Goal: Task Accomplishment & Management: Use online tool/utility

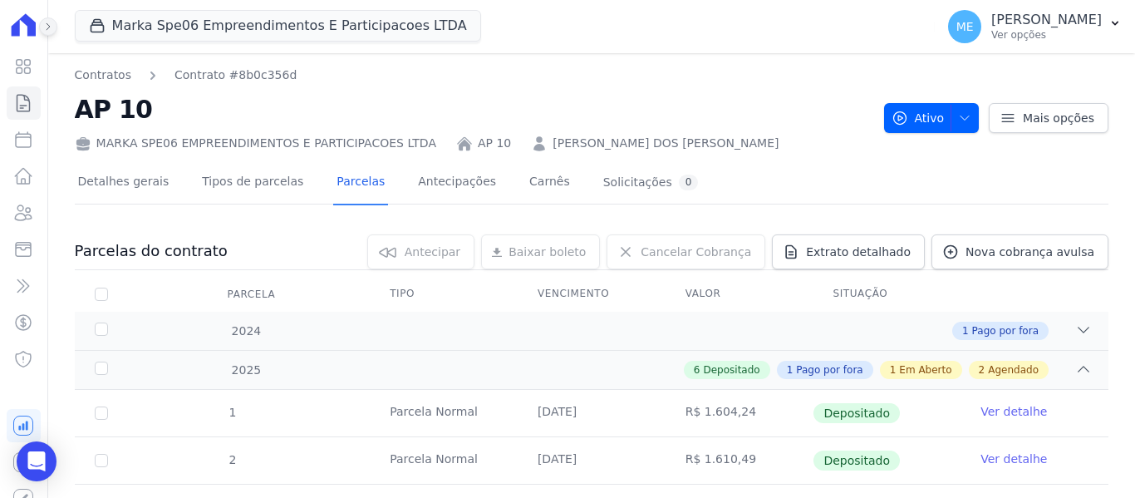
click at [50, 27] on icon at bounding box center [48, 27] width 10 height 10
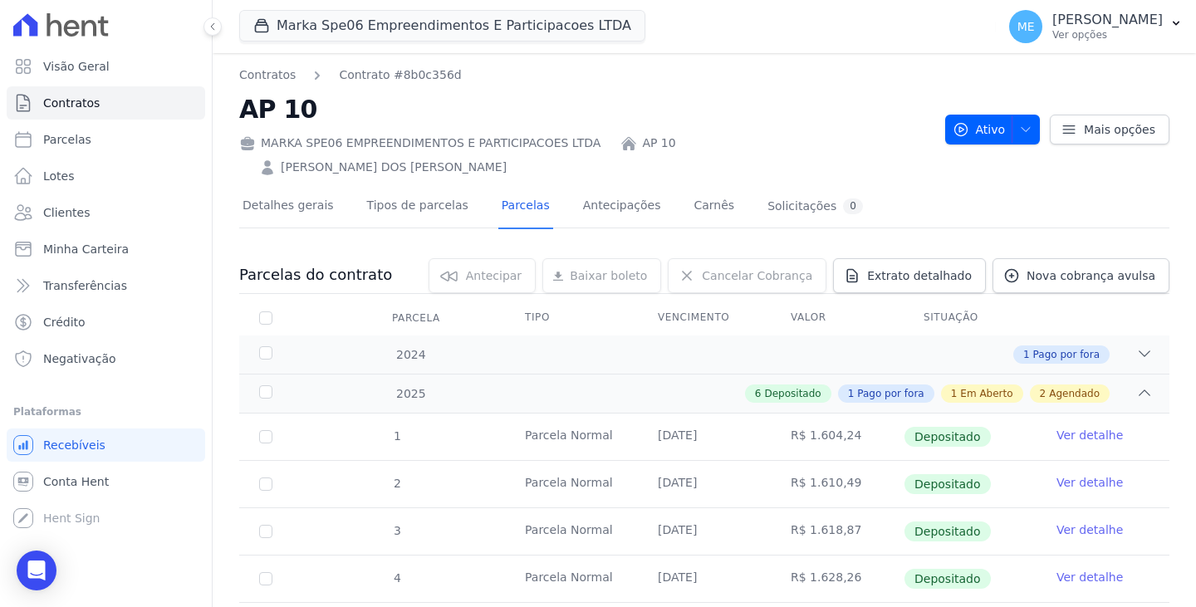
click at [798, 10] on div "Marka Spe06 Empreendimentos E Participacoes LTDA MARKA DO BRASIL EMPREENDIMENTO…" at bounding box center [614, 26] width 750 height 55
click at [83, 103] on span "Contratos" at bounding box center [71, 103] width 56 height 17
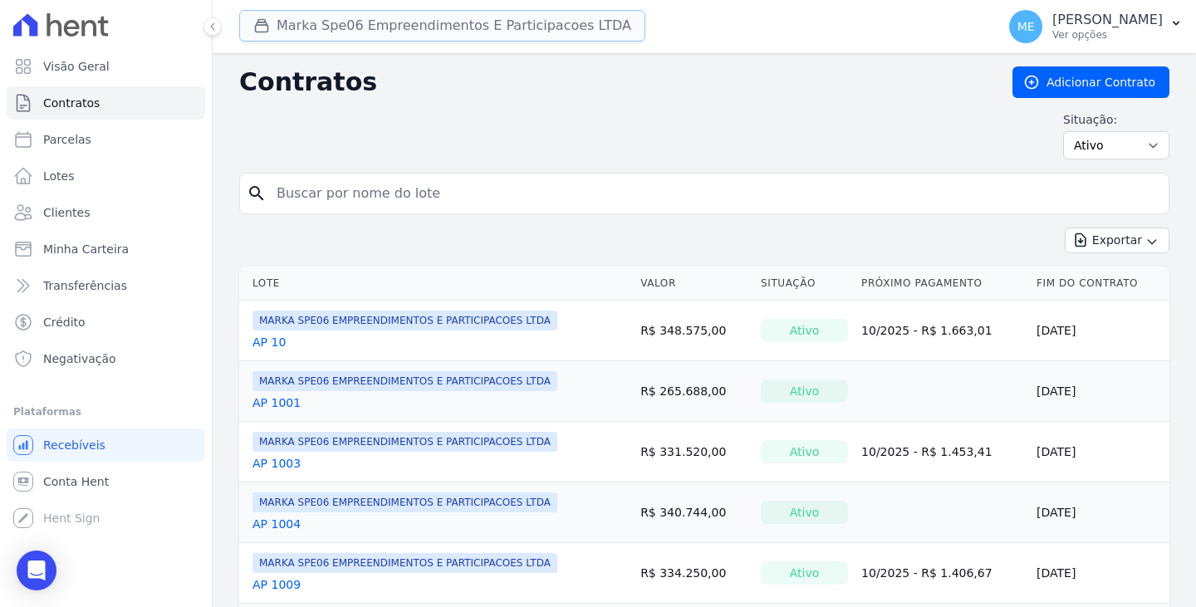
click at [335, 23] on button "Marka Spe06 Empreendimentos E Participacoes LTDA" at bounding box center [442, 26] width 406 height 32
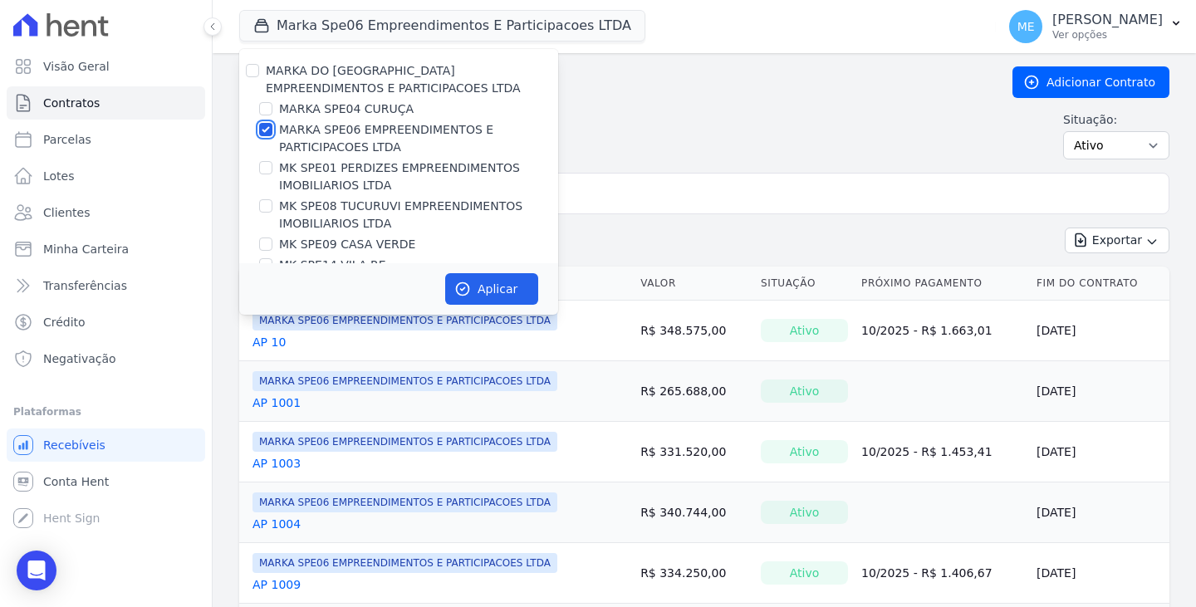
click at [264, 130] on input "MARKA SPE06 EMPREENDIMENTOS E PARTICIPACOES LTDA" at bounding box center [265, 129] width 13 height 13
checkbox input "false"
click at [263, 111] on input "MARKA SPE04 CURUÇA" at bounding box center [265, 108] width 13 height 13
checkbox input "true"
click at [481, 283] on button "Aplicar" at bounding box center [491, 289] width 93 height 32
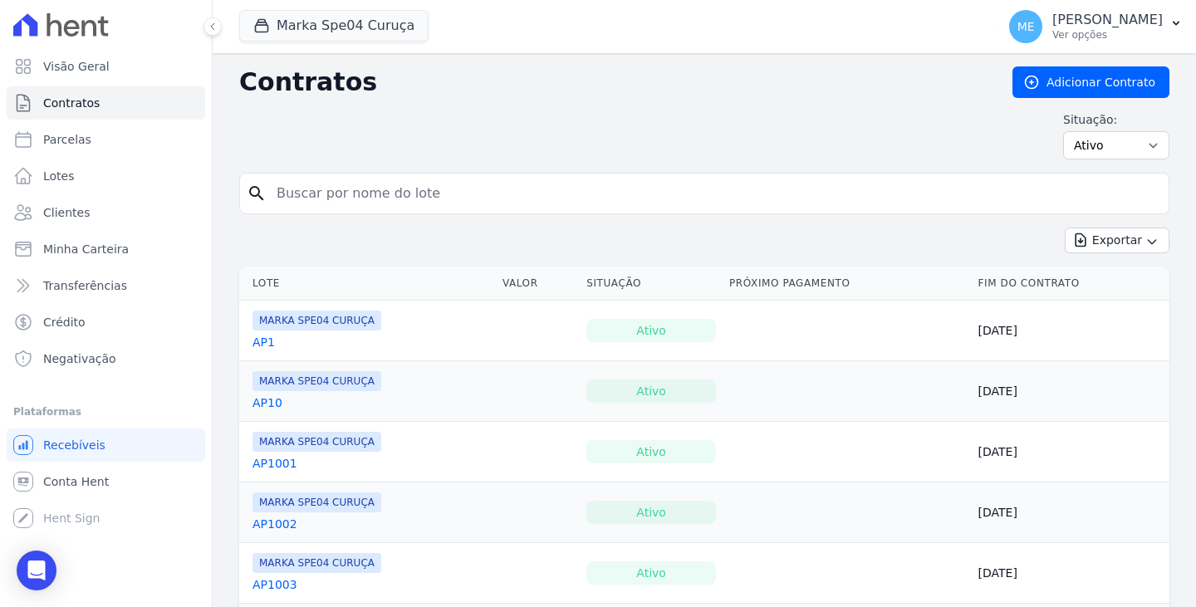
click at [506, 183] on input "search" at bounding box center [714, 193] width 895 height 33
type input "812"
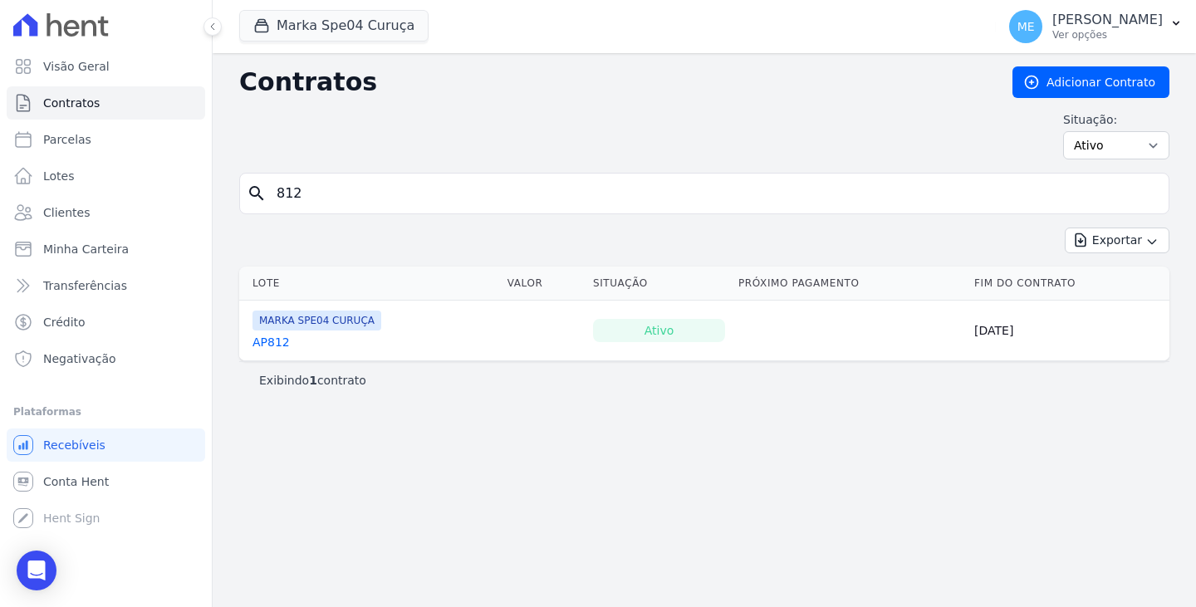
click at [264, 341] on link "AP812" at bounding box center [271, 342] width 37 height 17
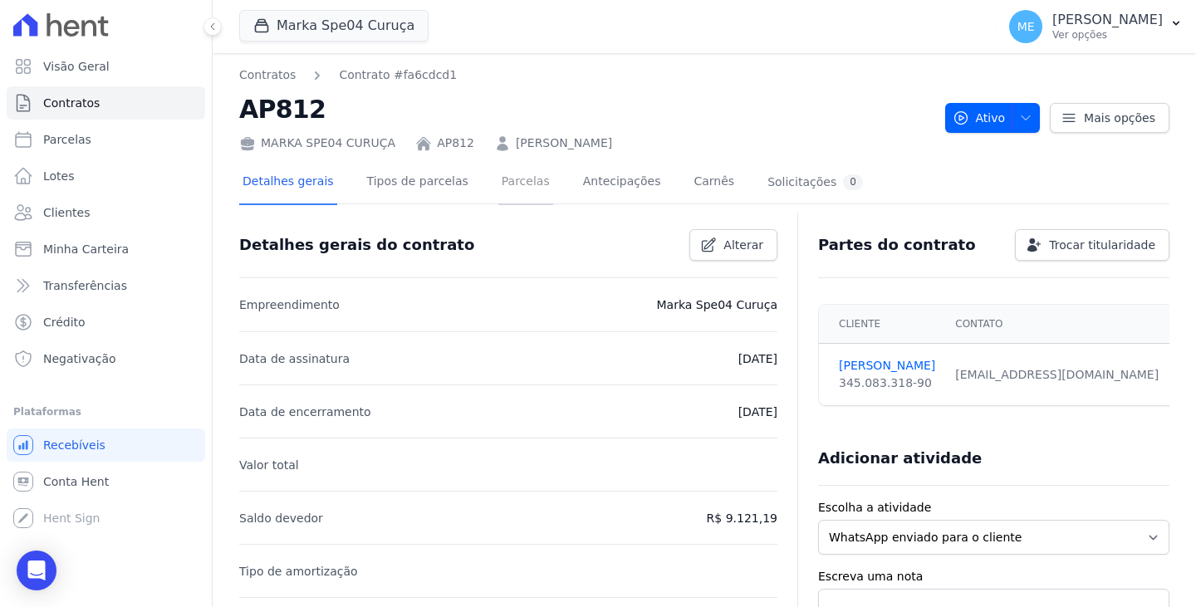
click at [498, 180] on link "Parcelas" at bounding box center [525, 183] width 55 height 44
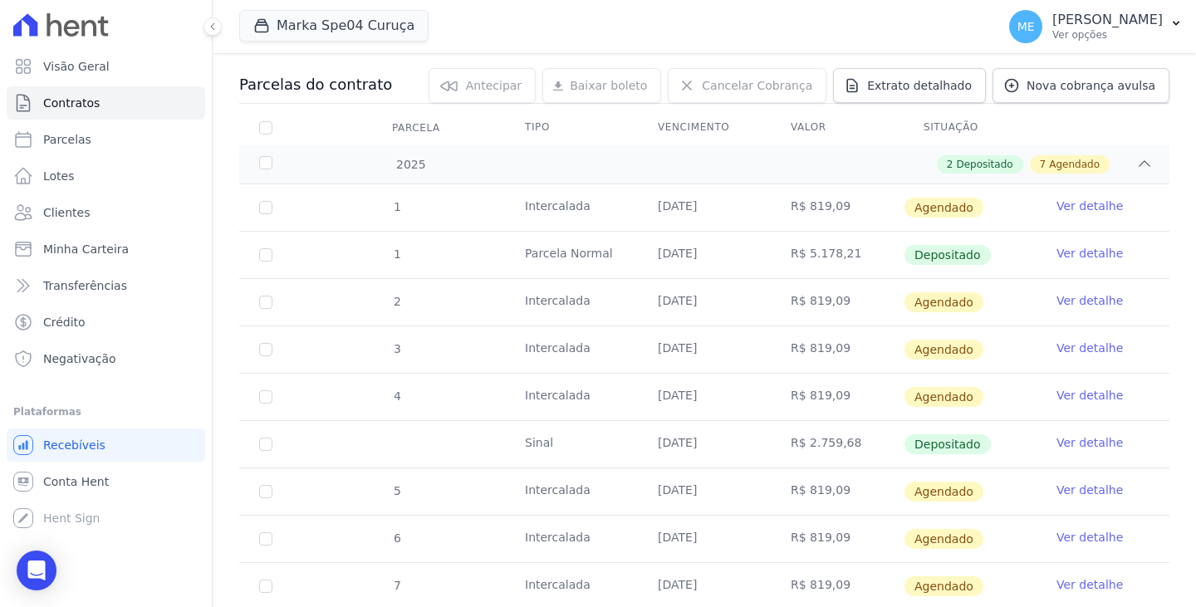
scroll to position [249, 0]
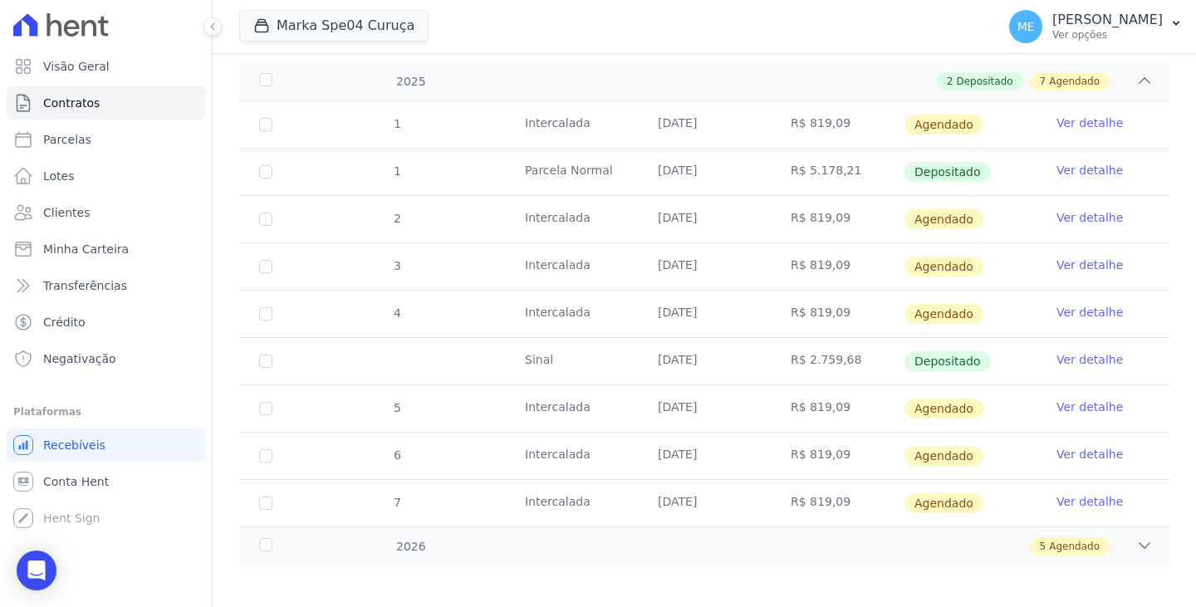
click at [1073, 359] on link "Ver detalhe" at bounding box center [1090, 359] width 66 height 17
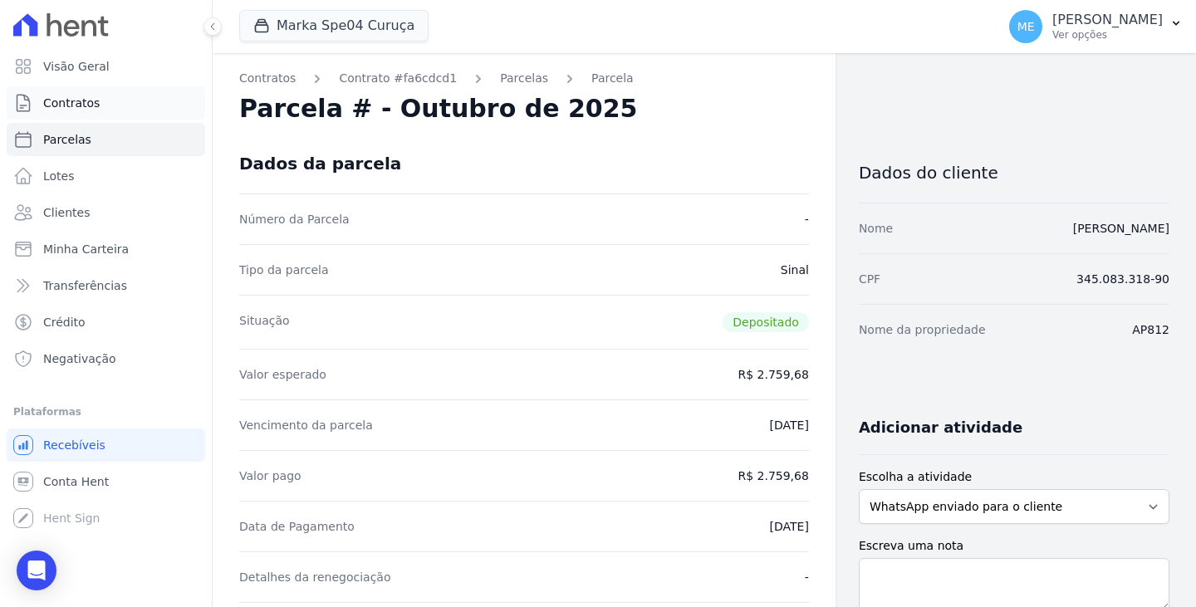
click at [113, 100] on link "Contratos" at bounding box center [106, 102] width 199 height 33
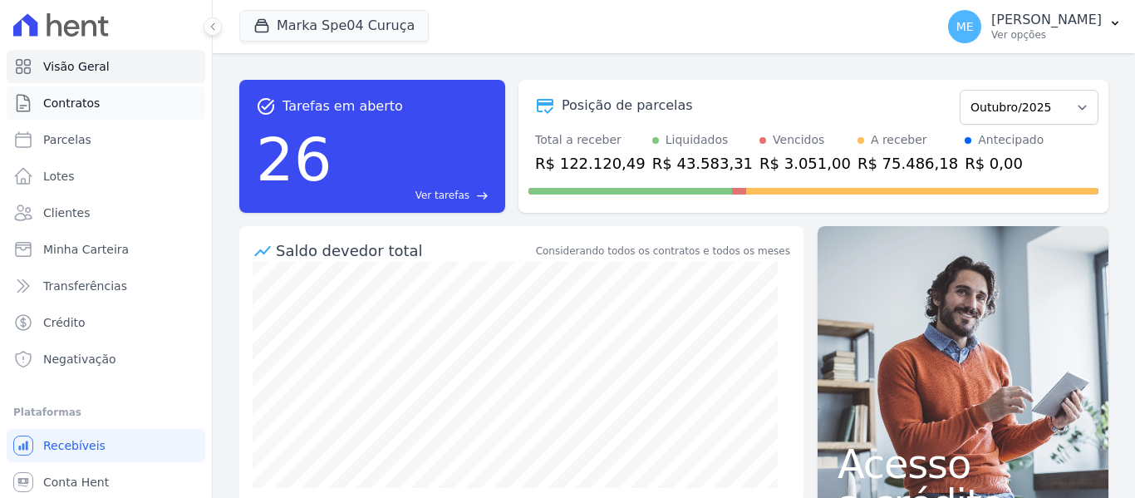
click at [107, 99] on link "Contratos" at bounding box center [106, 102] width 199 height 33
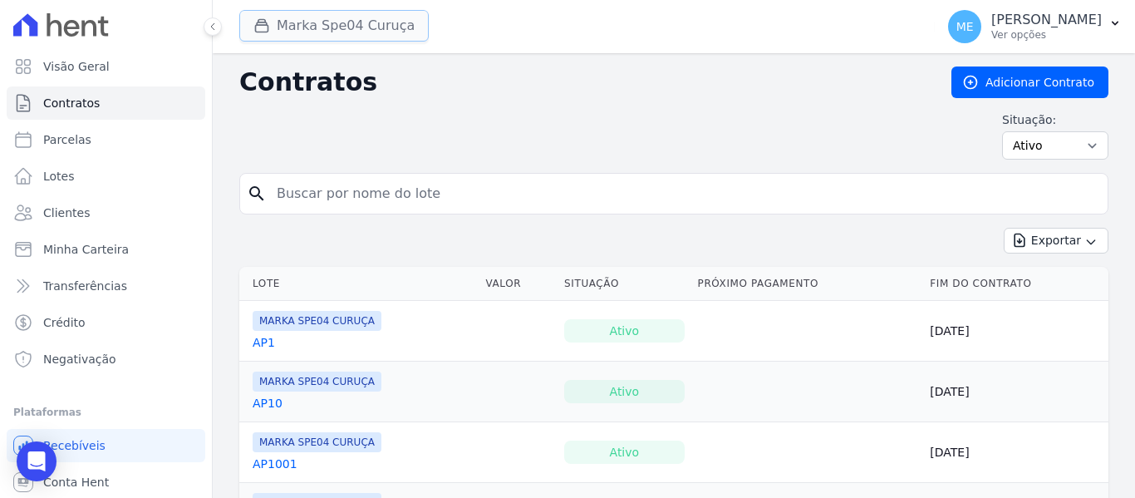
click at [366, 29] on button "Marka Spe04 Curuça" at bounding box center [333, 26] width 189 height 32
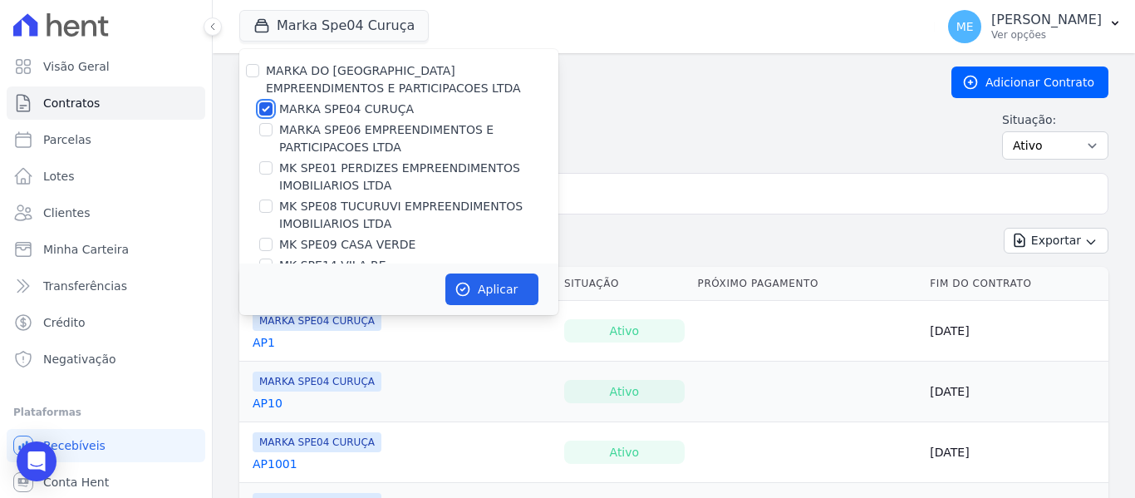
click at [271, 110] on input "MARKA SPE04 CURUÇA" at bounding box center [265, 108] width 13 height 13
checkbox input "false"
click at [269, 127] on input "MARKA SPE06 EMPREENDIMENTOS E PARTICIPACOES LTDA" at bounding box center [265, 129] width 13 height 13
checkbox input "true"
click at [488, 288] on button "Aplicar" at bounding box center [491, 289] width 93 height 32
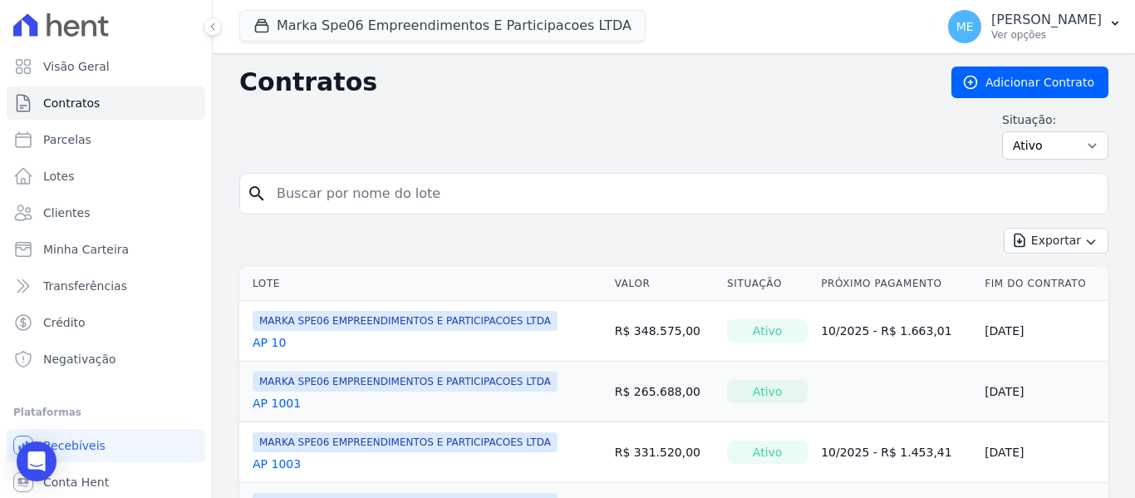
click at [508, 182] on input "search" at bounding box center [684, 193] width 834 height 33
type input "411"
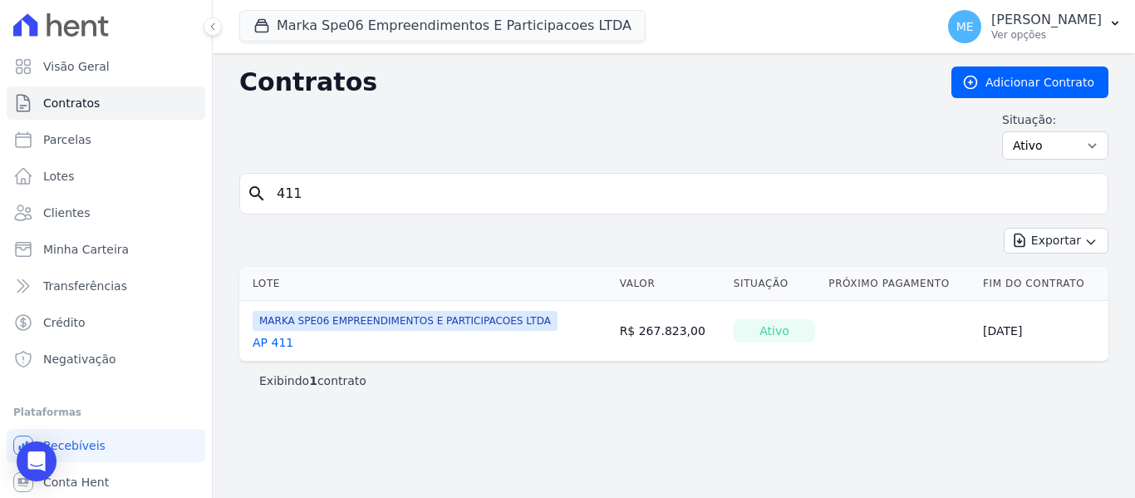
click at [275, 342] on link "AP 411" at bounding box center [273, 342] width 41 height 17
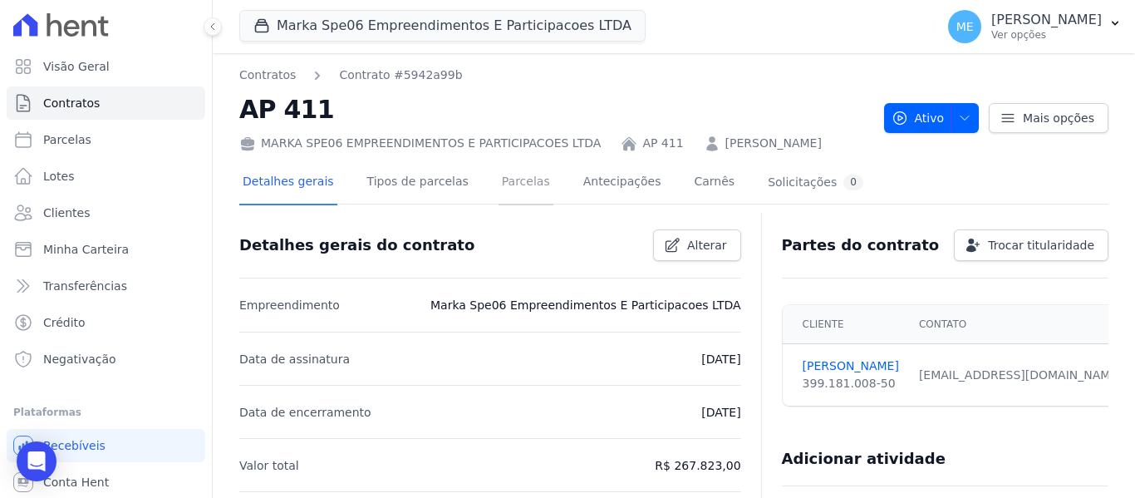
click at [498, 181] on link "Parcelas" at bounding box center [525, 183] width 55 height 44
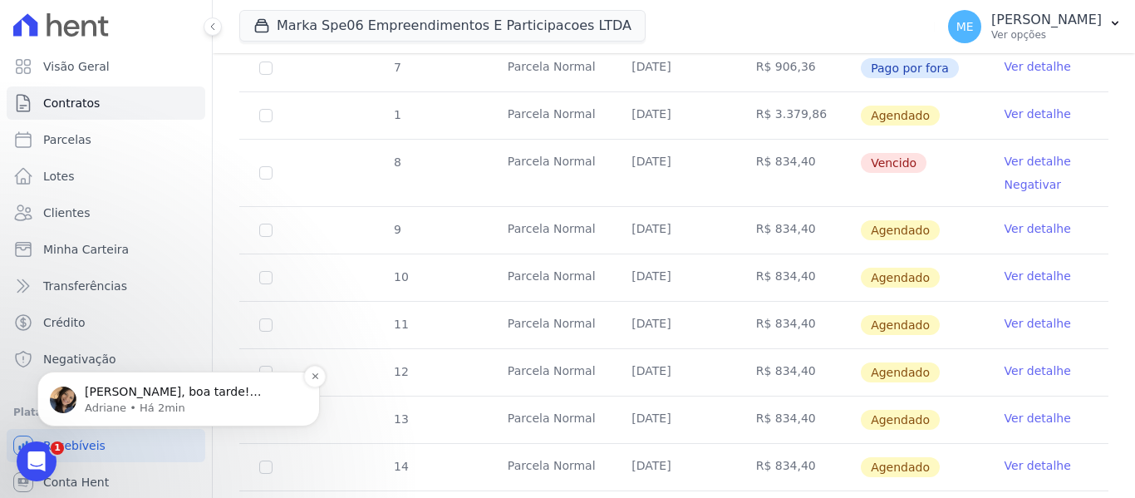
click at [222, 395] on span "Olá Maria, boa tarde! Maria estava em reunião com o time sobre a correção monet…" at bounding box center [191, 499] width 213 height 228
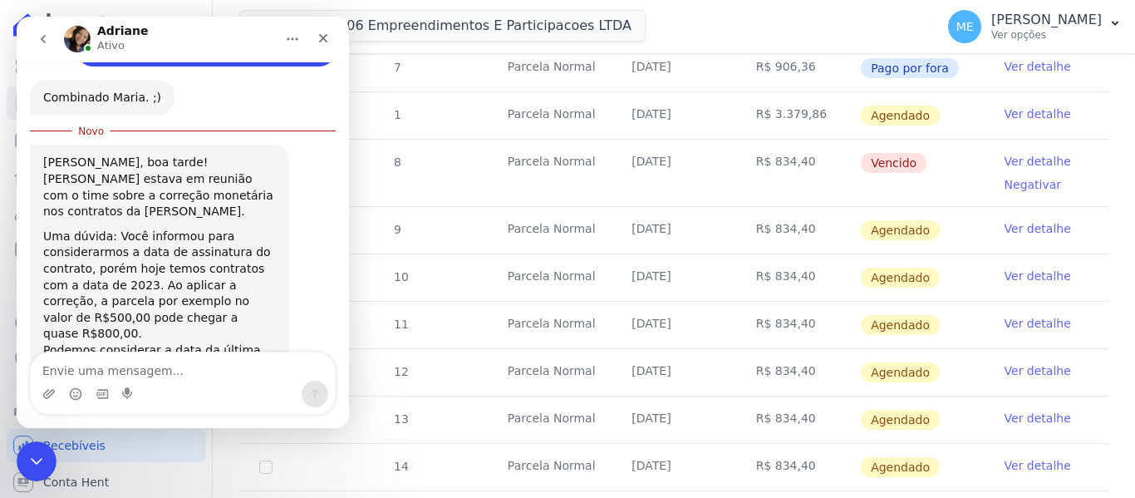
scroll to position [1810, 0]
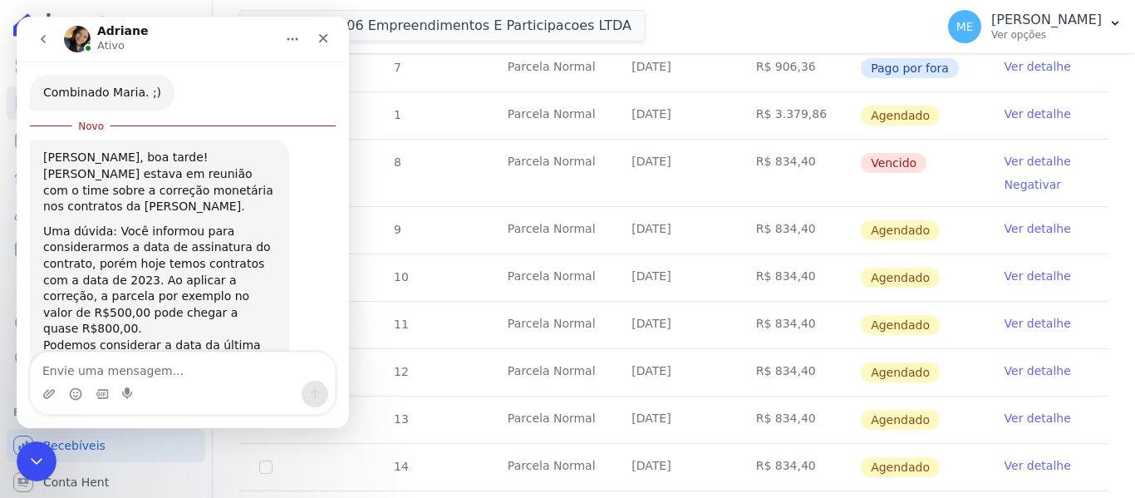
click at [159, 372] on textarea "Envie uma mensagem..." at bounding box center [183, 366] width 304 height 28
type textarea "q"
type textarea "qual é a obra?"
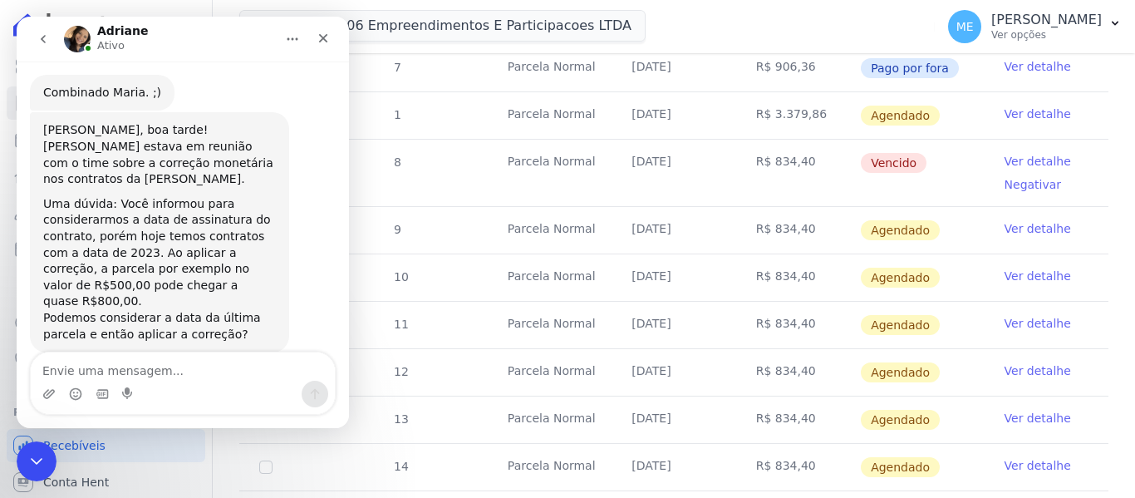
scroll to position [1832, 0]
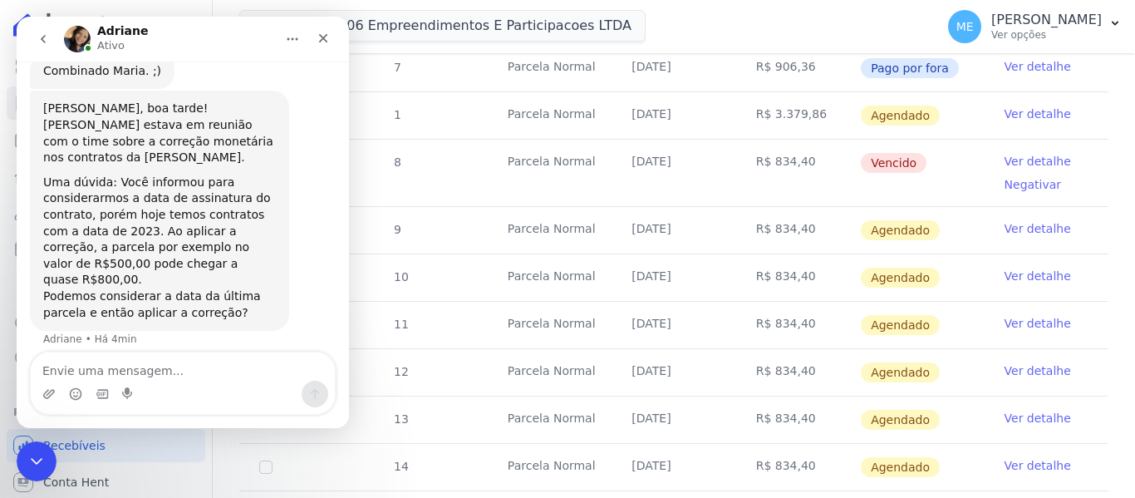
click at [106, 371] on textarea "Envie uma mensagem..." at bounding box center [183, 366] width 304 height 28
click at [165, 365] on textarea "Envie uma mensagem..." at bounding box center [183, 366] width 304 height 28
type textarea "m"
type textarea "i"
type textarea "m"
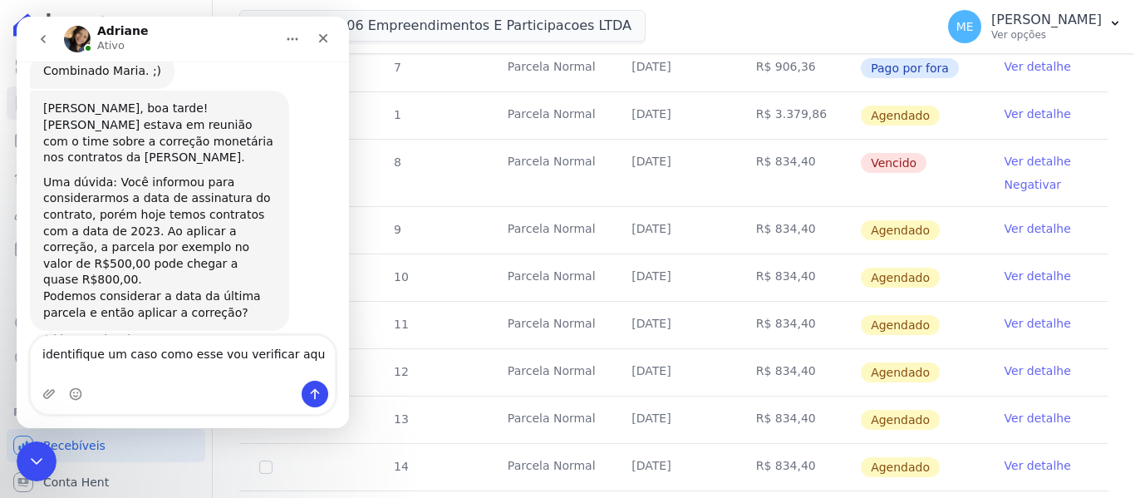
type textarea "identifique um caso como esse vou verificar aqui"
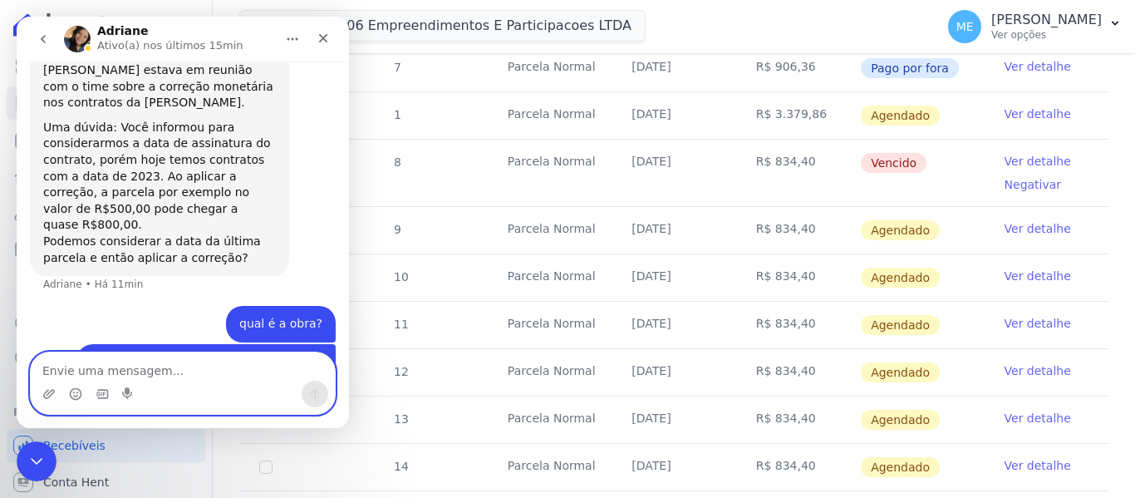
click at [131, 362] on textarea "Envie uma mensagem..." at bounding box center [183, 366] width 304 height 28
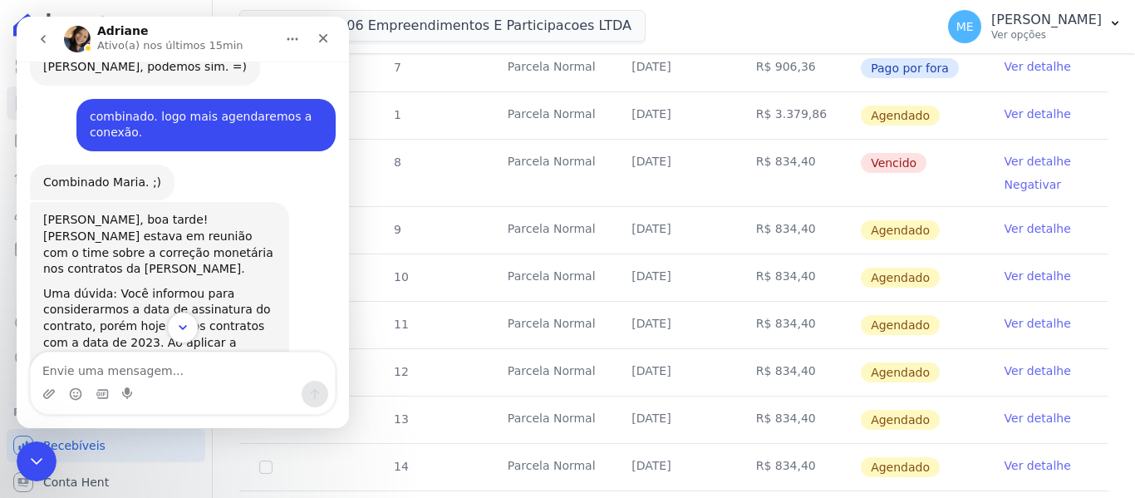
click at [179, 327] on icon "Scroll to bottom" at bounding box center [182, 327] width 15 height 15
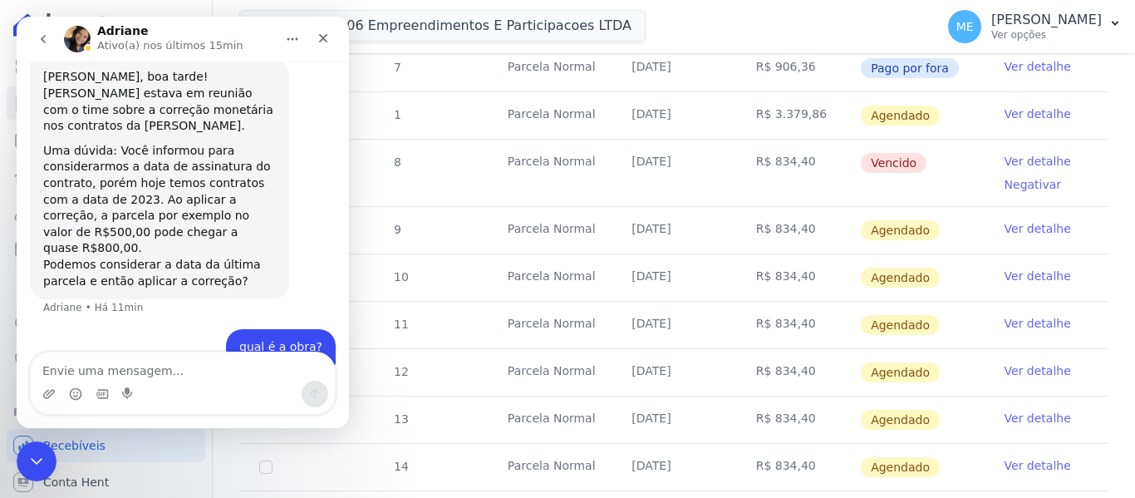
scroll to position [1886, 0]
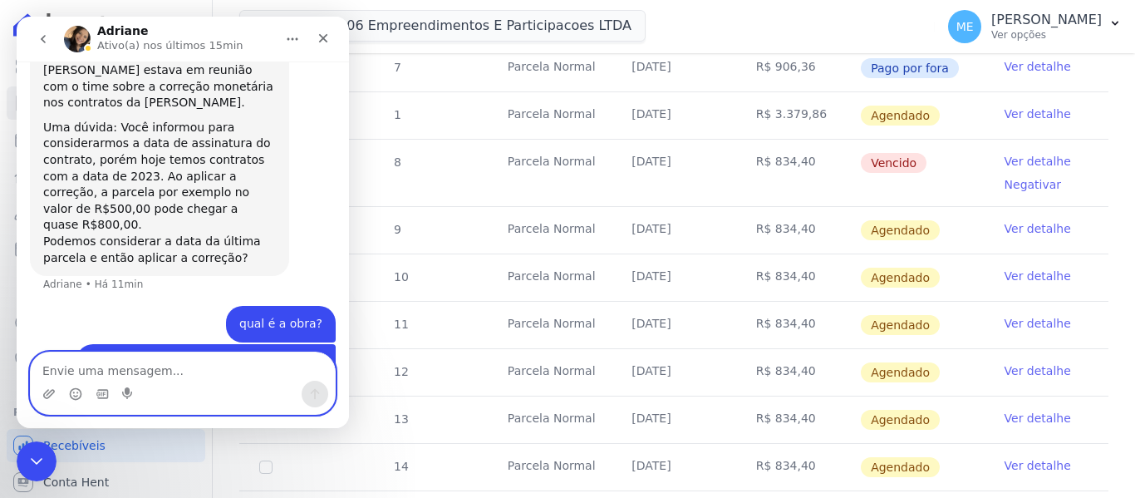
click at [137, 367] on textarea "Envie uma mensagem..." at bounding box center [183, 366] width 304 height 28
type textarea "s"
type textarea "m"
type textarea "segue um contrato assinado em 2023"
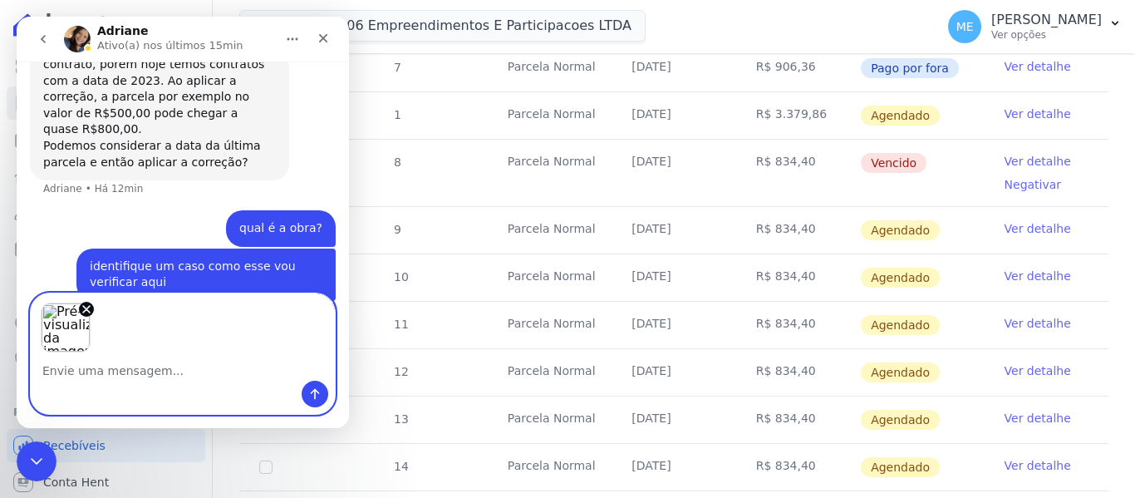
scroll to position [1983, 0]
click at [311, 395] on icon "Enviar uma mensagem" at bounding box center [314, 393] width 13 height 13
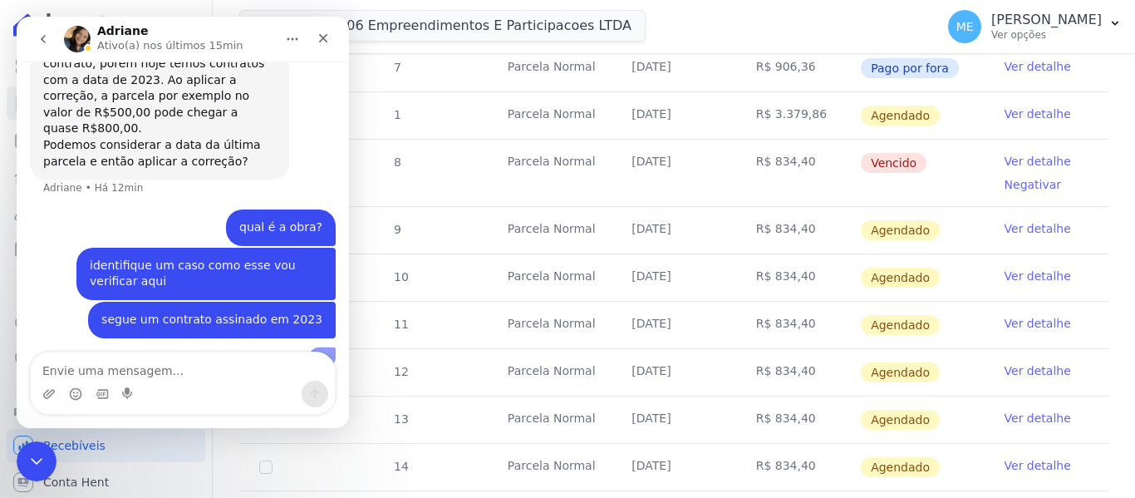
scroll to position [1967, 0]
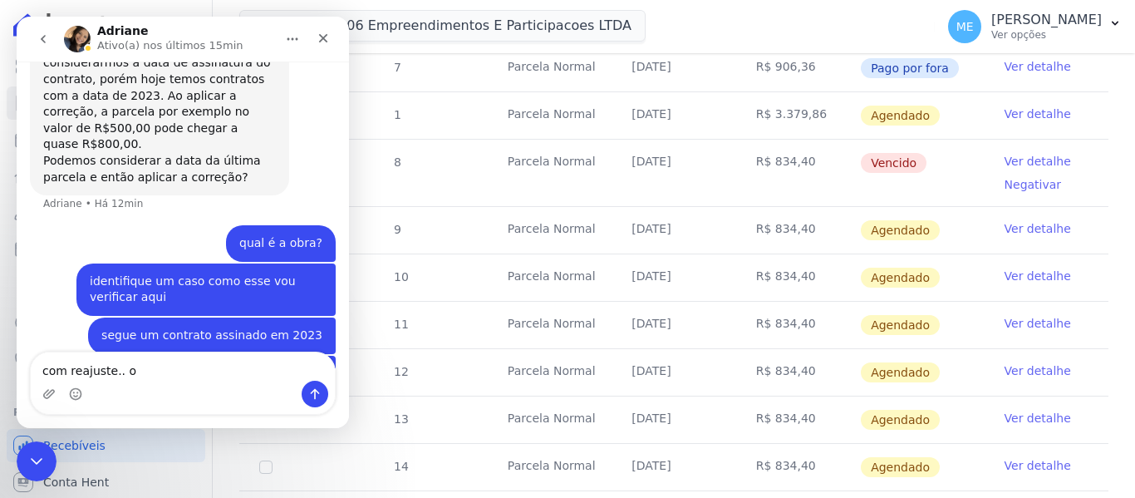
type textarea "com reajuste.."
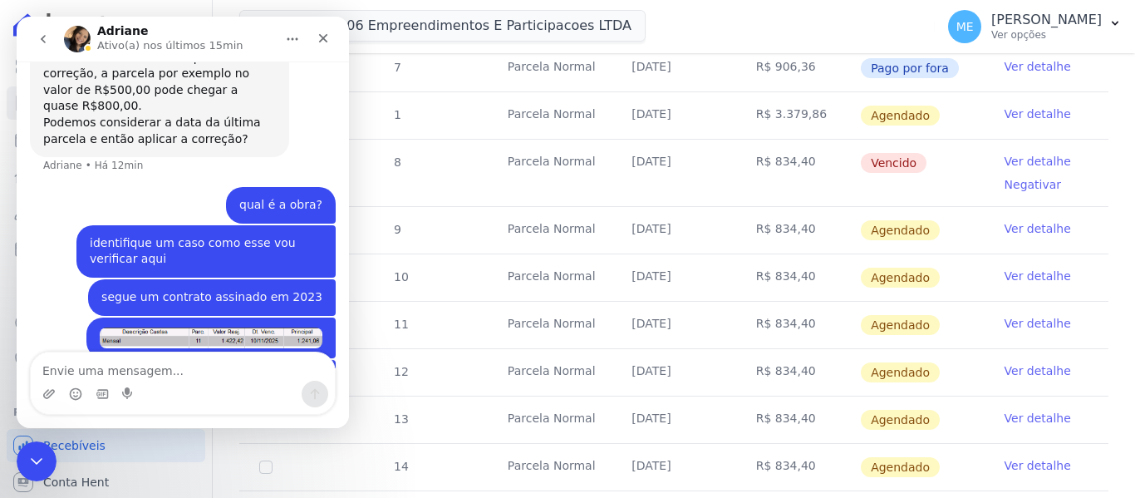
click at [243, 368] on textarea "Envie uma mensagem..." at bounding box center [183, 366] width 304 height 28
click at [220, 365] on textarea "Envie uma mensagem..." at bounding box center [183, 366] width 304 height 28
click at [203, 366] on textarea "o valor é aproximado entre 180 190" at bounding box center [183, 366] width 304 height 28
click at [155, 370] on textarea "o valor é aproximado entre 180, 190" at bounding box center [183, 366] width 304 height 28
click at [246, 368] on textarea "o valor é aproximado é entre 180, 190" at bounding box center [183, 366] width 304 height 28
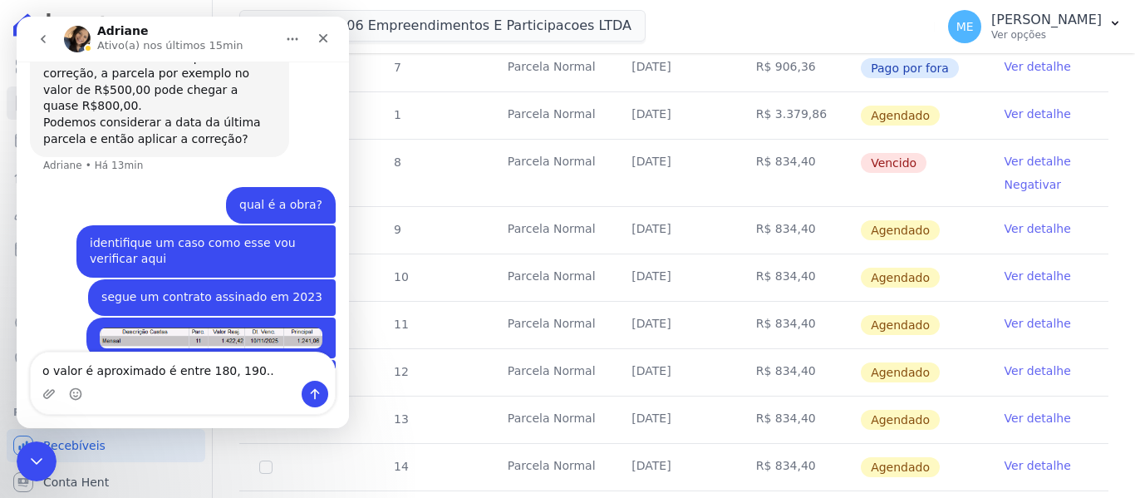
click at [77, 367] on textarea "o valor é aproximado é entre 180, 190.." at bounding box center [183, 366] width 304 height 28
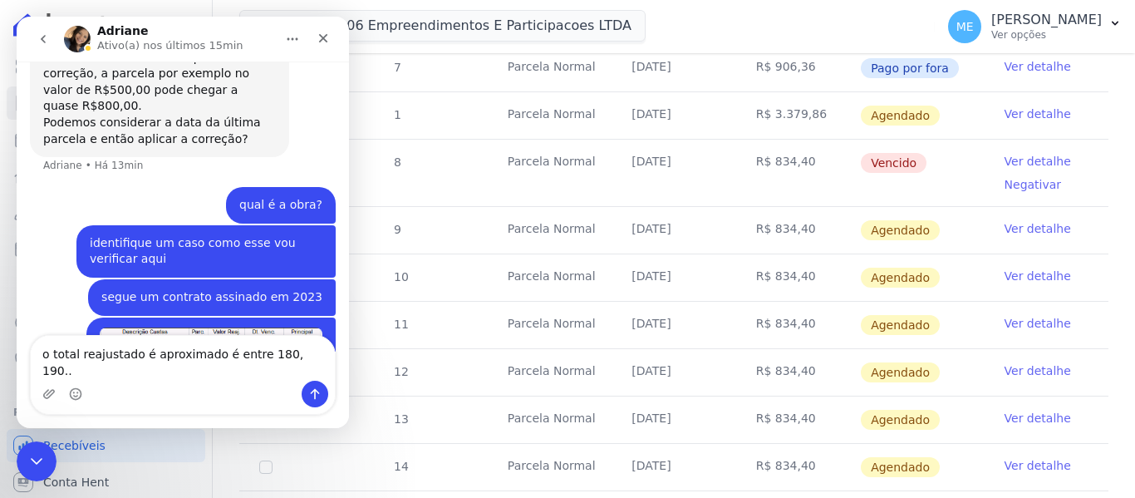
click at [145, 371] on textarea "o total reajustado é aproximado é entre 180, 190.." at bounding box center [183, 358] width 304 height 45
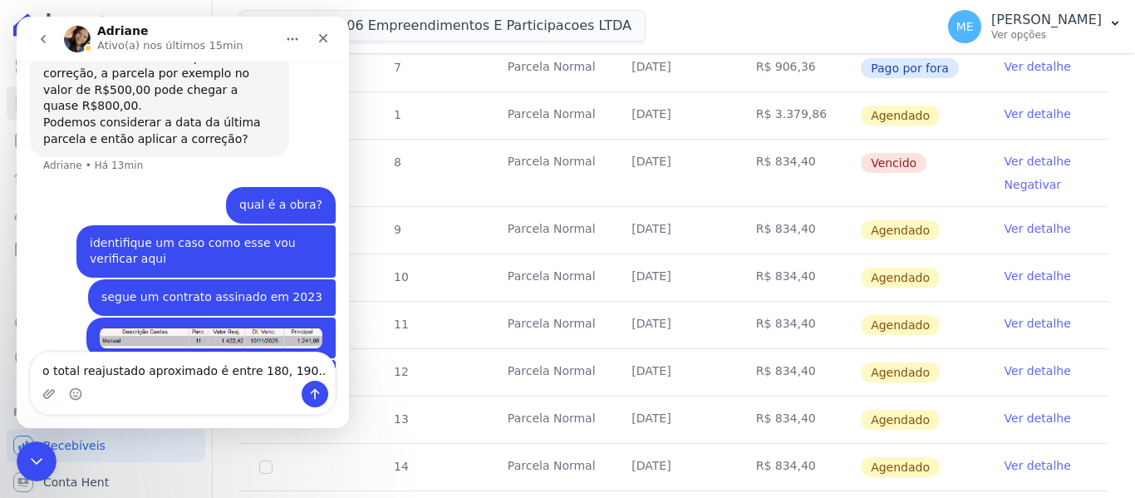
click at [212, 369] on textarea "o total reajustado aproximado é entre 180, 190.." at bounding box center [183, 366] width 304 height 28
type textarea "o total reajustado aproximado entre 180, 190.."
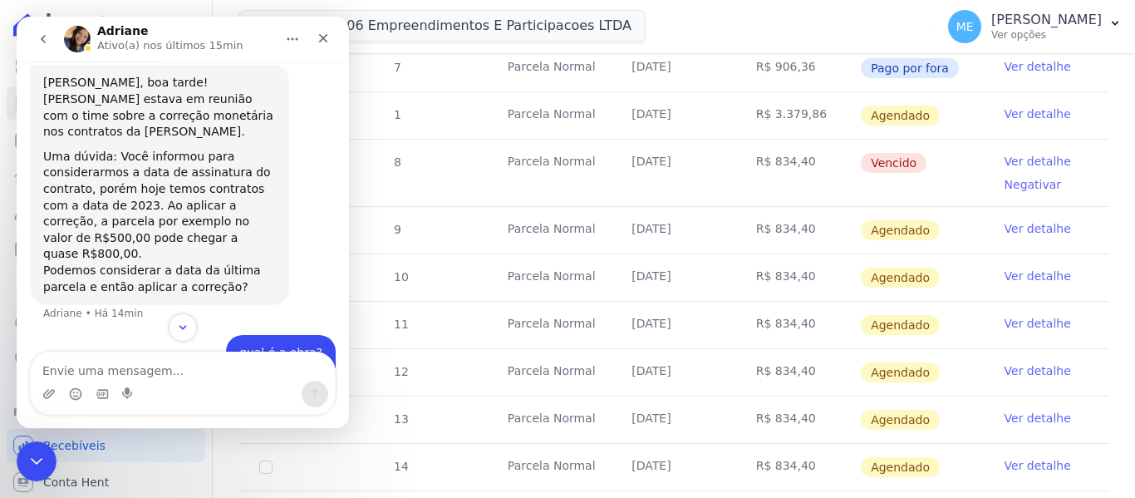
scroll to position [2059, 0]
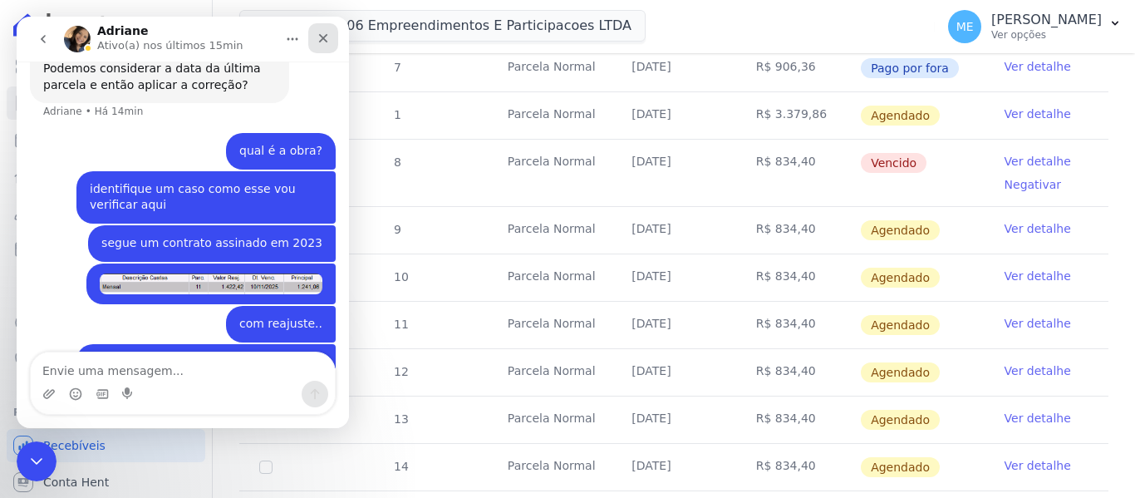
click at [321, 39] on icon "Fechar" at bounding box center [322, 38] width 13 height 13
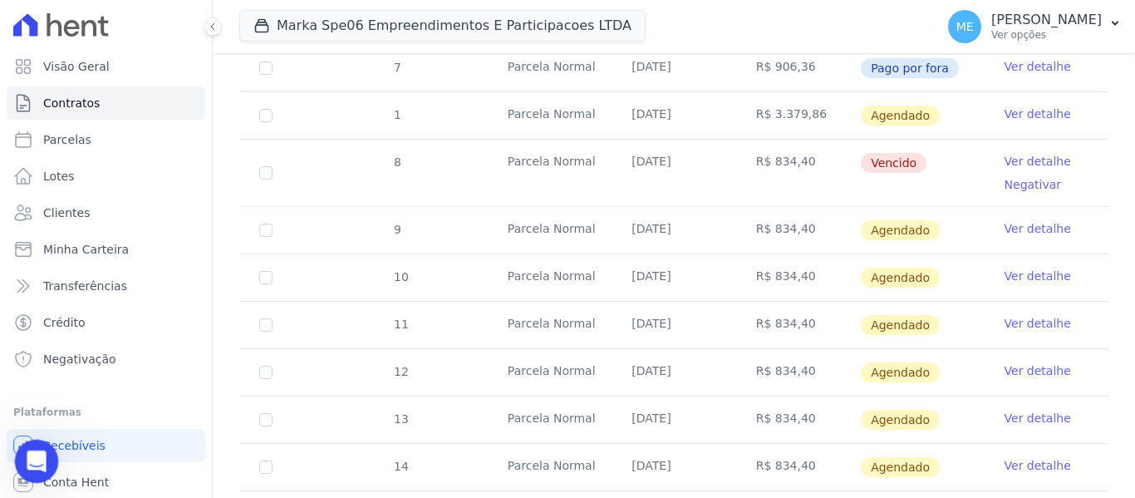
click at [37, 466] on icon "Abertura do Messenger da Intercom" at bounding box center [34, 458] width 27 height 27
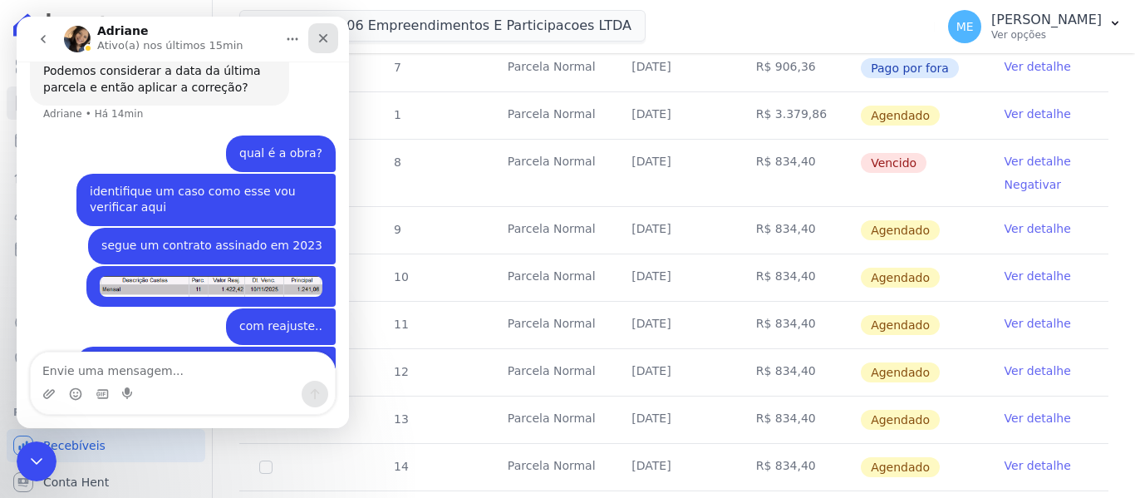
drag, startPoint x: 326, startPoint y: 43, endPoint x: 361, endPoint y: 50, distance: 35.5
click at [326, 42] on icon "Fechar" at bounding box center [322, 38] width 13 height 13
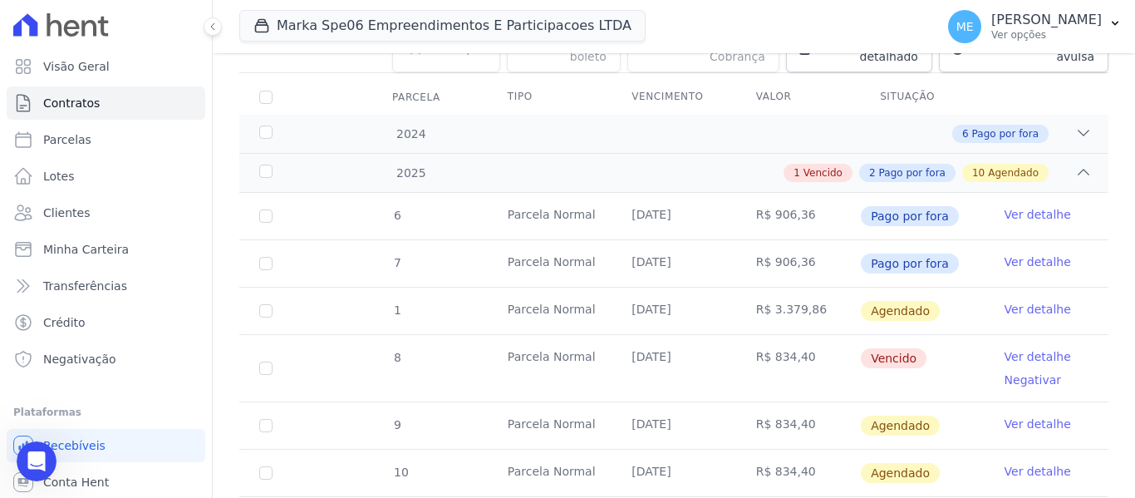
scroll to position [0, 0]
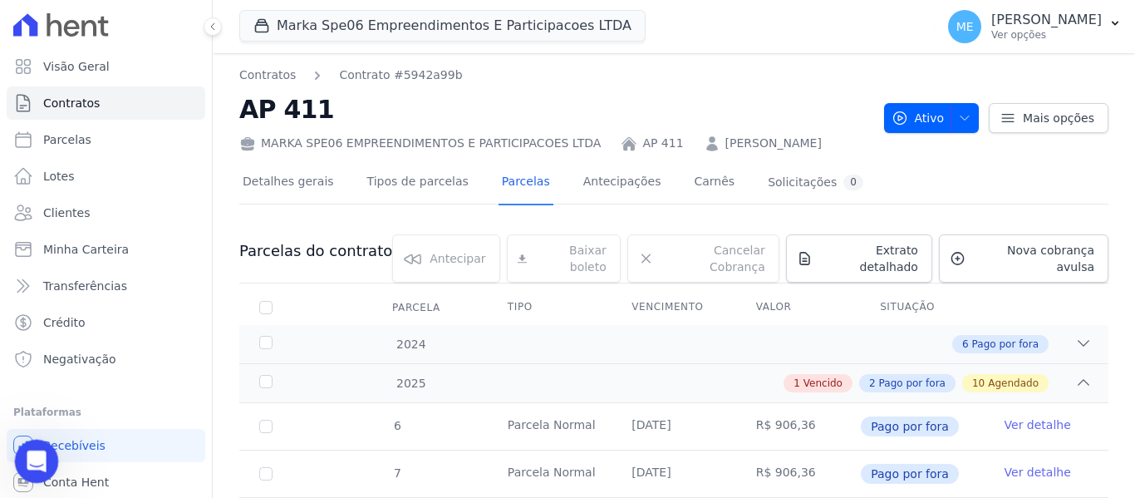
click at [37, 446] on div "Abertura do Messenger da Intercom" at bounding box center [34, 458] width 55 height 55
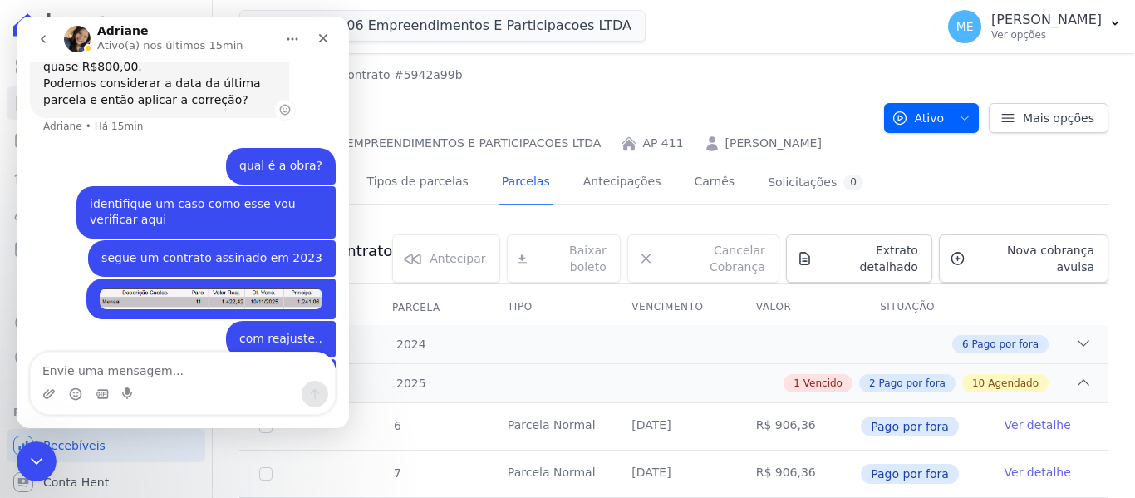
scroll to position [2059, 0]
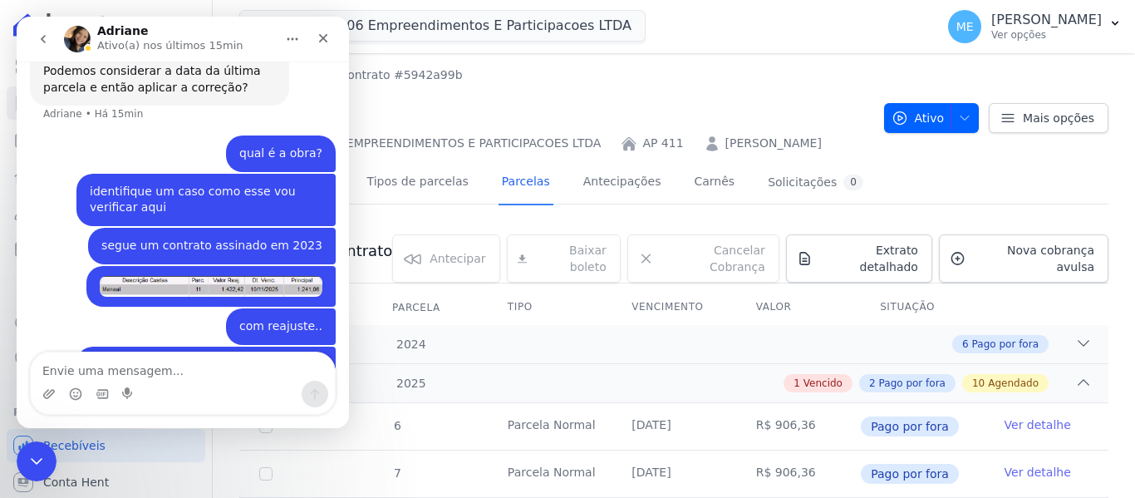
click at [41, 32] on icon "go back" at bounding box center [43, 38] width 13 height 13
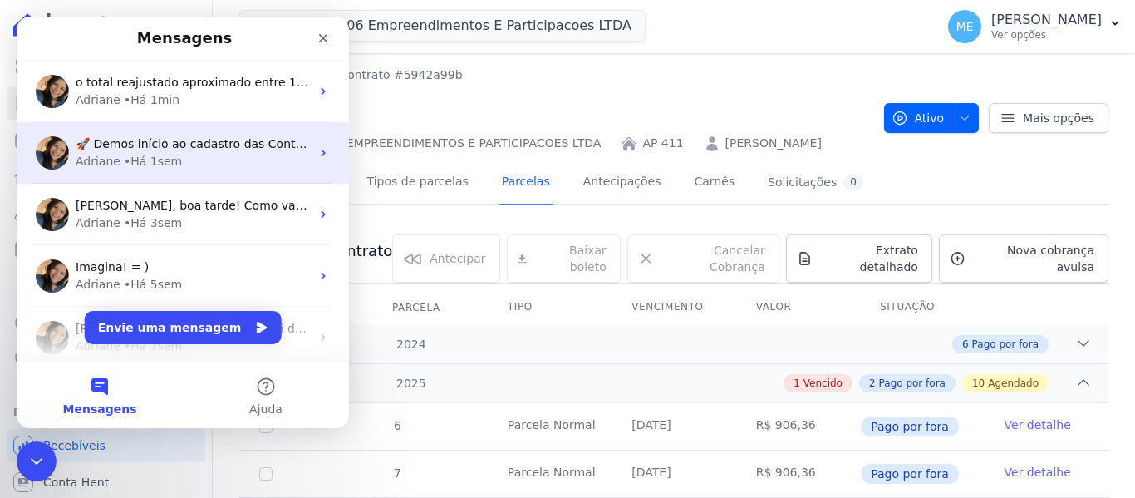
click at [116, 155] on div "Adriane • Há 1sem" at bounding box center [193, 161] width 234 height 17
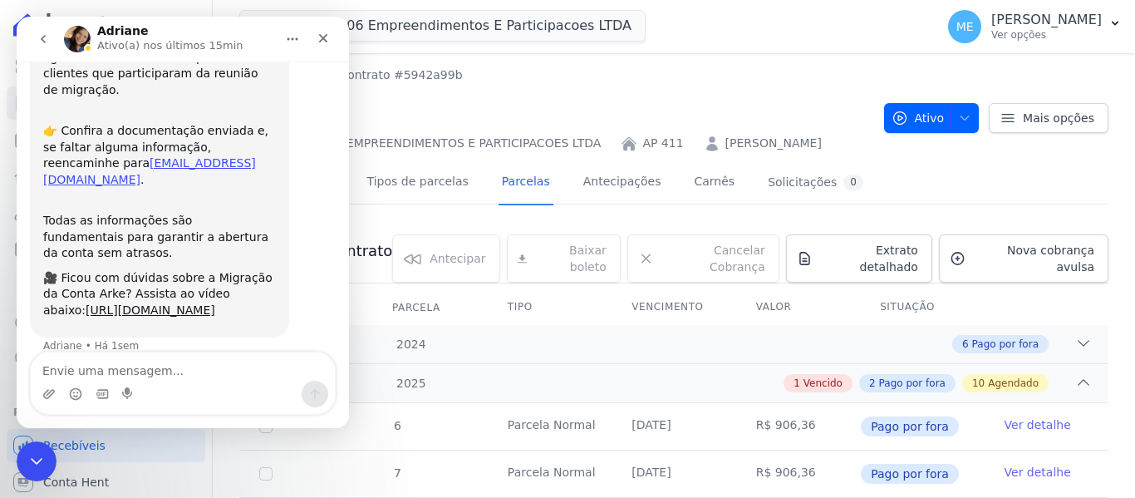
scroll to position [208, 0]
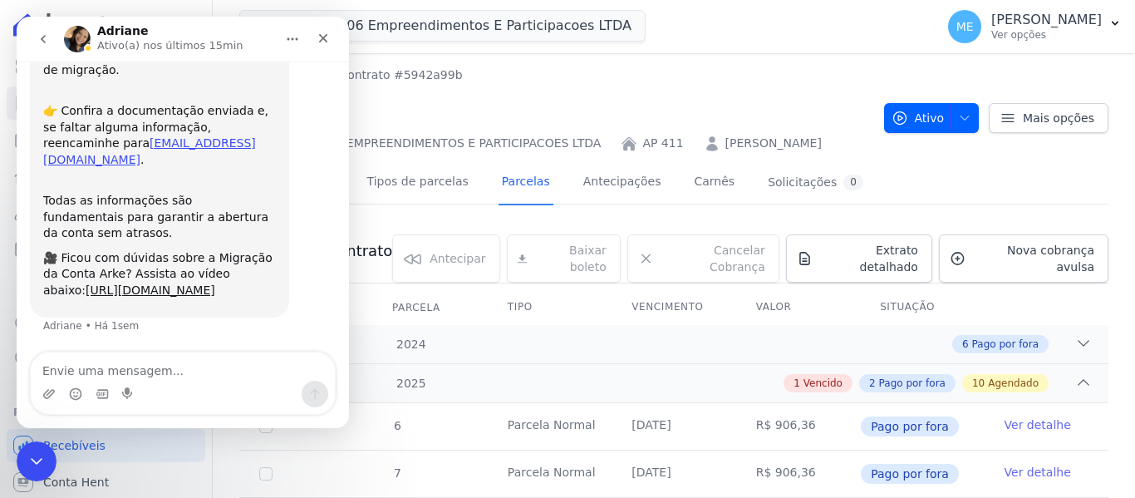
click at [37, 32] on button "go back" at bounding box center [43, 39] width 32 height 32
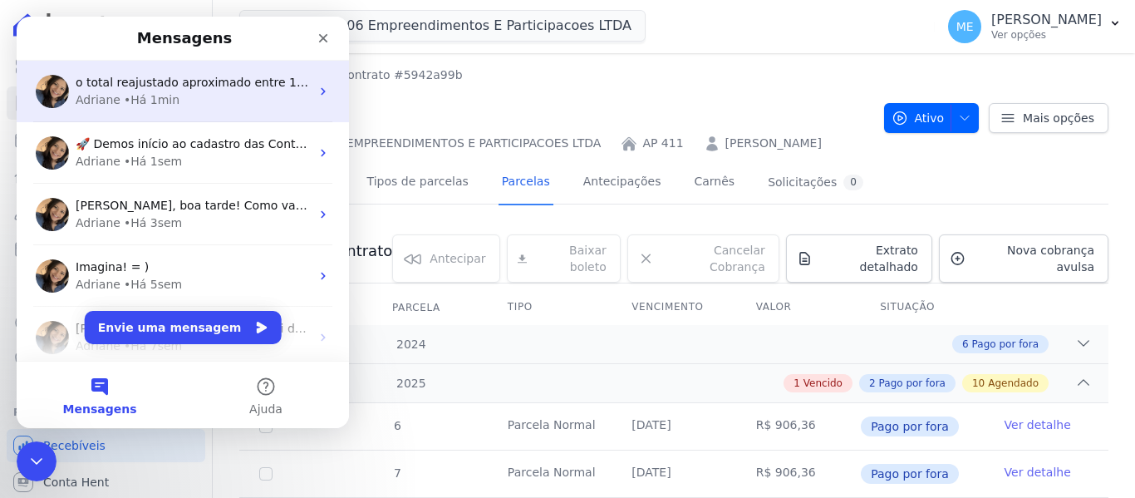
click at [114, 96] on div "Adriane" at bounding box center [98, 99] width 45 height 17
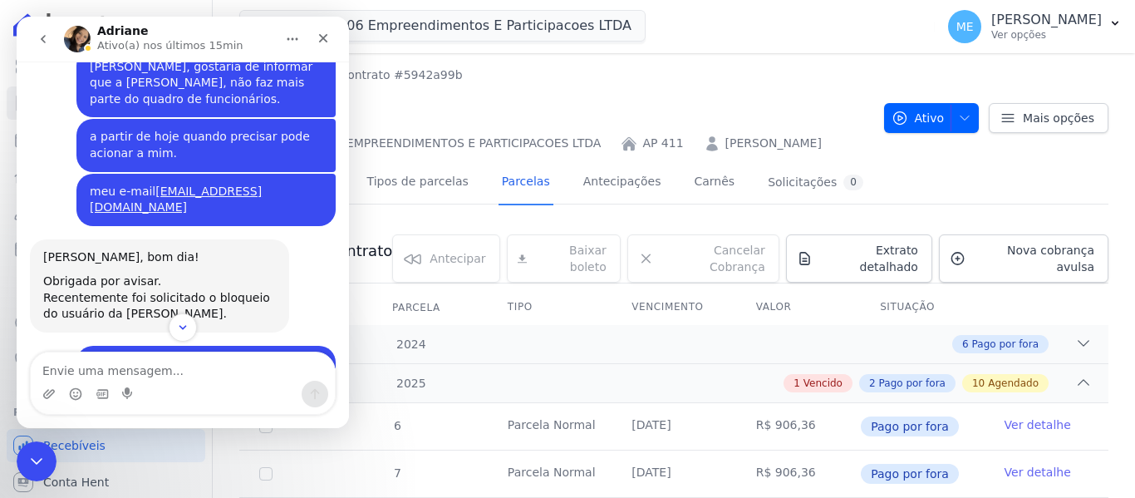
scroll to position [481, 0]
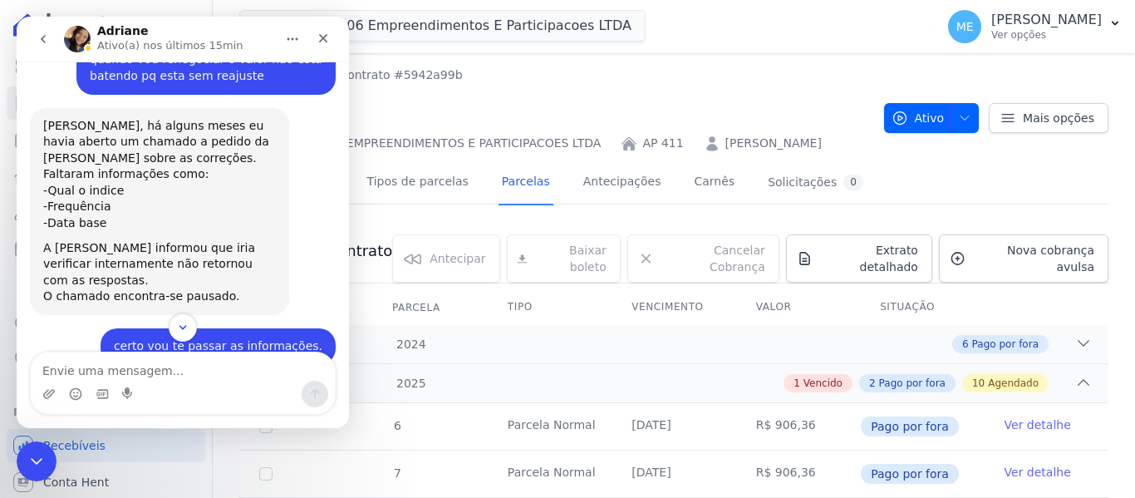
click at [282, 33] on button "Início" at bounding box center [293, 39] width 32 height 32
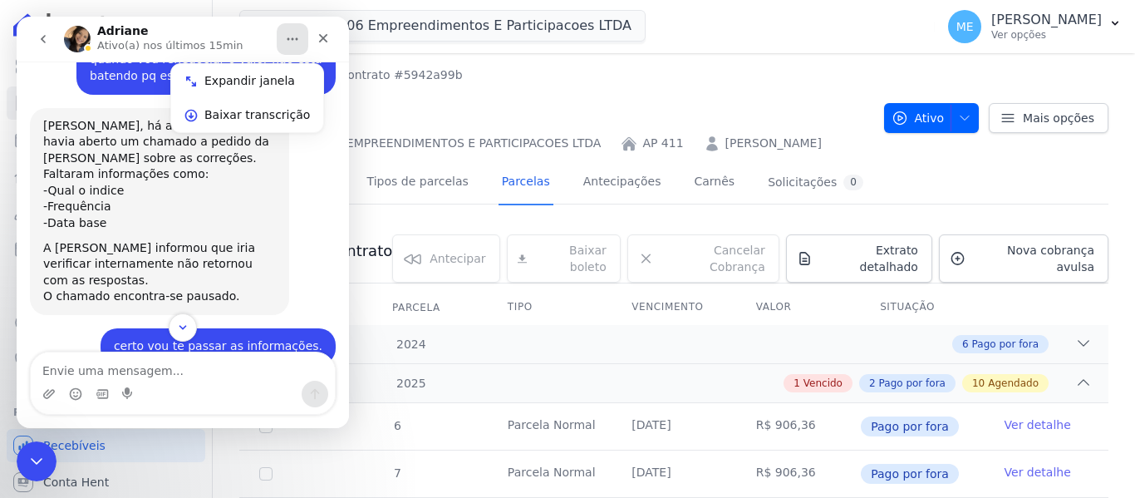
click at [321, 108] on div "Maria, há alguns meses eu havia aberto um chamado a pedido da Isabel sobre as c…" at bounding box center [183, 218] width 306 height 221
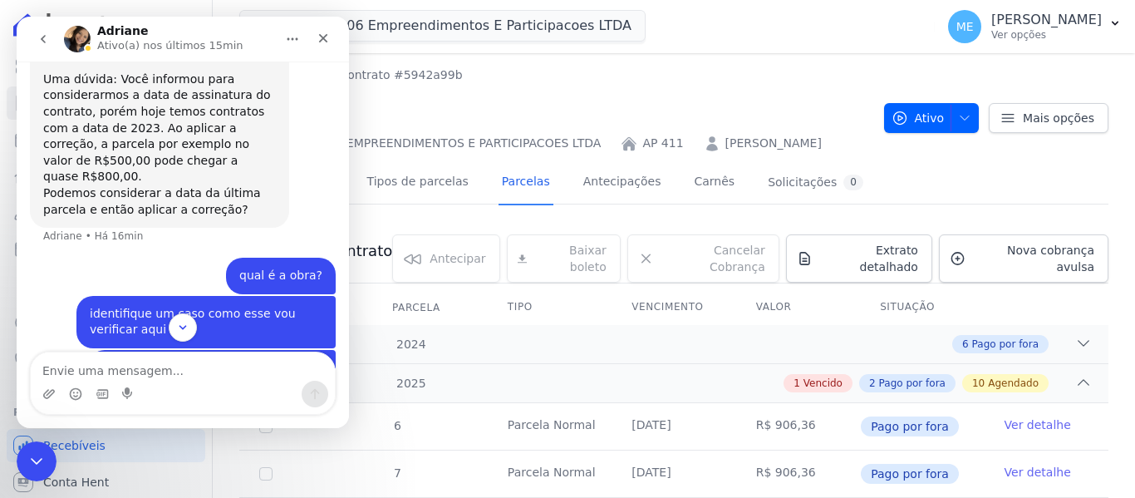
scroll to position [2059, 0]
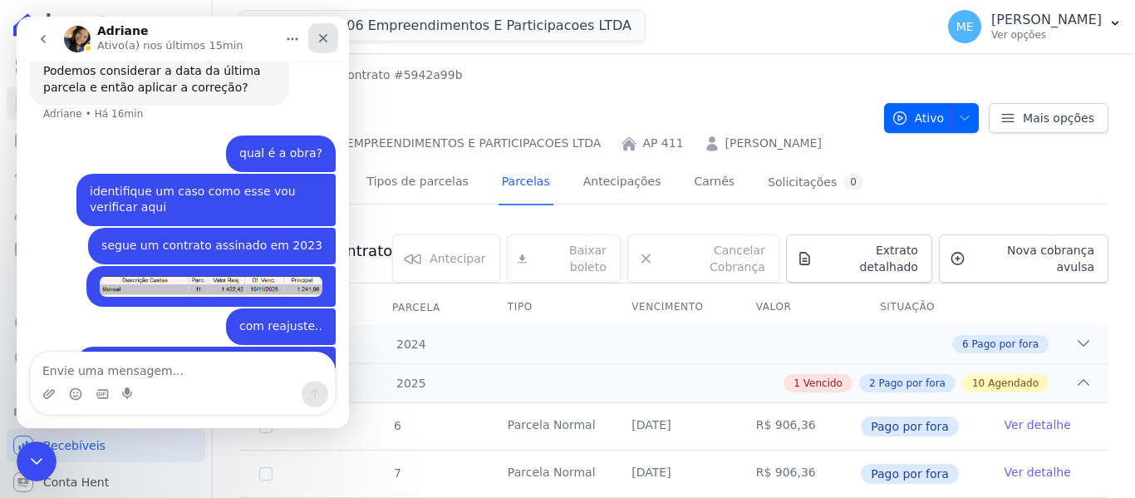
click at [328, 31] on div "Fechar" at bounding box center [323, 38] width 30 height 30
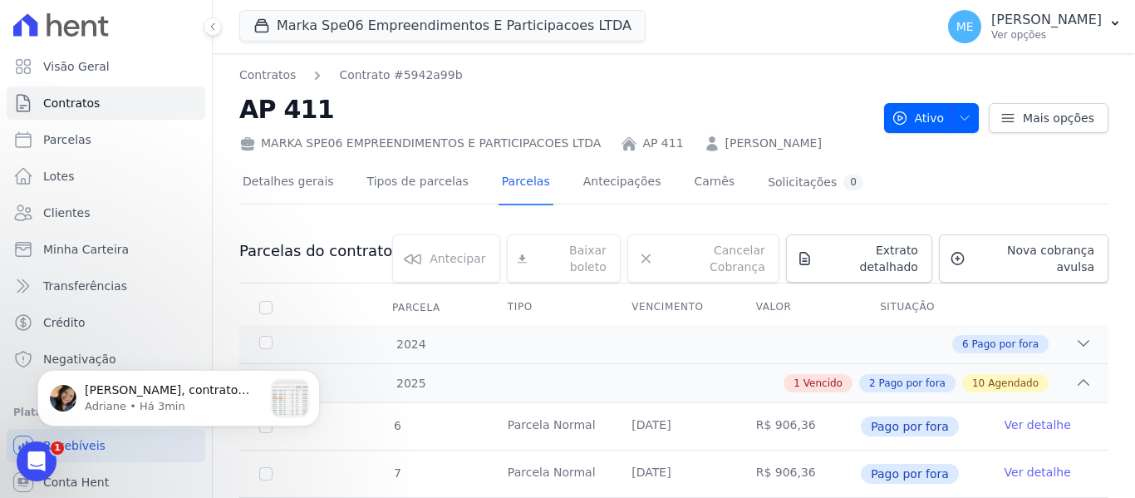
scroll to position [2309, 0]
click at [37, 461] on icon "Abertura do Messenger da Intercom" at bounding box center [34, 458] width 27 height 27
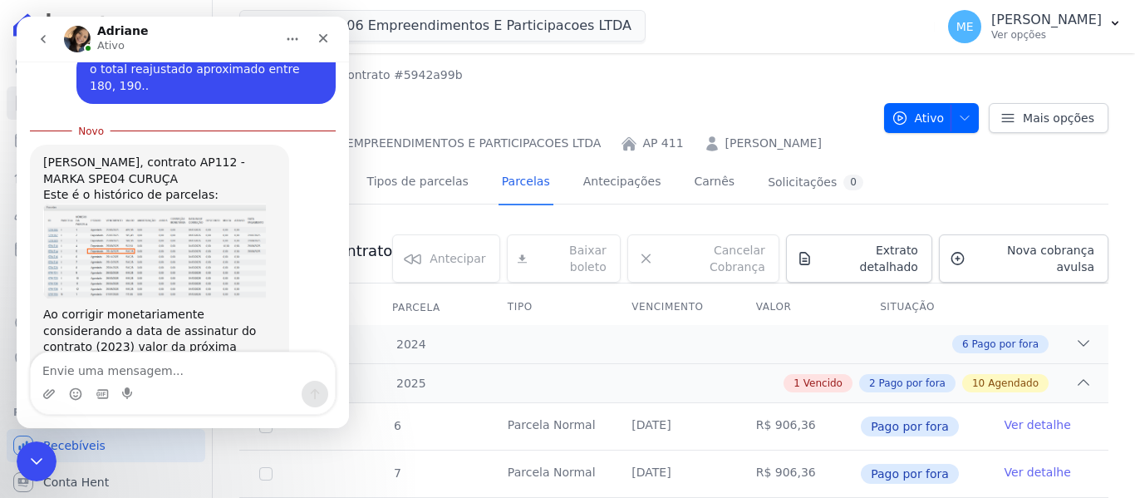
scroll to position [2337, 0]
click at [175, 212] on img "Adriane diz…" at bounding box center [154, 249] width 223 height 95
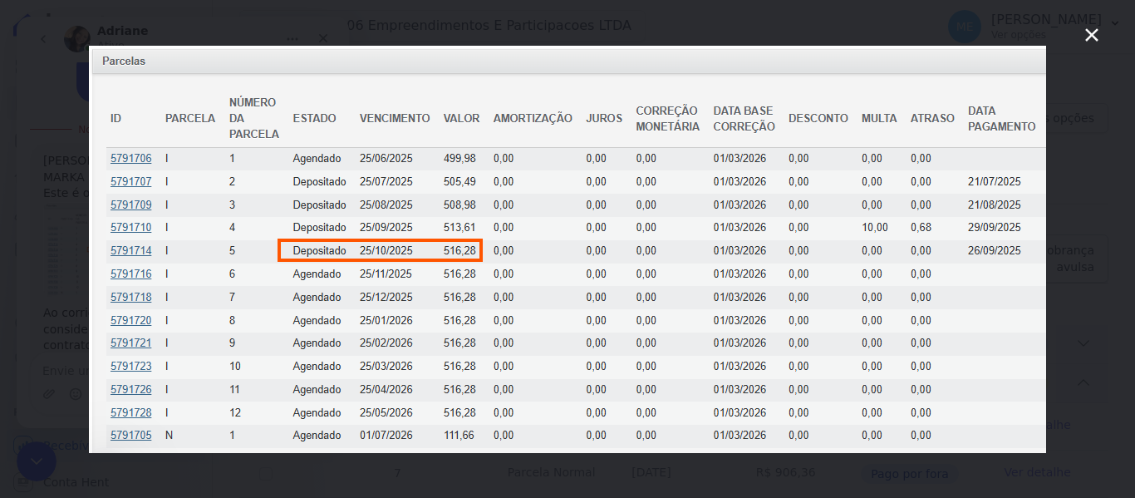
click at [1095, 31] on icon "Fechar" at bounding box center [1091, 34] width 13 height 13
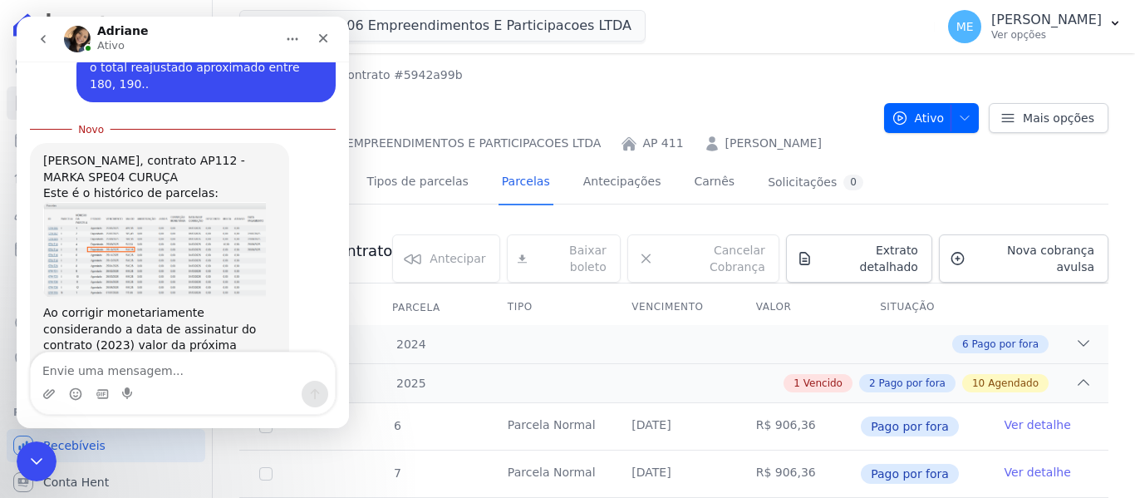
click at [516, 101] on h2 "AP 411" at bounding box center [554, 109] width 631 height 37
click at [321, 41] on icon "Fechar" at bounding box center [323, 38] width 9 height 9
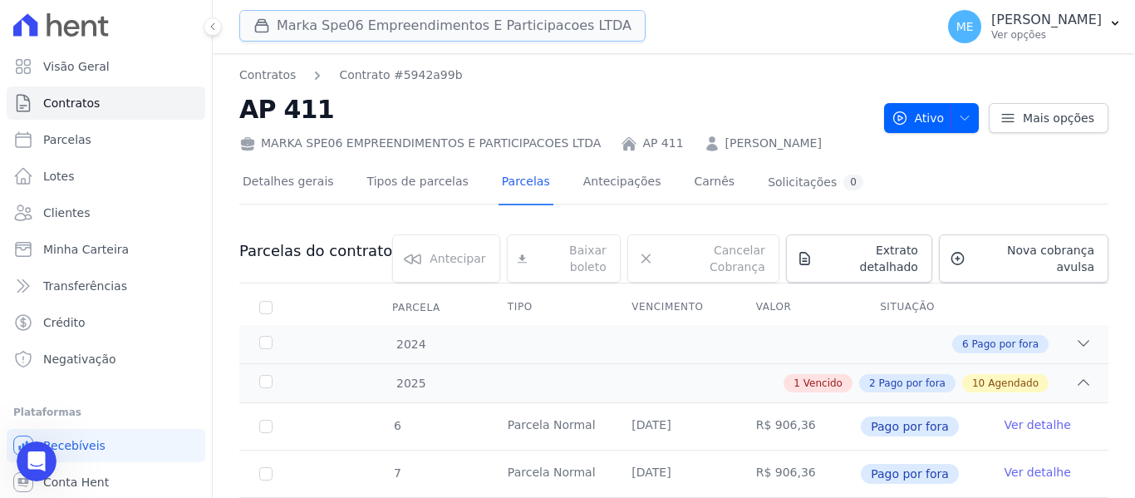
click at [319, 27] on button "Marka Spe06 Empreendimentos E Participacoes LTDA" at bounding box center [442, 26] width 406 height 32
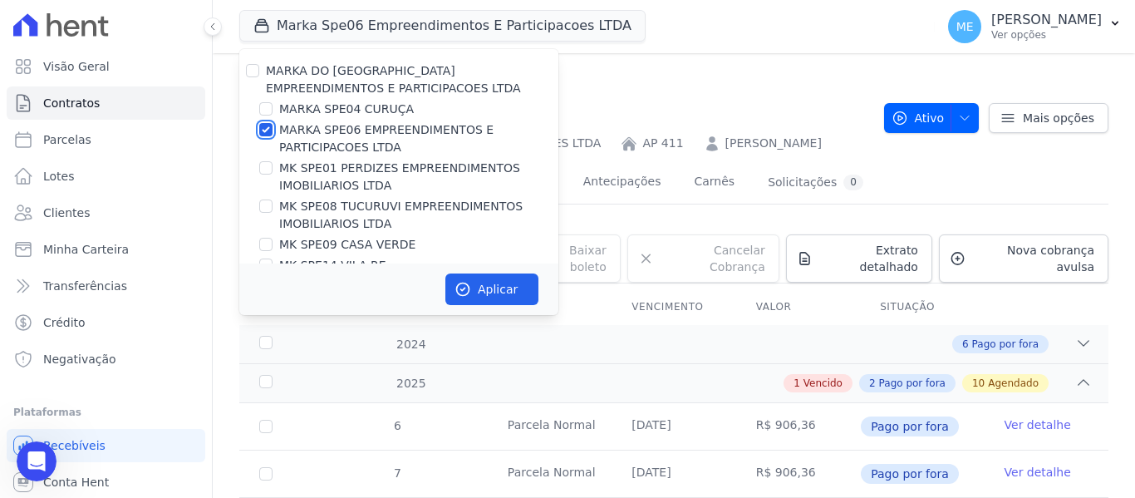
click at [261, 125] on input "MARKA SPE06 EMPREENDIMENTOS E PARTICIPACOES LTDA" at bounding box center [265, 129] width 13 height 13
checkbox input "false"
click at [268, 110] on input "MARKA SPE04 CURUÇA" at bounding box center [265, 108] width 13 height 13
checkbox input "true"
click at [488, 274] on button "Aplicar" at bounding box center [491, 289] width 93 height 32
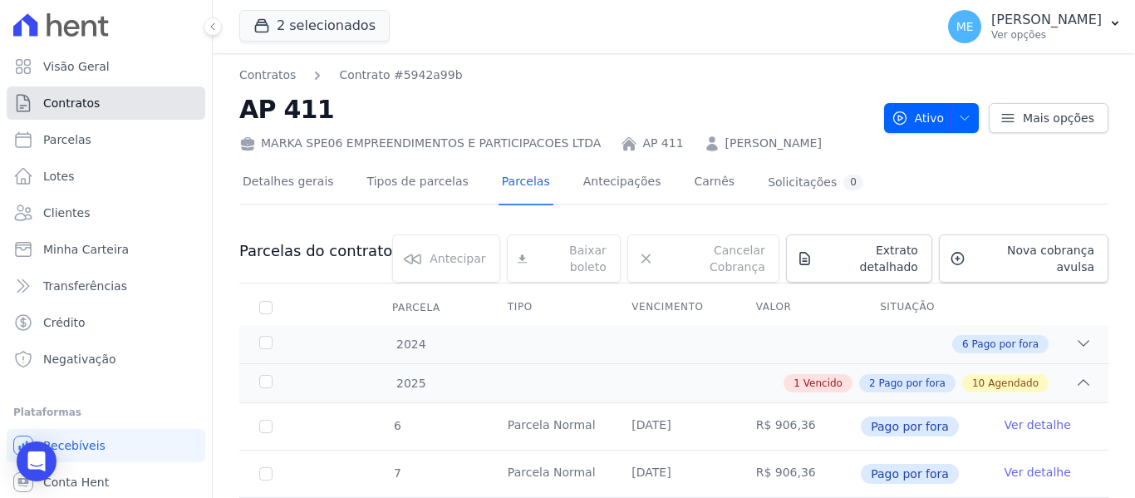
click at [91, 110] on link "Contratos" at bounding box center [106, 102] width 199 height 33
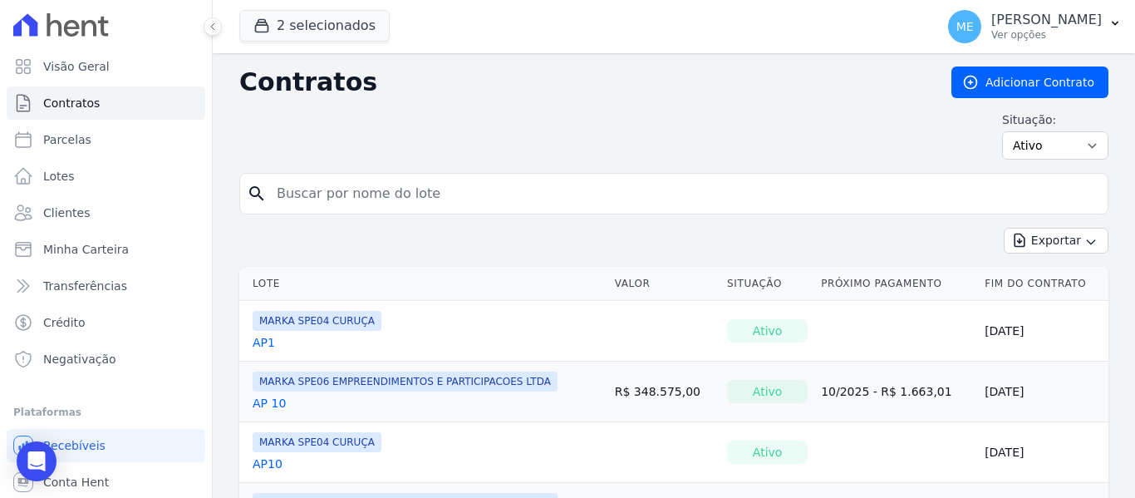
click at [433, 199] on input "search" at bounding box center [684, 193] width 834 height 33
type input "112"
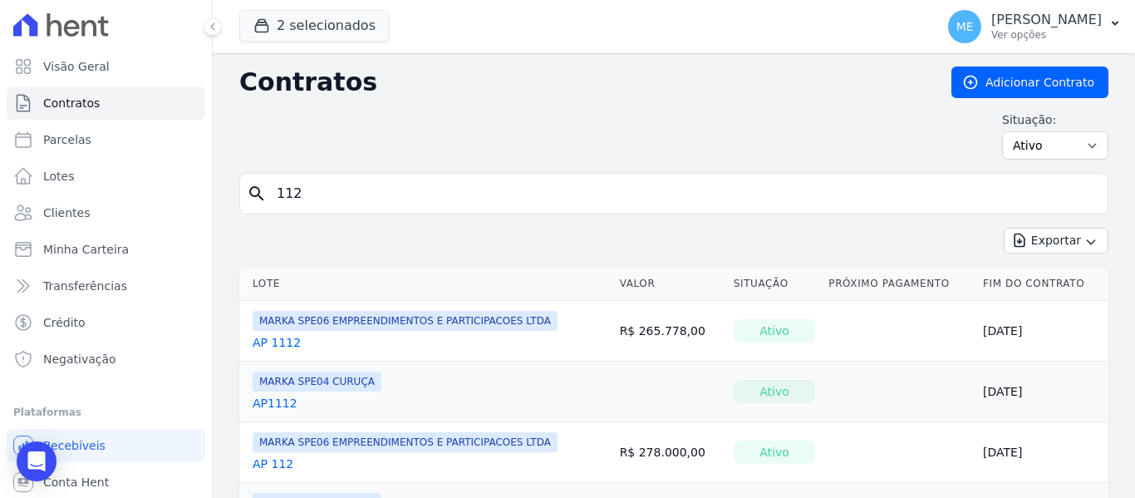
click at [271, 466] on link "AP 112" at bounding box center [273, 463] width 41 height 17
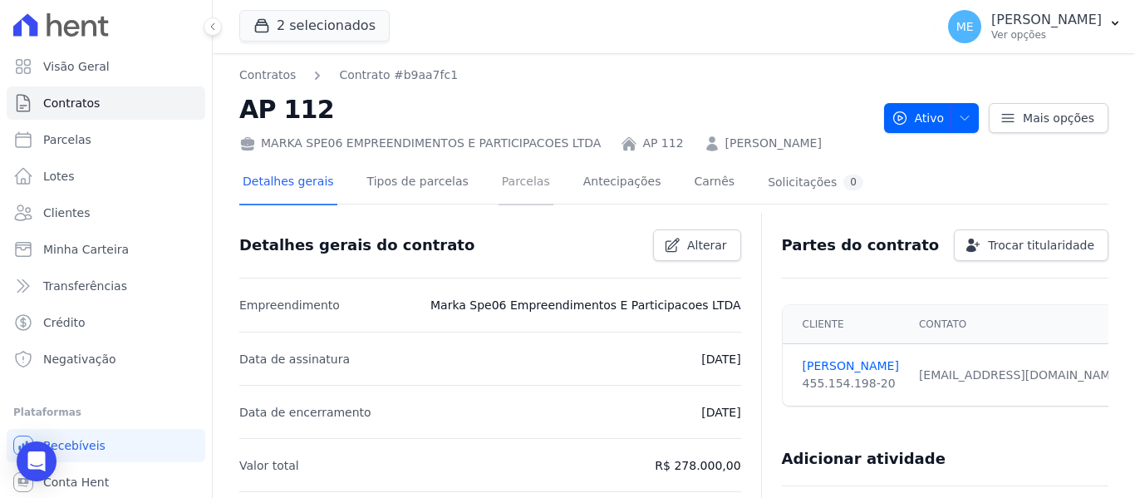
click at [498, 204] on link "Parcelas" at bounding box center [525, 183] width 55 height 44
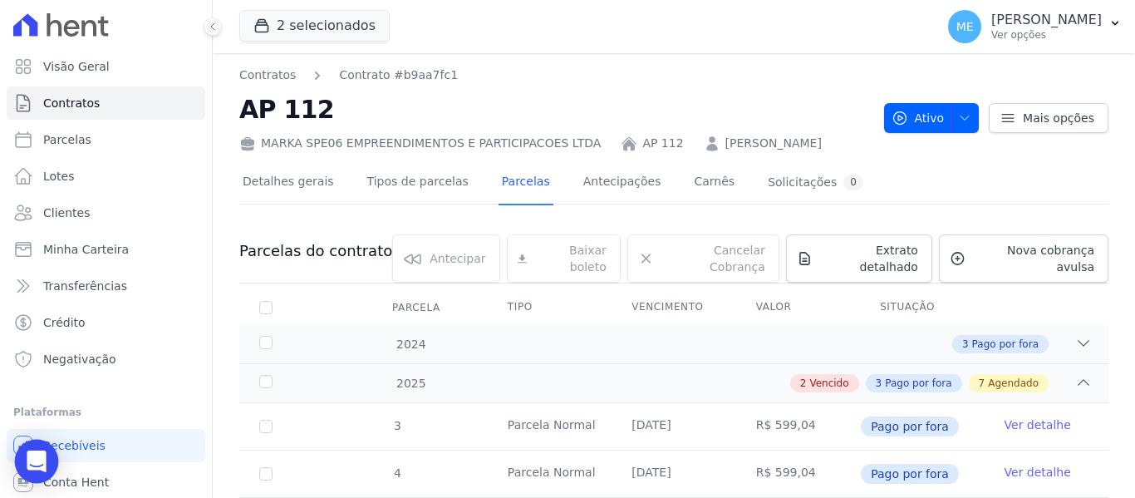
click at [33, 462] on icon "Open Intercom Messenger" at bounding box center [36, 461] width 19 height 22
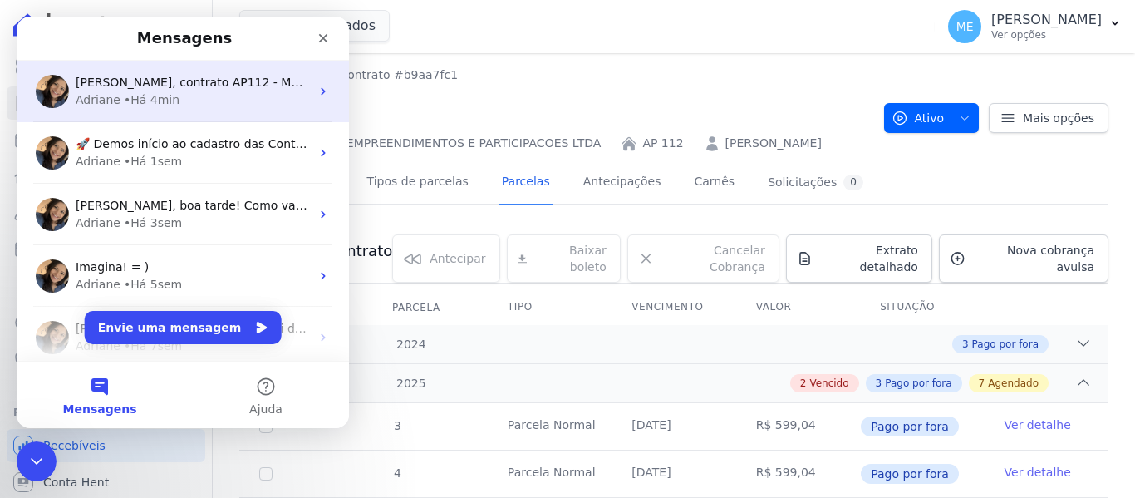
click at [210, 101] on div "Adriane • Há 4min" at bounding box center [193, 99] width 234 height 17
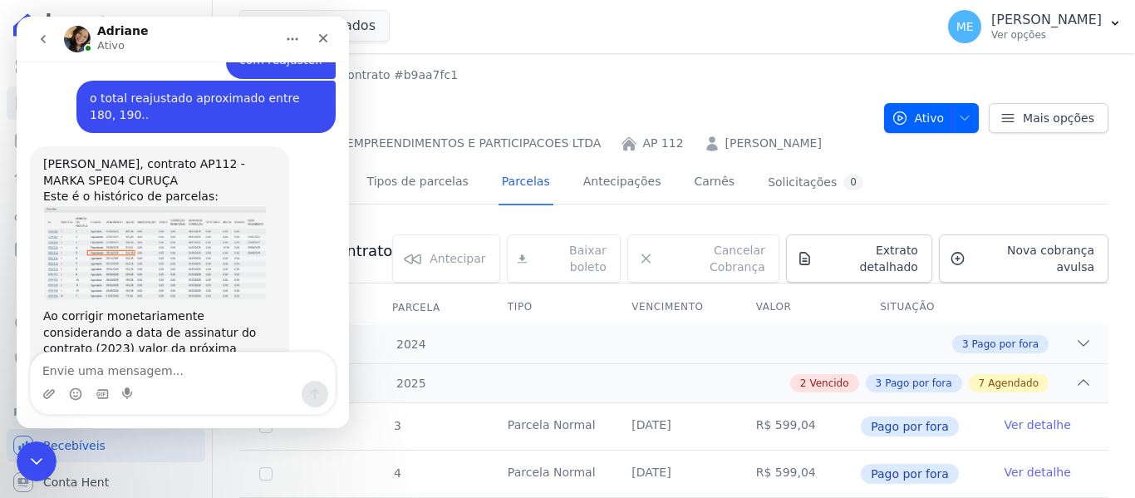
scroll to position [2309, 0]
click at [164, 213] on img "Adriane diz…" at bounding box center [154, 251] width 223 height 95
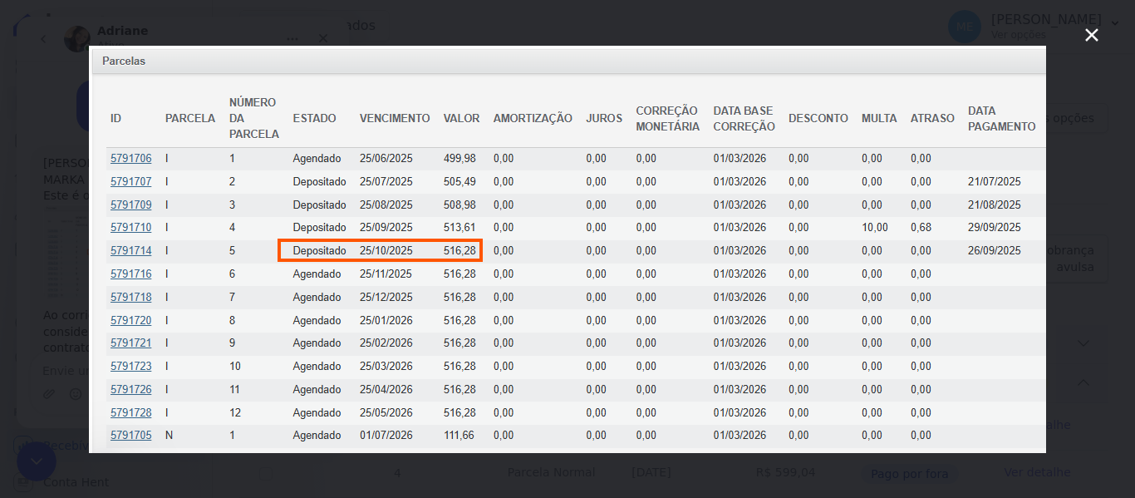
scroll to position [0, 0]
click at [1086, 33] on icon "Fechar" at bounding box center [1092, 35] width 20 height 20
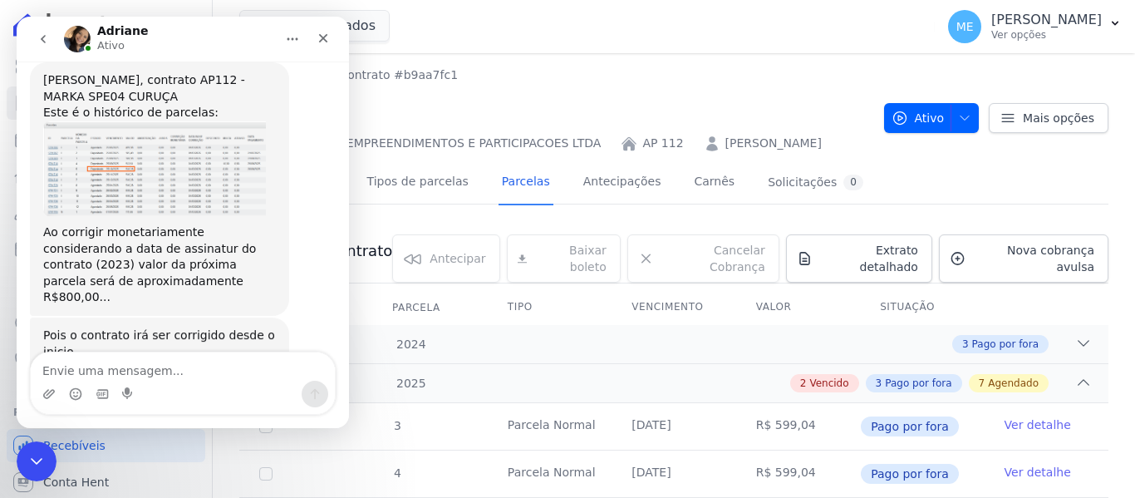
scroll to position [2396, 0]
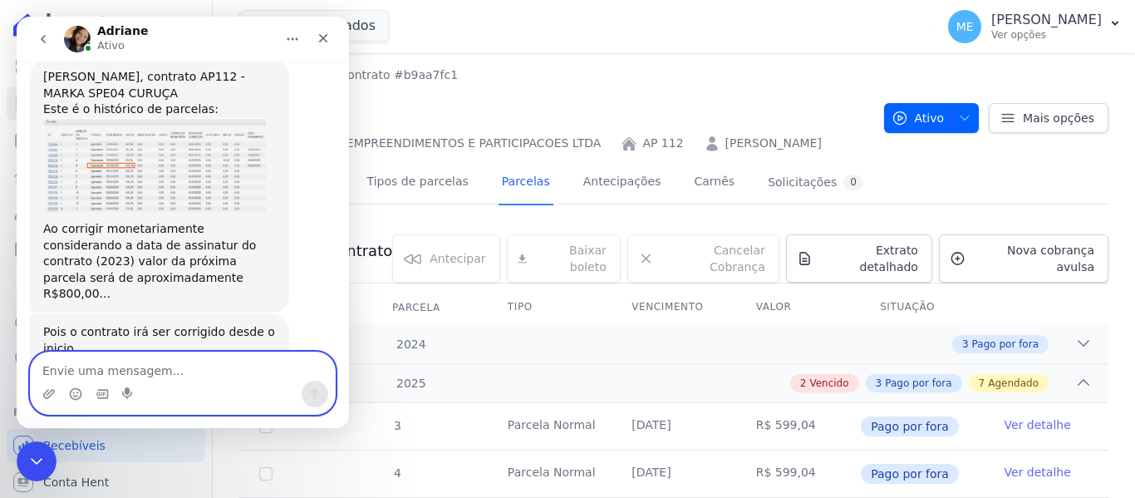
click at [135, 372] on textarea "Envie uma mensagem..." at bounding box center [183, 366] width 304 height 28
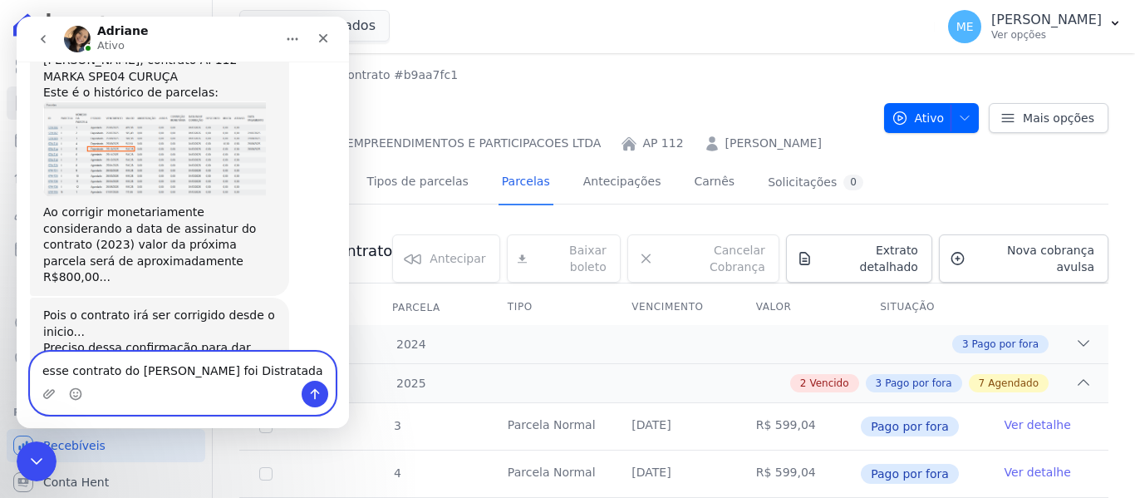
type textarea "esse contrato do [PERSON_NAME] foi Distratadao"
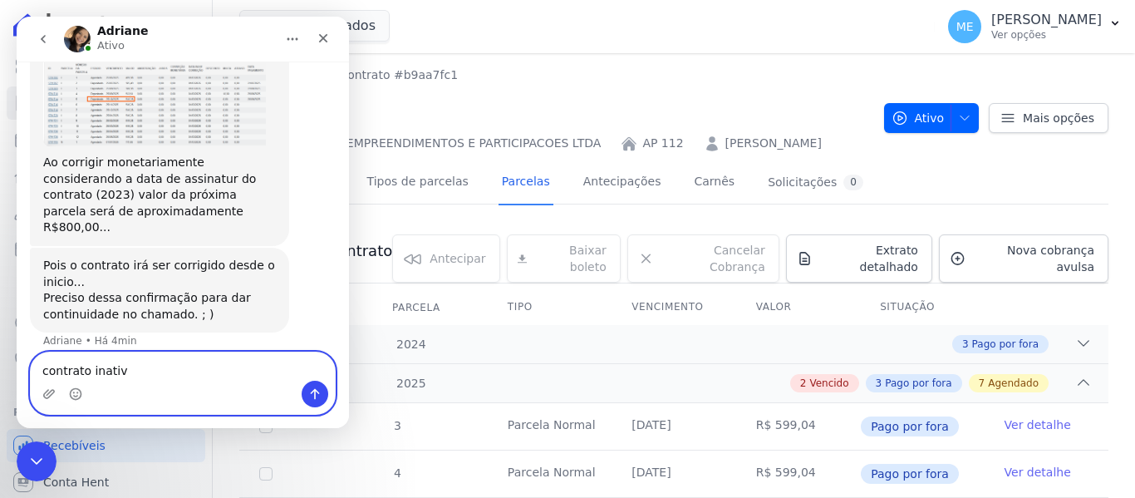
type textarea "contrato inativo"
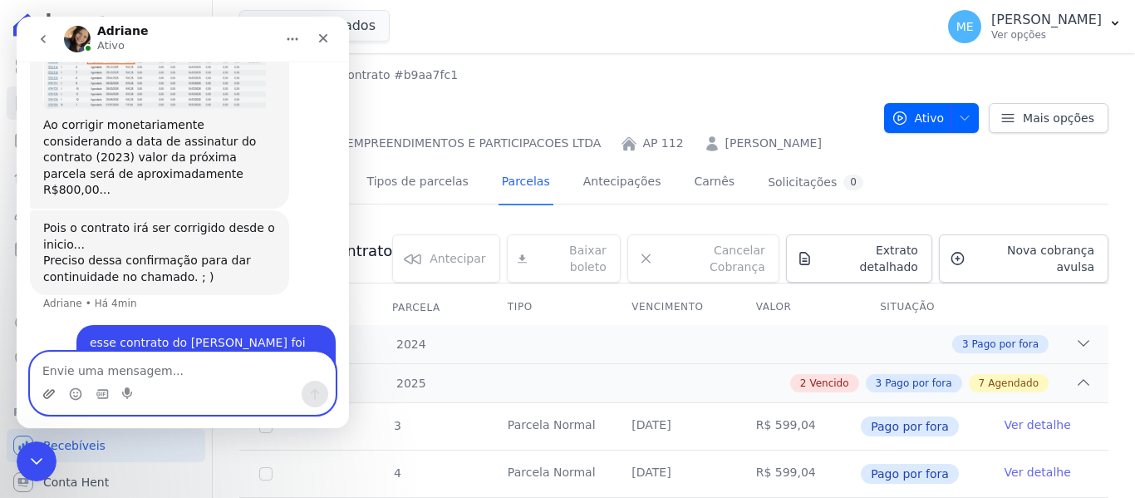
click at [52, 388] on icon "Upload do anexo" at bounding box center [48, 393] width 13 height 13
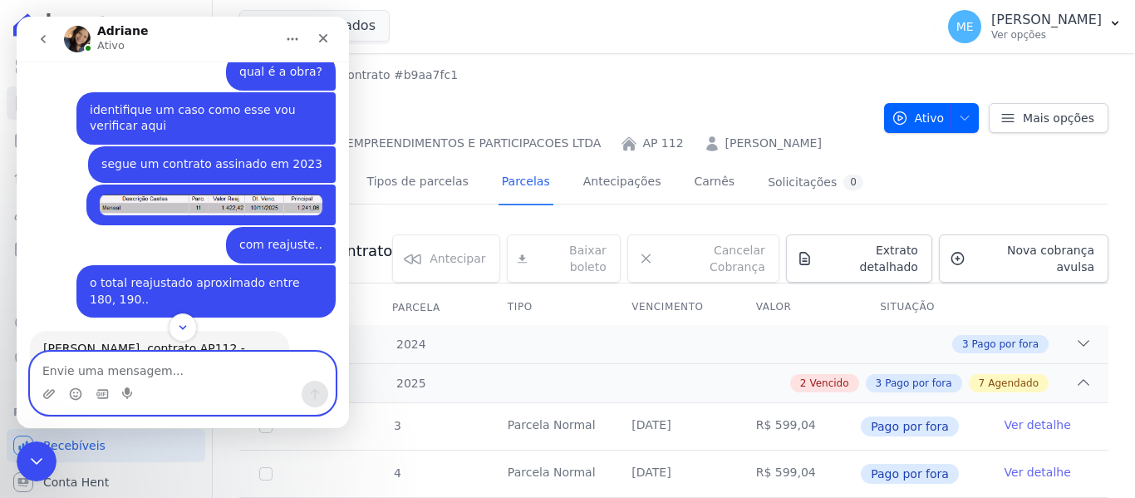
scroll to position [2539, 0]
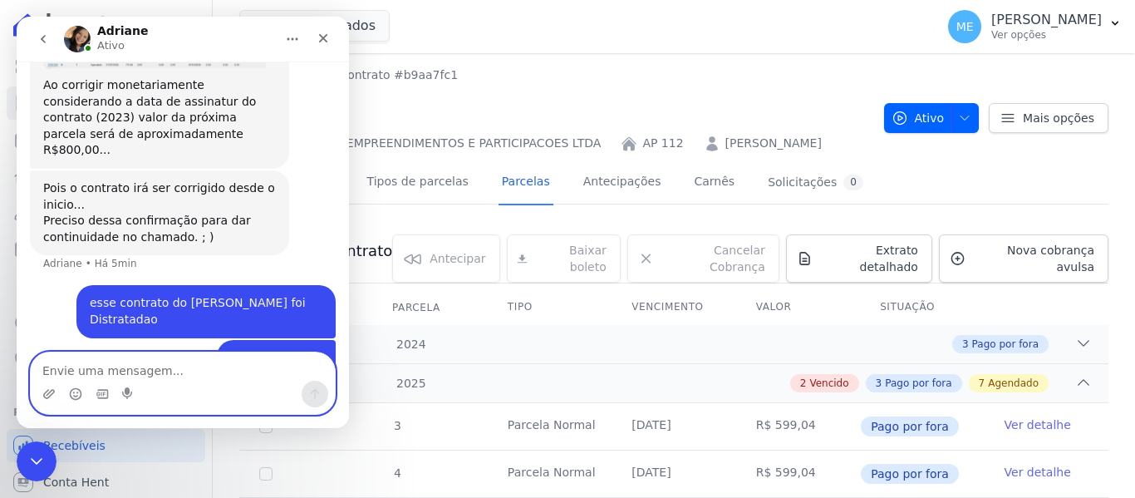
click at [126, 370] on textarea "Envie uma mensagem..." at bounding box center [183, 366] width 304 height 28
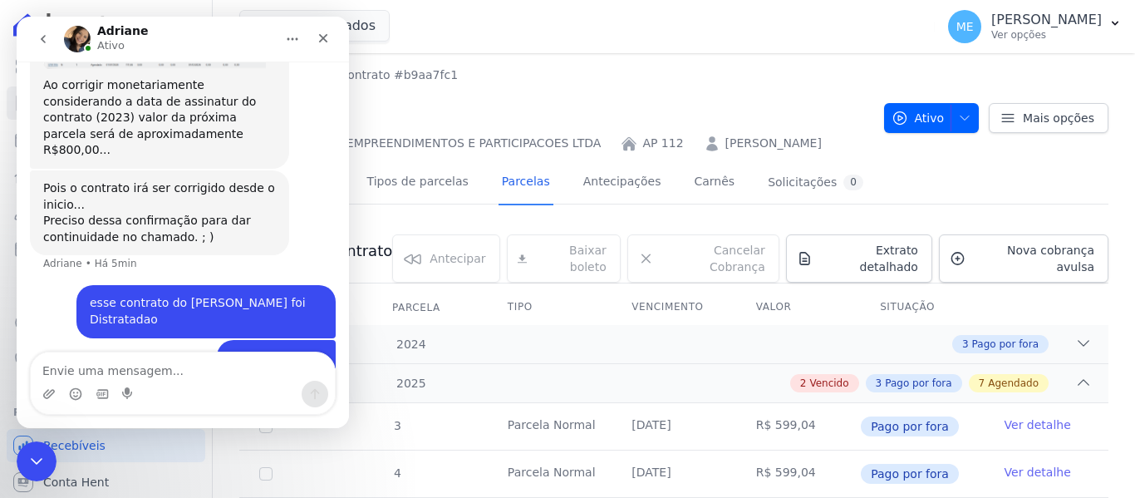
click at [692, 115] on h2 "AP 112" at bounding box center [554, 109] width 631 height 37
click at [966, 129] on button "Ativo" at bounding box center [932, 118] width 96 height 30
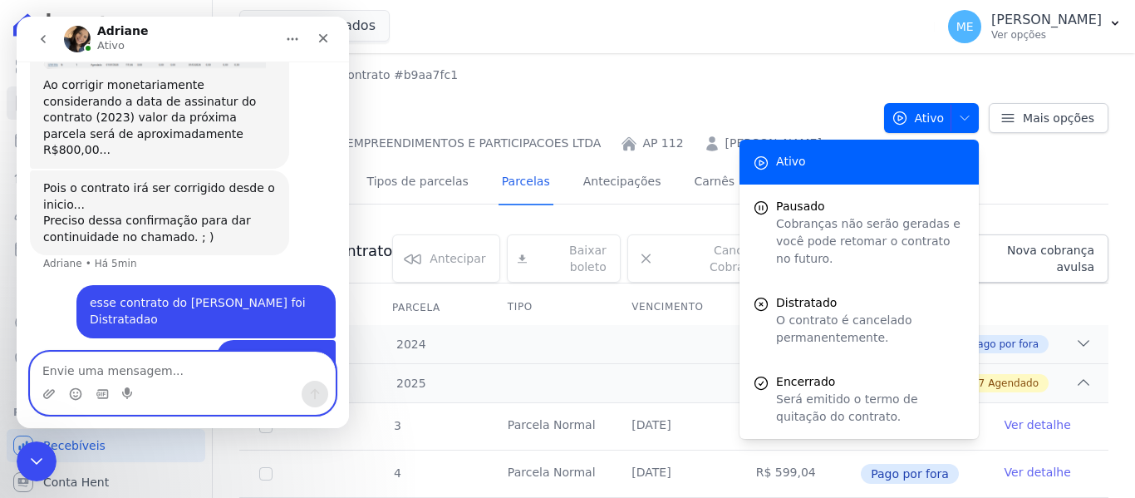
click at [112, 371] on textarea "Envie uma mensagem..." at bounding box center [183, 366] width 304 height 28
type textarea "v"
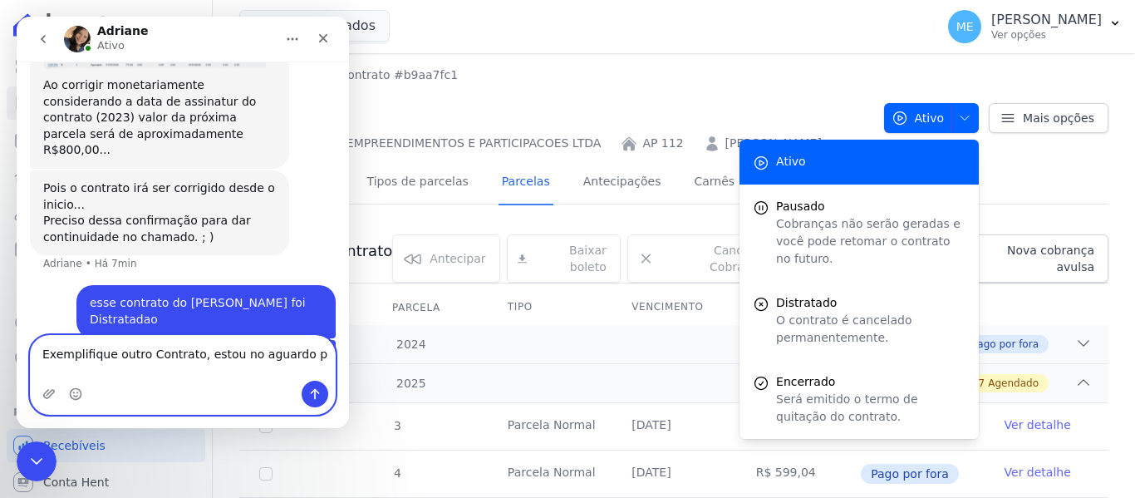
type textarea "Exemplifique outro Contrato, estou no aguardo"
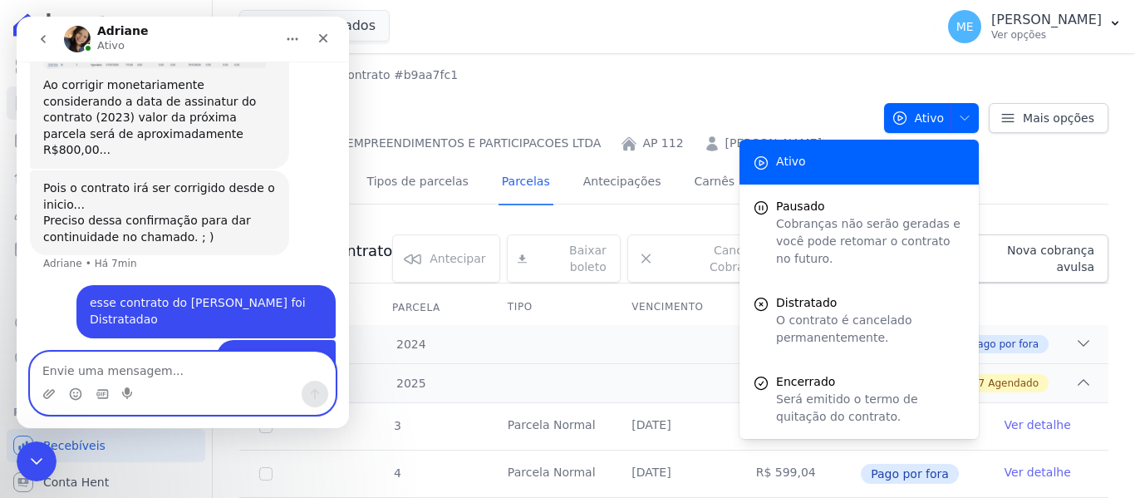
scroll to position [2593, 0]
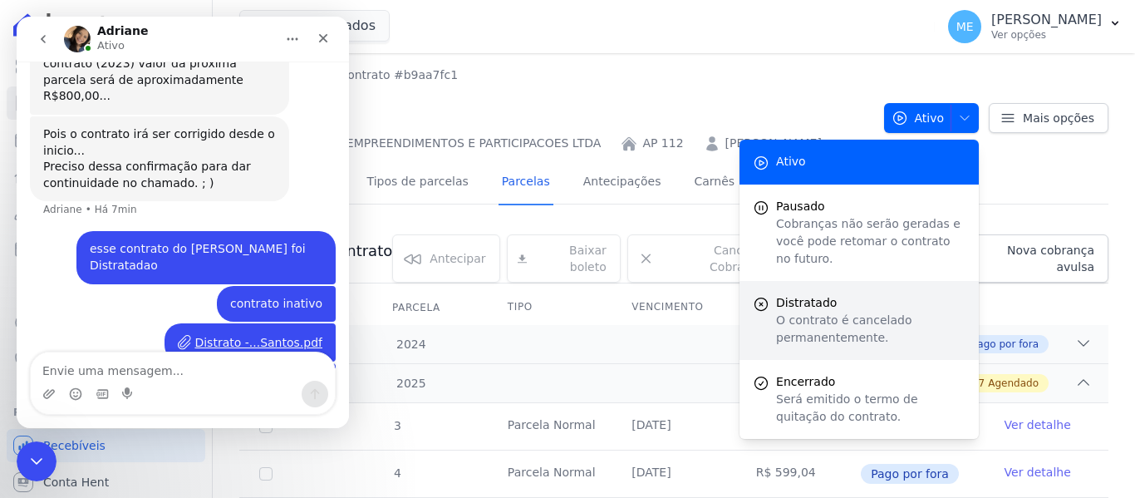
click at [853, 311] on p "O contrato é cancelado permanentemente." at bounding box center [870, 328] width 189 height 35
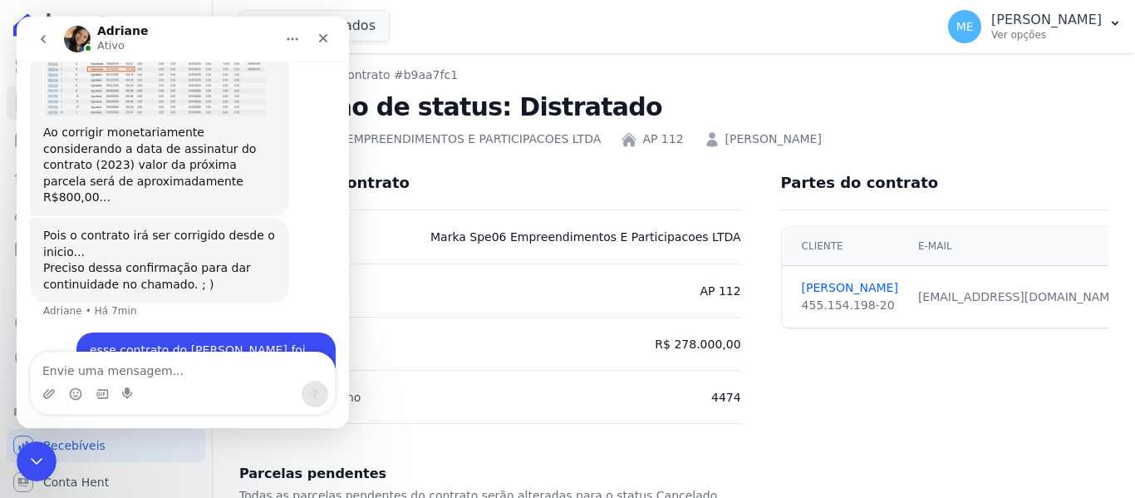
scroll to position [2593, 0]
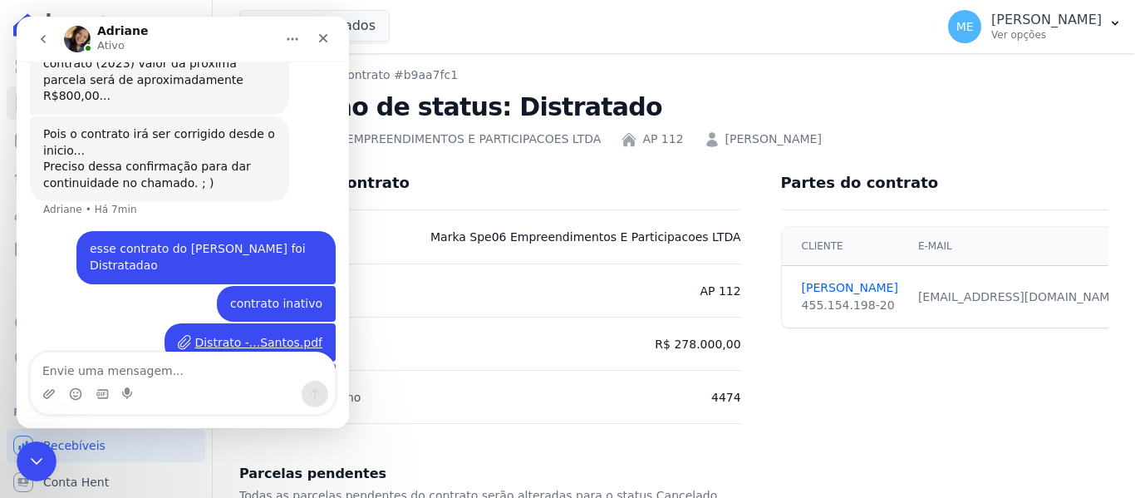
drag, startPoint x: 968, startPoint y: 128, endPoint x: 958, endPoint y: 122, distance: 11.5
click at [968, 127] on div "MARKA SPE06 EMPREENDIMENTOS E PARTICIPACOES LTDA AP 112 PEDRO HENRIQUE DOS SANT…" at bounding box center [673, 136] width 869 height 24
click at [291, 39] on icon "Início" at bounding box center [292, 38] width 13 height 13
click at [514, 25] on div "2 selecionados MARKA DO BRASIL EMPREENDIMENTOS E PARTICIPACOES LTDA MARKA SPE04…" at bounding box center [583, 26] width 689 height 55
click at [893, 385] on div "Partes do contrato Cliente E-mail PEDRO BATISTA 455.154.198-20 pedrohenriquebat…" at bounding box center [934, 289] width 347 height 267
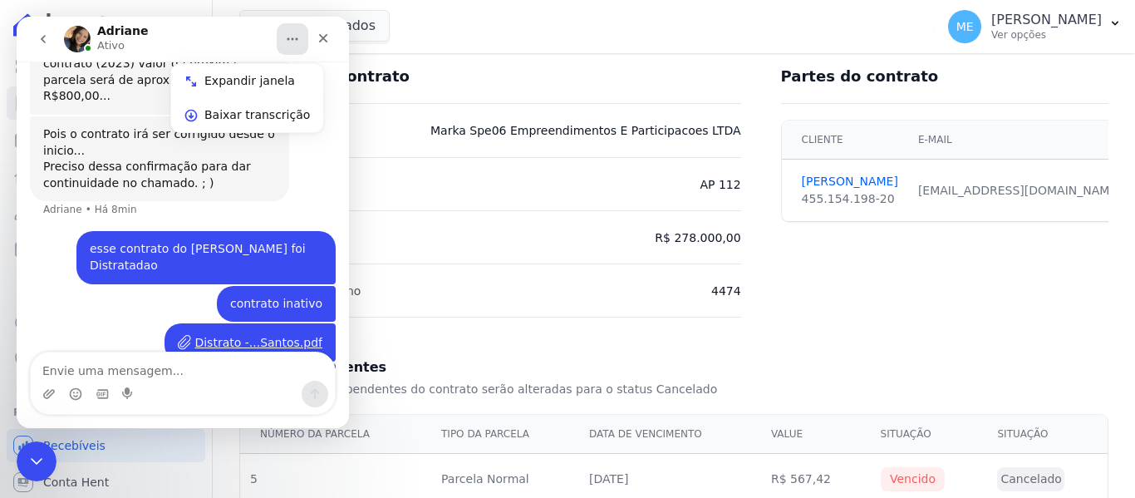
scroll to position [0, 0]
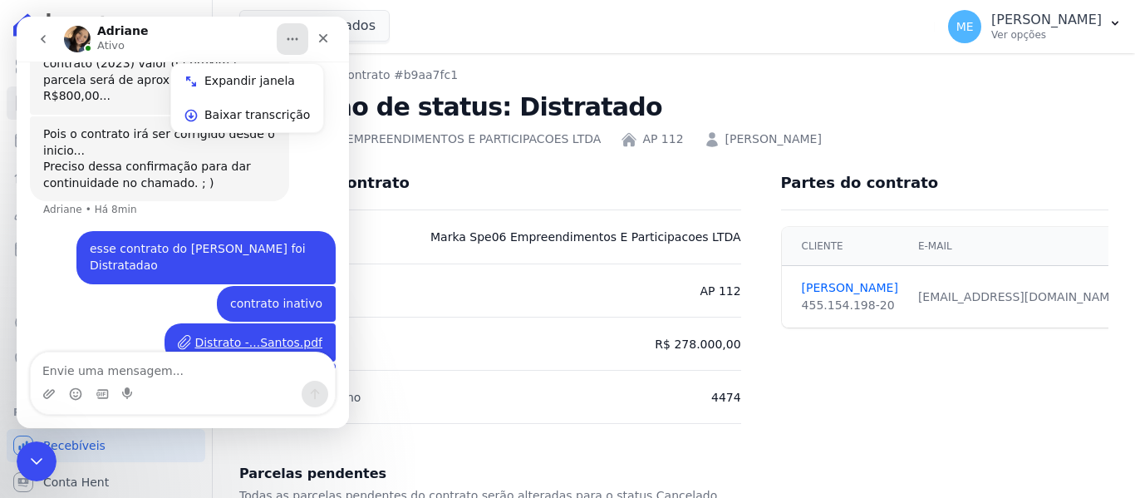
click at [510, 167] on div "Resumo do contrato" at bounding box center [483, 175] width 515 height 33
click at [322, 39] on icon "Fechar" at bounding box center [323, 38] width 9 height 9
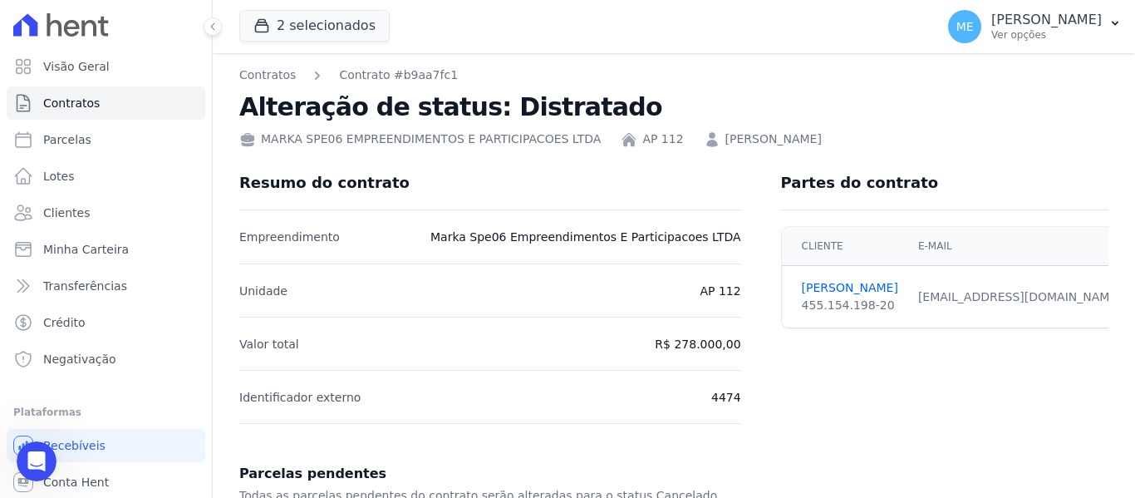
scroll to position [2593, 0]
click at [586, 27] on div "2 selecionados MARKA DO BRASIL EMPREENDIMENTOS E PARTICIPACOES LTDA MARKA SPE04…" at bounding box center [583, 26] width 689 height 55
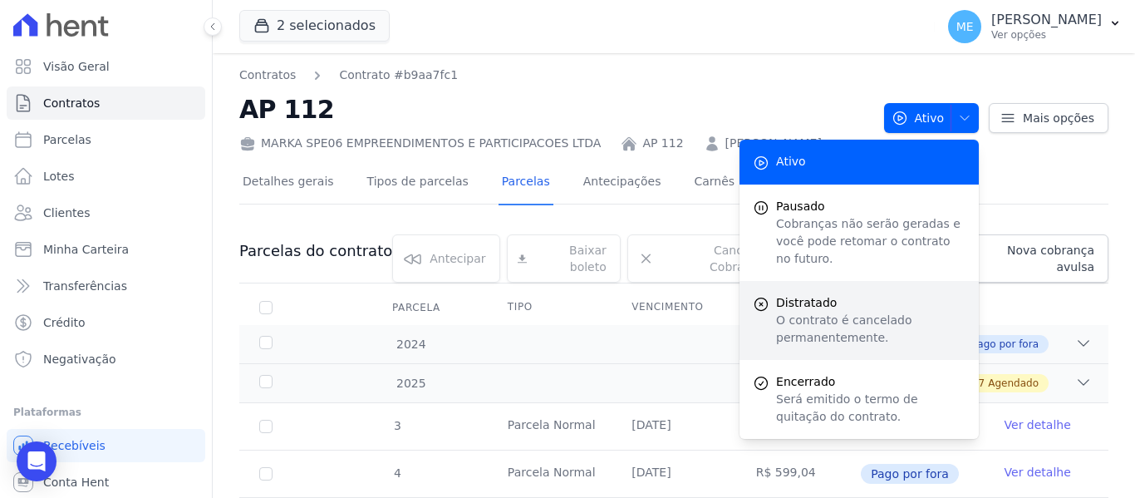
click at [782, 311] on p "O contrato é cancelado permanentemente." at bounding box center [870, 328] width 189 height 35
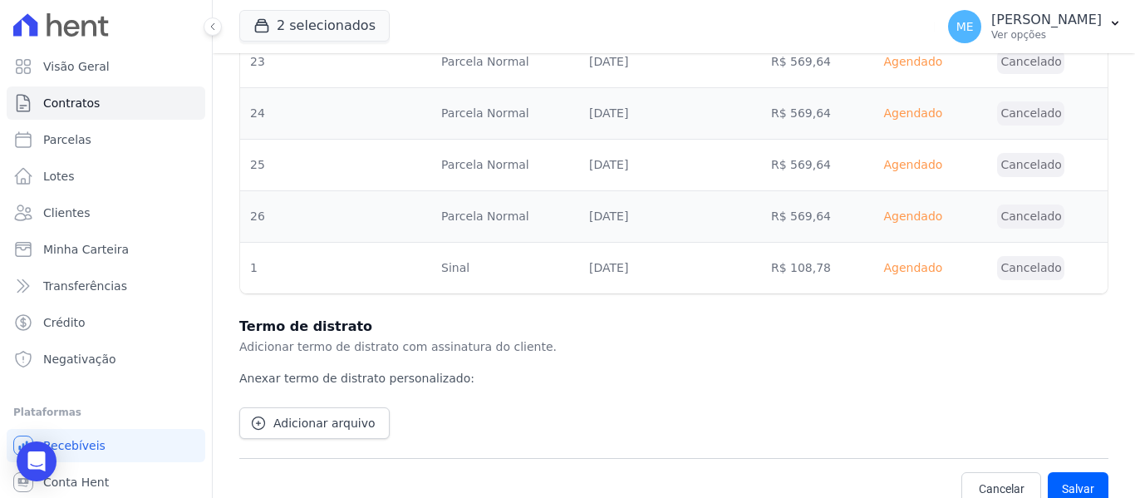
scroll to position [1471, 0]
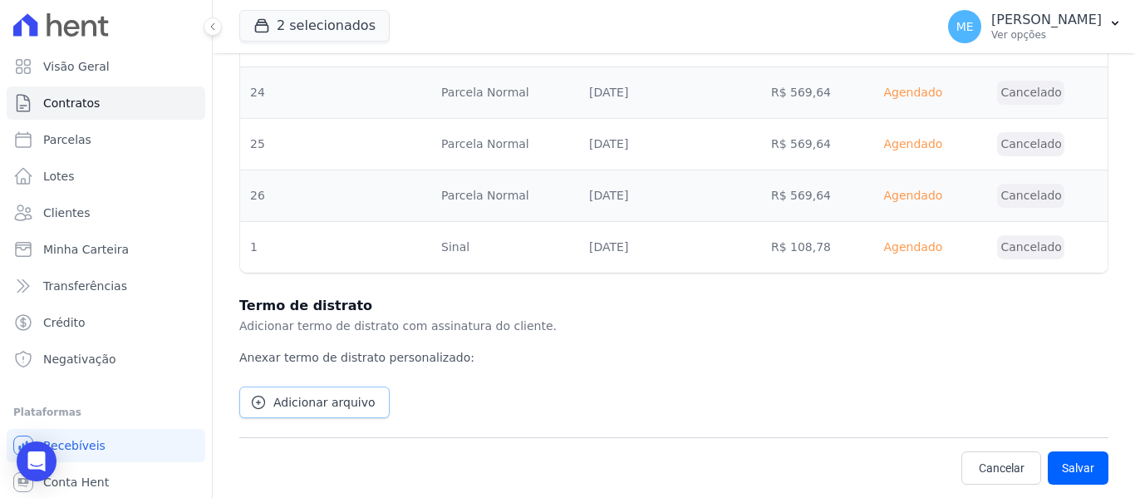
click at [305, 399] on span "Adicionar arquivo" at bounding box center [324, 402] width 102 height 17
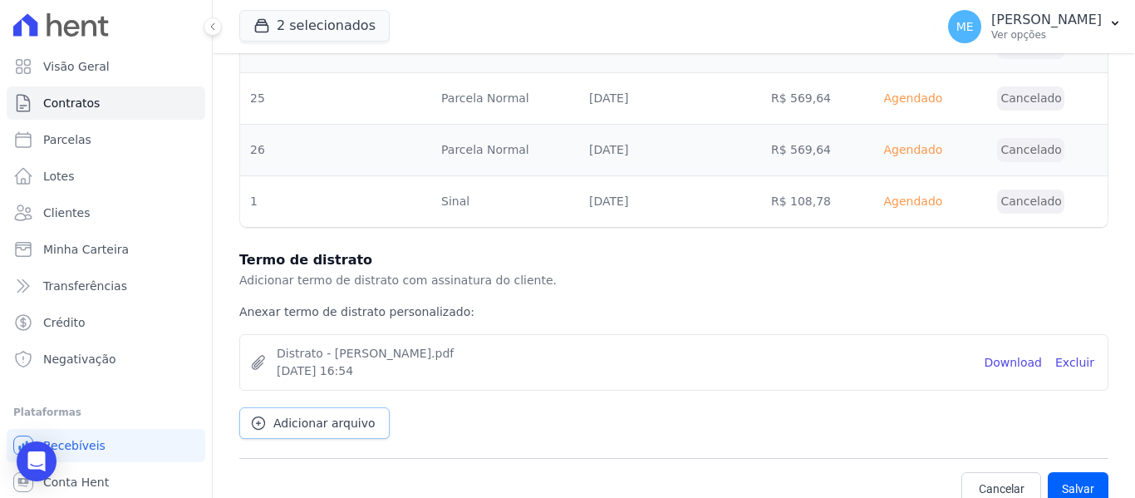
scroll to position [1538, 0]
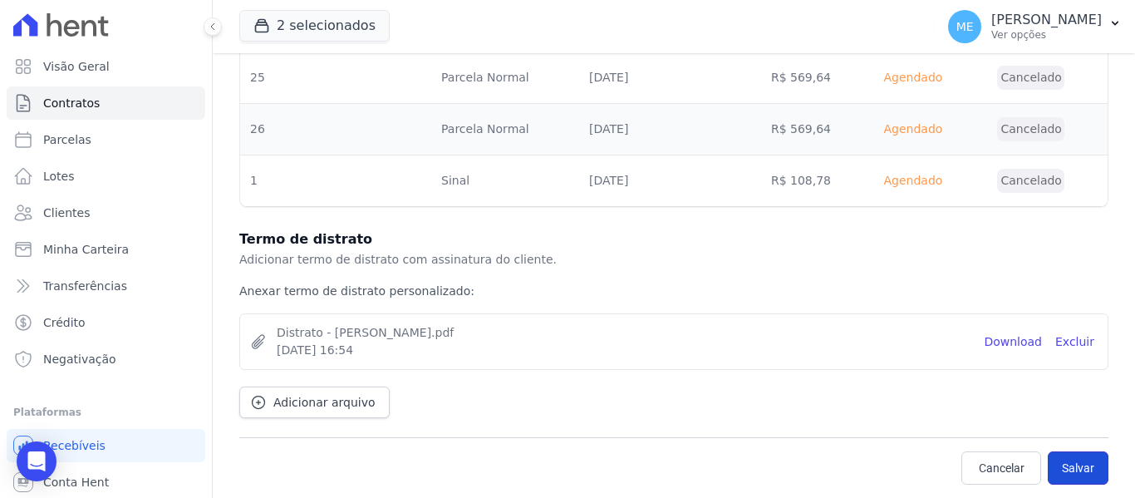
click at [1072, 469] on button "Salvar" at bounding box center [1077, 467] width 61 height 33
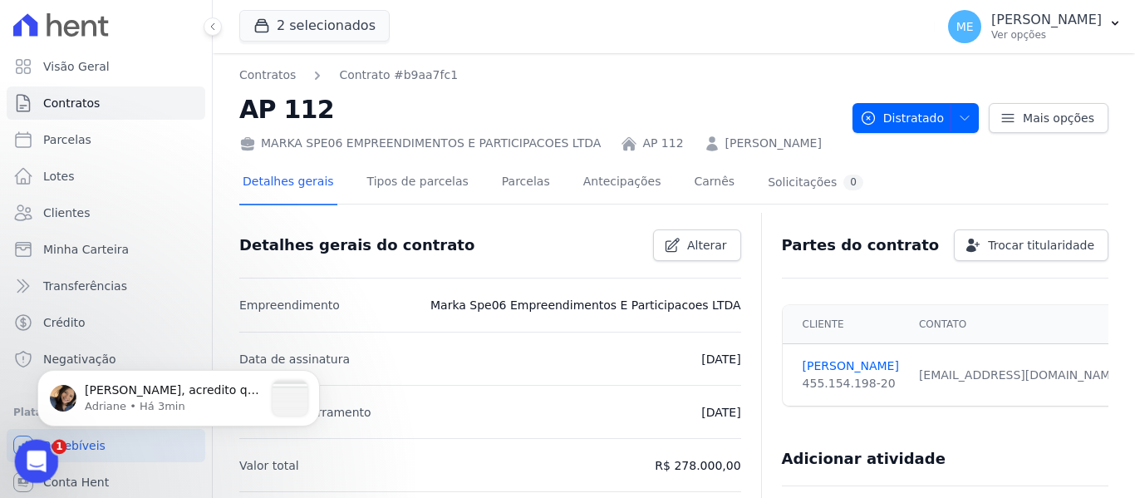
click at [39, 461] on icon "Abertura do Messenger da Intercom" at bounding box center [34, 458] width 27 height 27
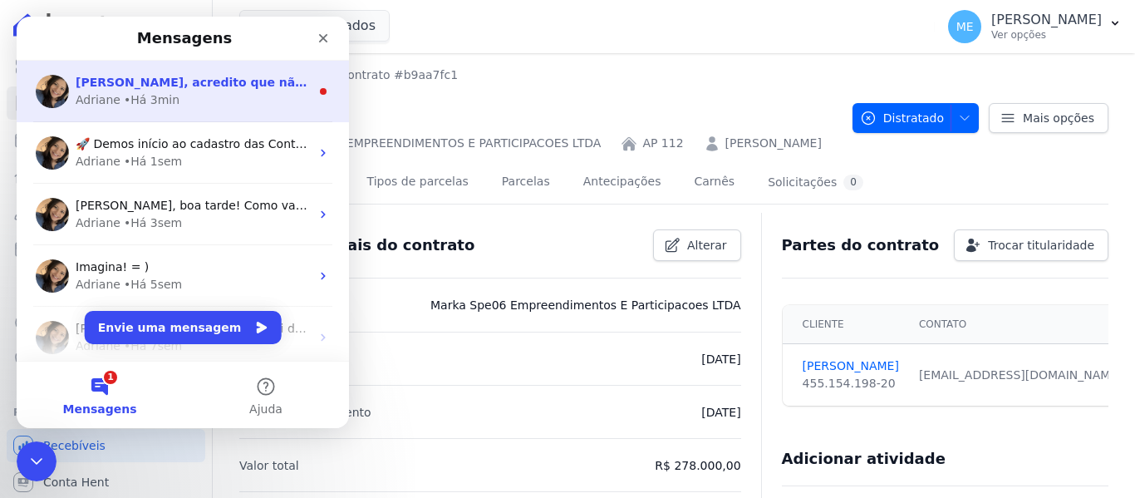
click at [194, 82] on span "Maria, acredito que não estamos falando do mesmo contrato. O contrato AP112 est…" at bounding box center [621, 82] width 1090 height 13
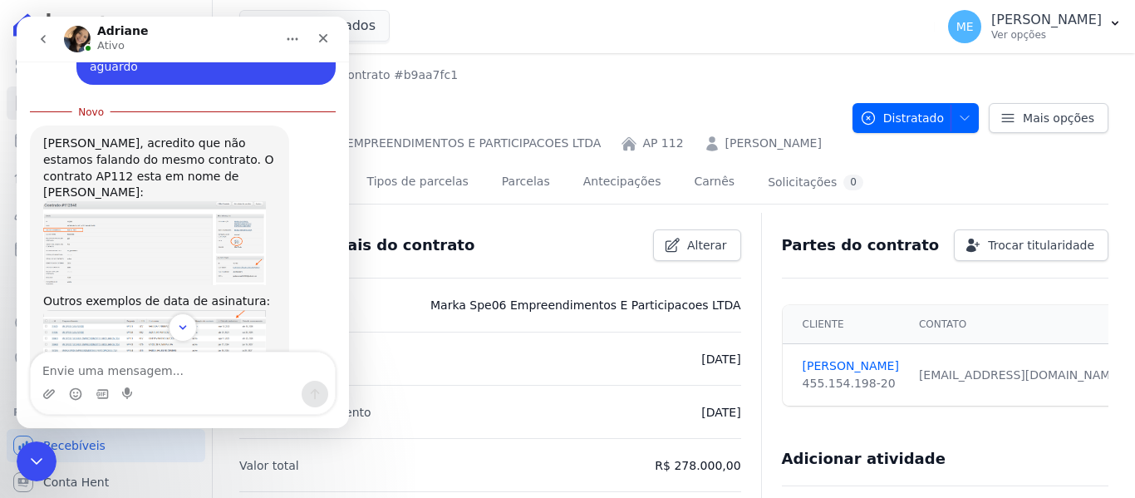
scroll to position [2934, 0]
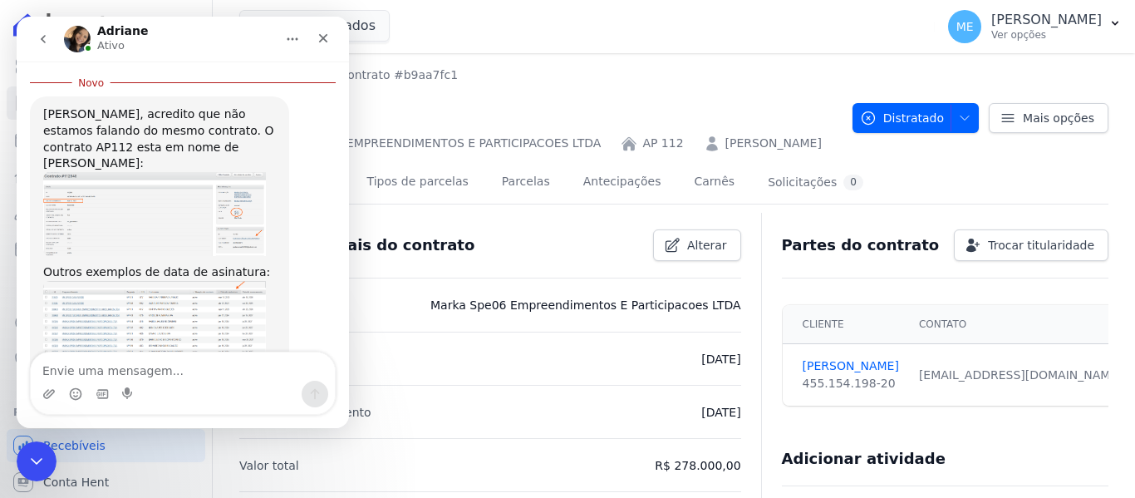
click at [164, 281] on img "Adriane diz…" at bounding box center [154, 341] width 223 height 121
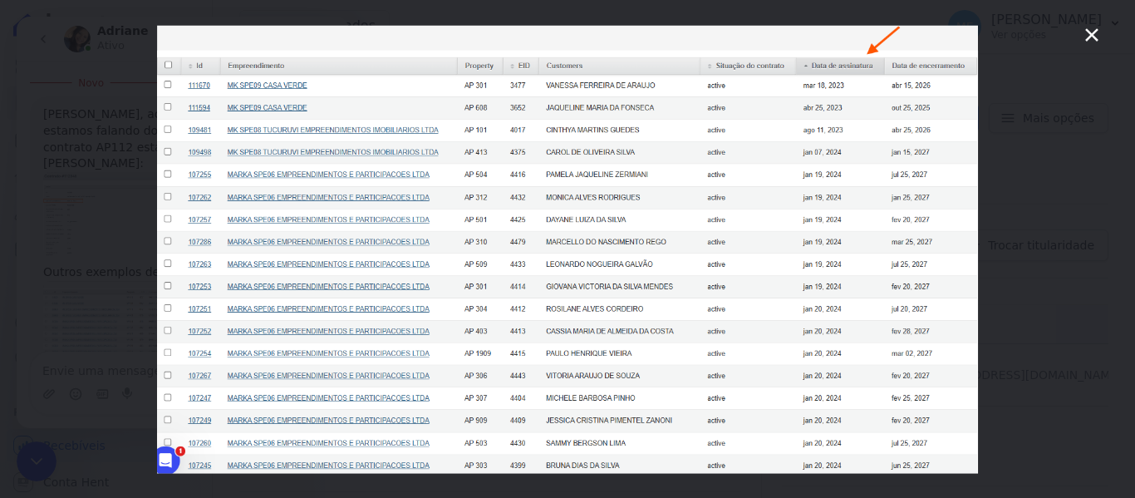
scroll to position [0, 0]
click at [1091, 31] on icon "Fechar" at bounding box center [1092, 35] width 20 height 20
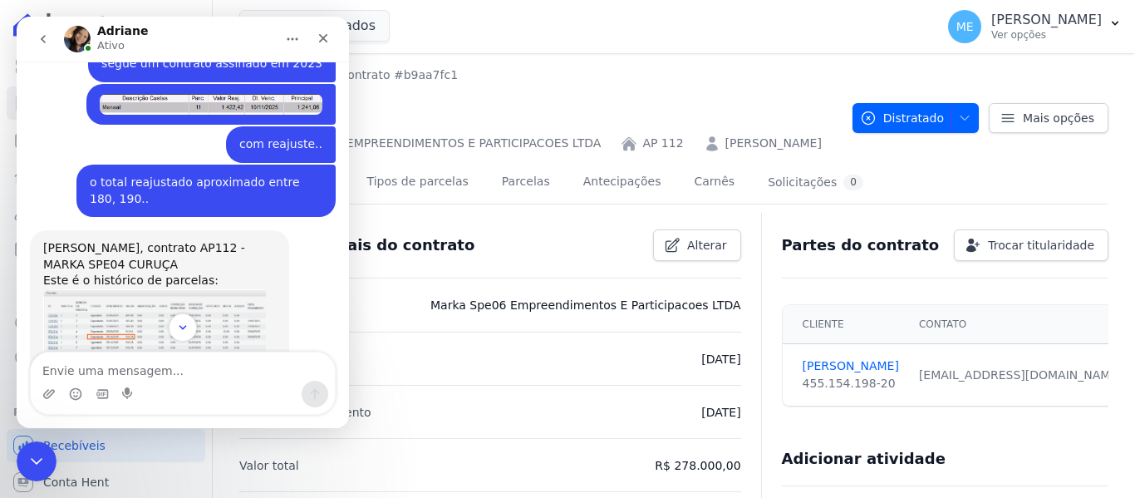
scroll to position [2269, 0]
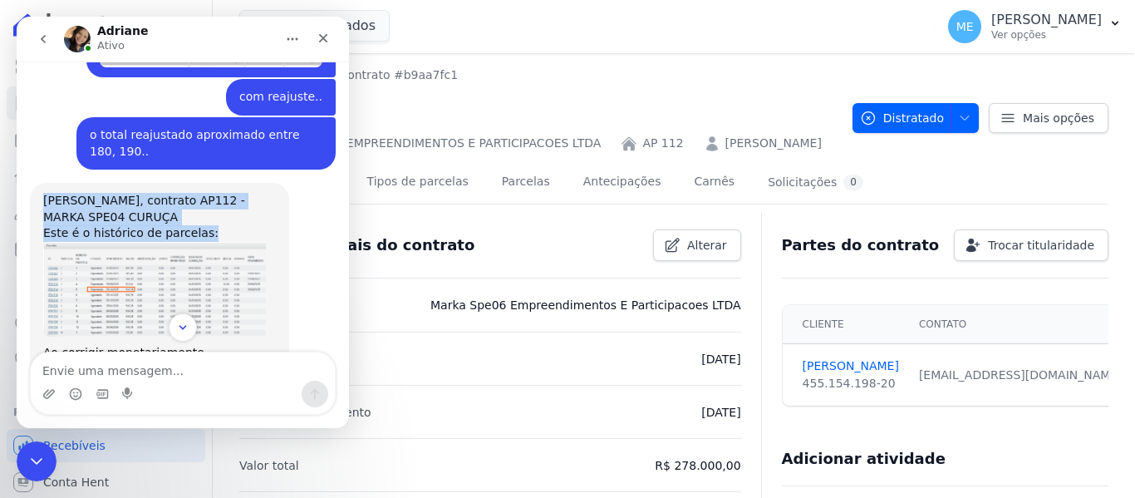
drag, startPoint x: 46, startPoint y: 134, endPoint x: 216, endPoint y: 174, distance: 175.1
click at [216, 193] on div "Maria, contrato AP112 - MARKA SPE04 CURUÇA Este é o histórico de parcelas:" at bounding box center [159, 217] width 233 height 49
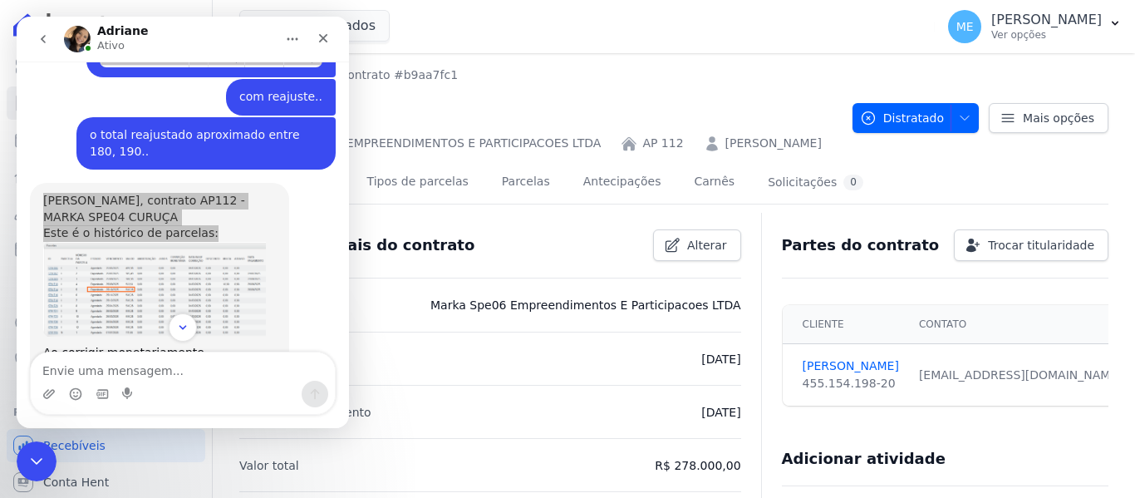
drag, startPoint x: 495, startPoint y: 12, endPoint x: 448, endPoint y: 17, distance: 47.6
click at [495, 12] on div "2 selecionados MARKA DO BRASIL EMPREENDIMENTOS E PARTICIPACOES LTDA MARKA SPE04…" at bounding box center [583, 26] width 689 height 55
click at [363, 22] on button "2 selecionados" at bounding box center [314, 26] width 150 height 32
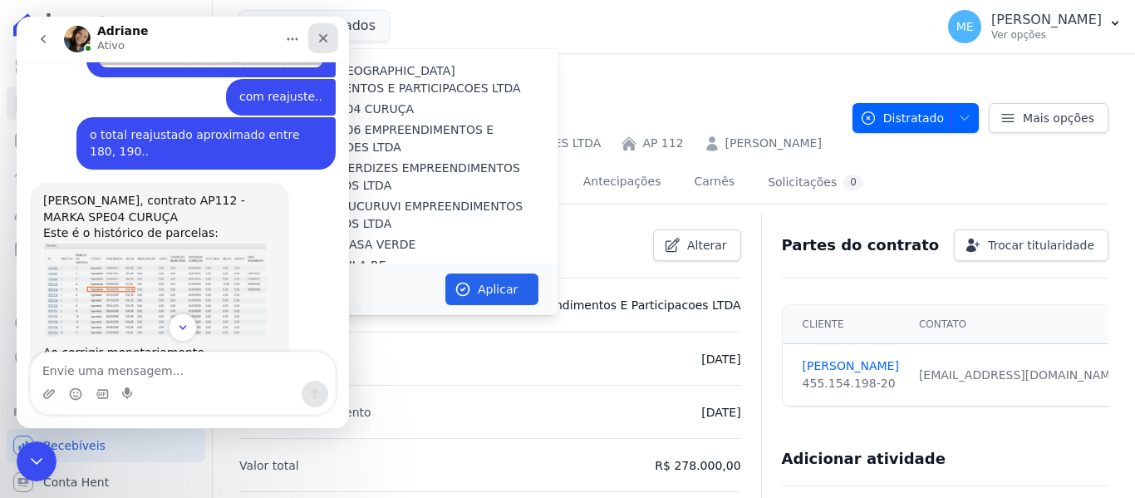
click at [316, 47] on div "Fechar" at bounding box center [323, 38] width 30 height 30
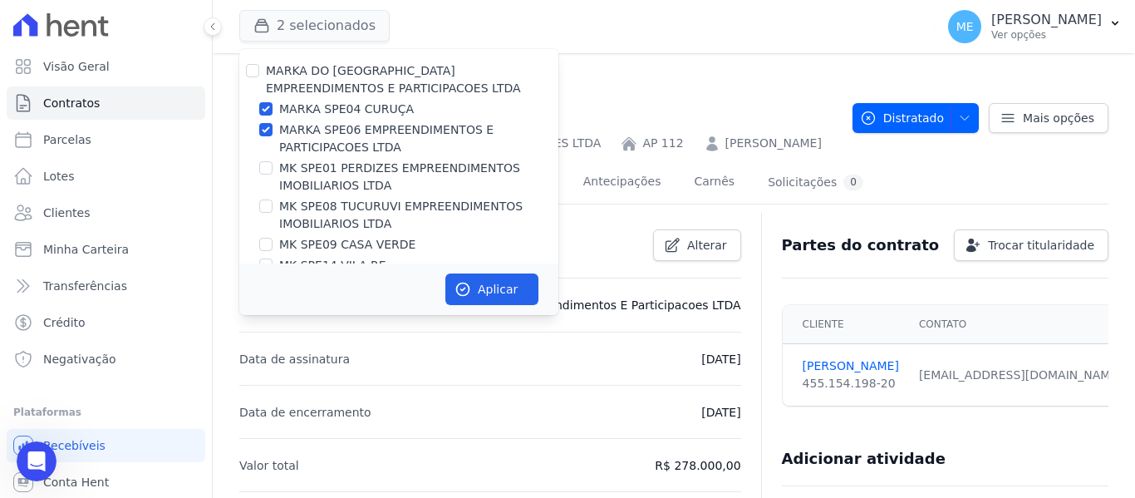
scroll to position [0, 0]
click at [340, 26] on button "2 selecionados" at bounding box center [314, 26] width 150 height 32
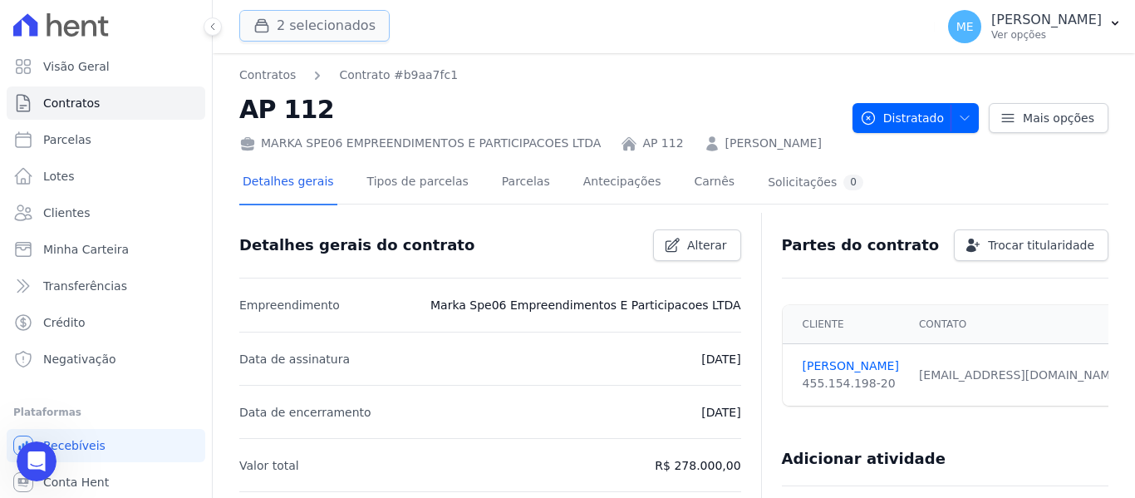
scroll to position [2906, 0]
click at [340, 26] on button "2 selecionados" at bounding box center [314, 26] width 150 height 32
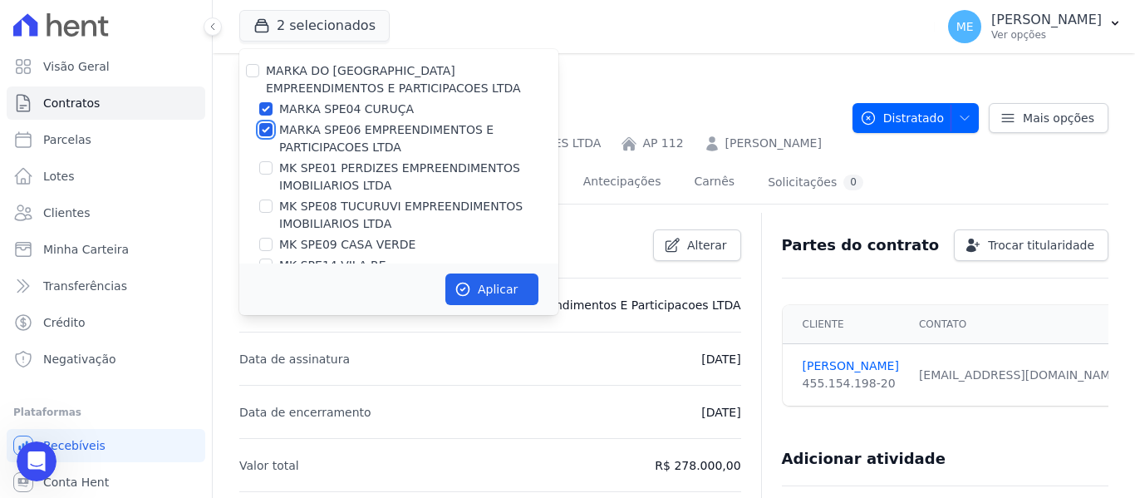
click at [265, 126] on input "MARKA SPE06 EMPREENDIMENTOS E PARTICIPACOES LTDA" at bounding box center [265, 129] width 13 height 13
checkbox input "false"
click at [503, 287] on button "Aplicar" at bounding box center [491, 289] width 93 height 32
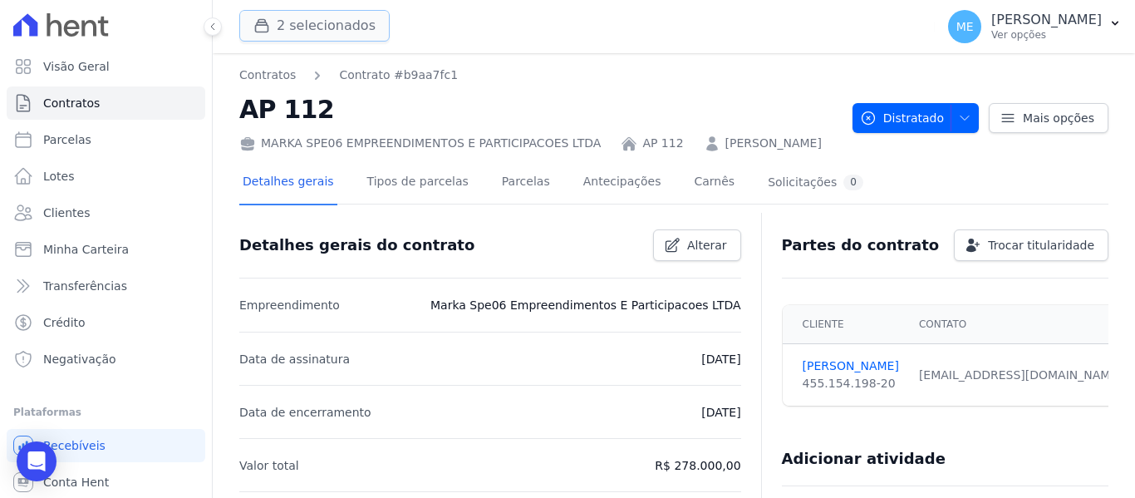
click at [311, 22] on button "2 selecionados" at bounding box center [314, 26] width 150 height 32
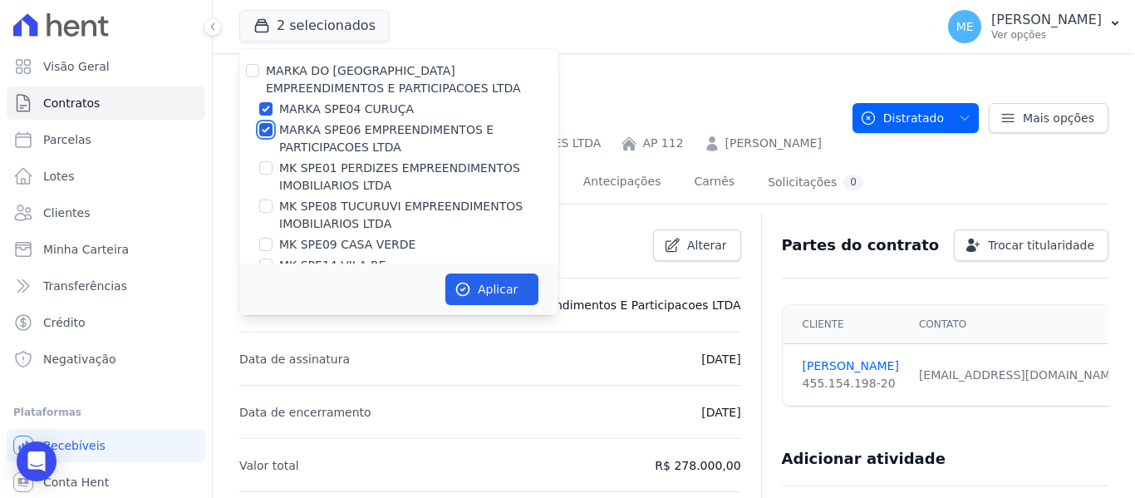
click at [266, 124] on input "MARKA SPE06 EMPREENDIMENTOS E PARTICIPACOES LTDA" at bounding box center [265, 129] width 13 height 13
checkbox input "false"
click at [502, 287] on button "Aplicar" at bounding box center [491, 289] width 93 height 32
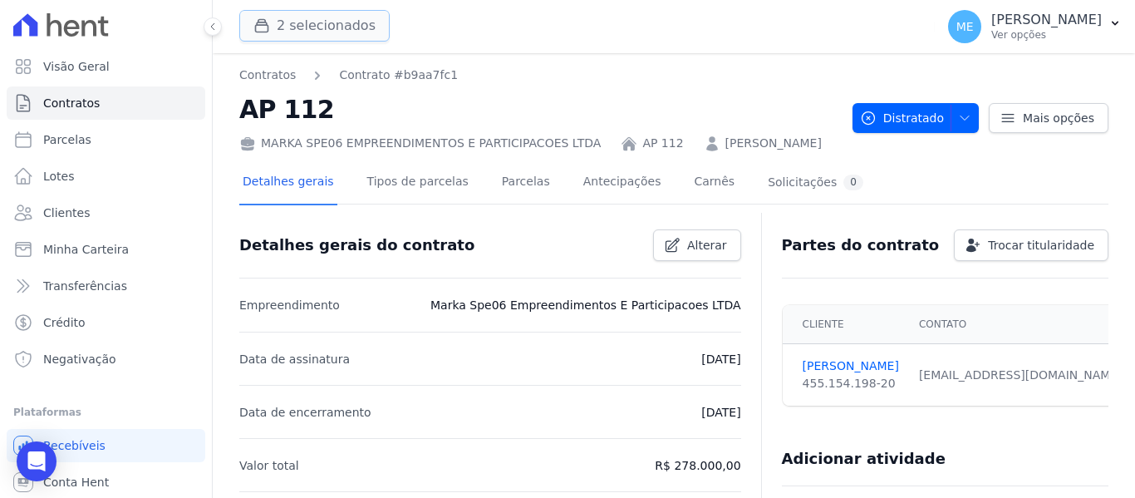
click at [344, 26] on button "2 selecionados" at bounding box center [314, 26] width 150 height 32
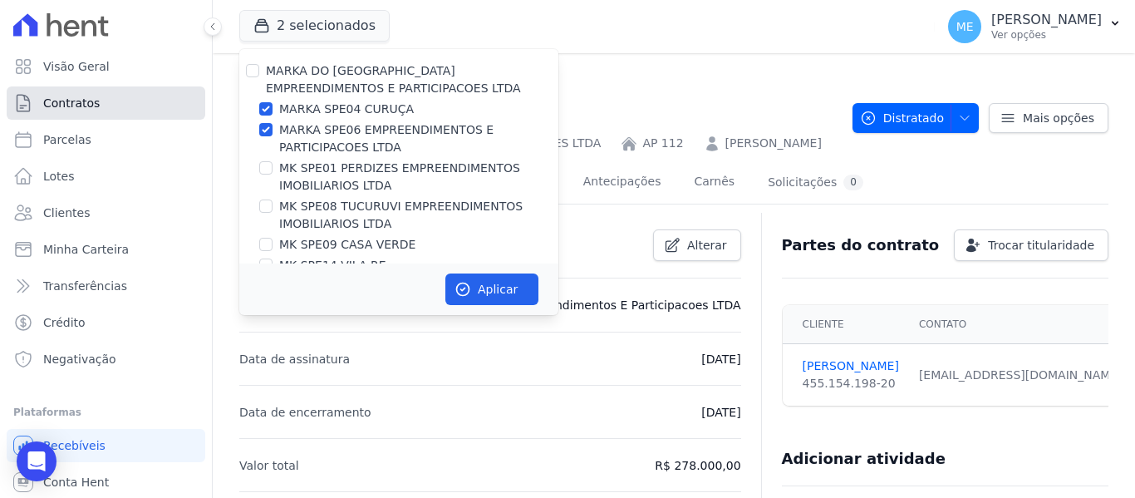
click at [86, 96] on span "Contratos" at bounding box center [71, 103] width 56 height 17
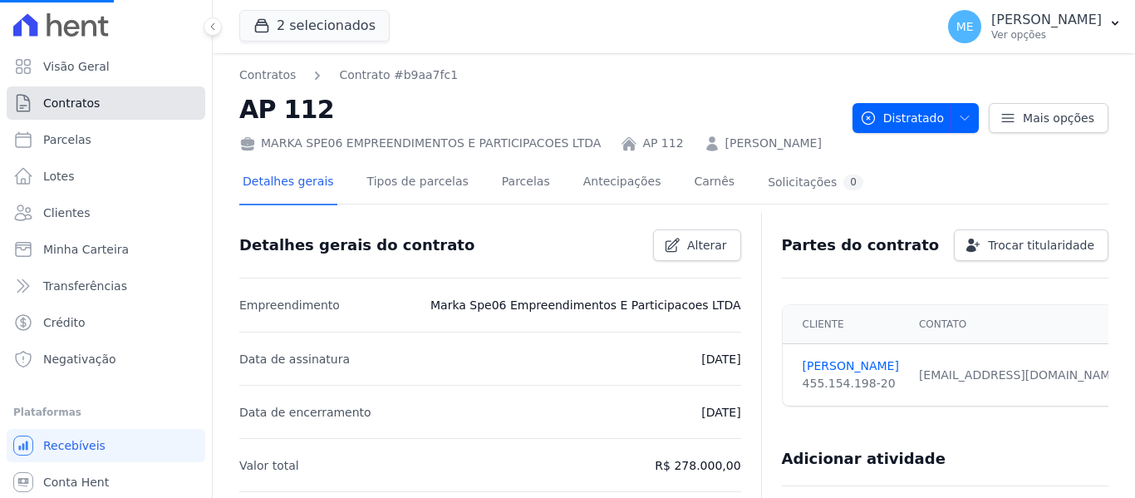
click at [88, 103] on span "Contratos" at bounding box center [71, 103] width 56 height 17
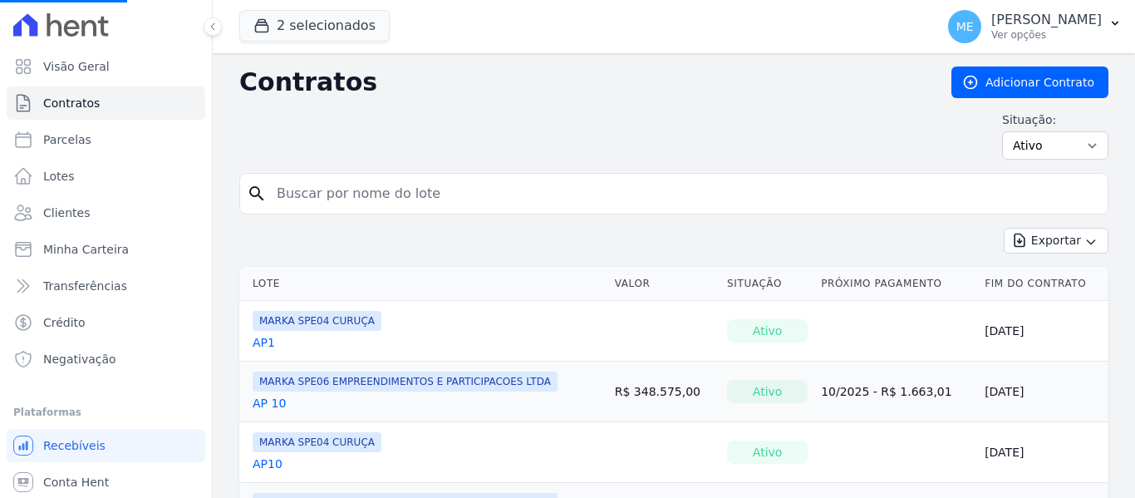
click at [395, 194] on input "search" at bounding box center [684, 193] width 834 height 33
type input "112"
click at [395, 194] on input "search" at bounding box center [684, 193] width 834 height 33
type input "112"
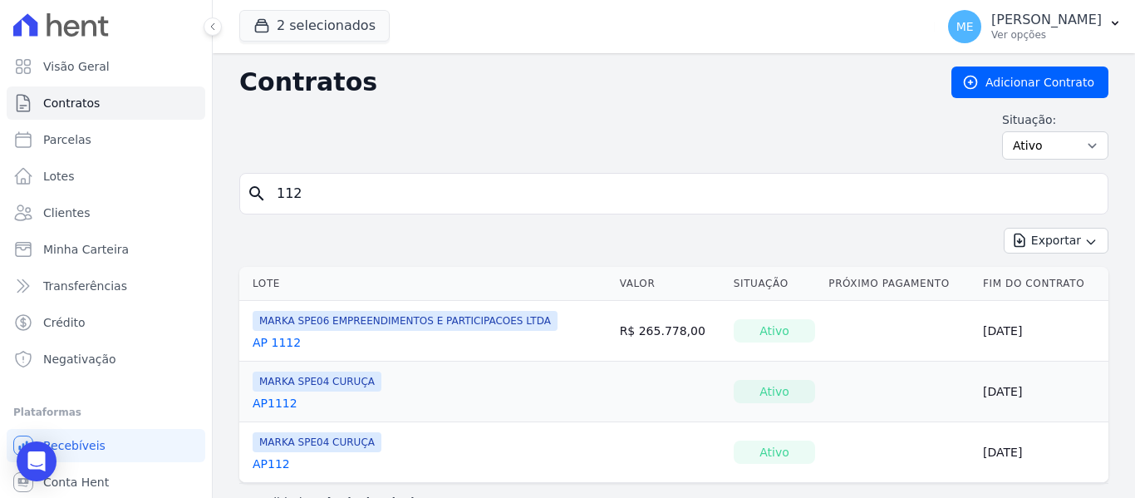
click at [267, 464] on link "AP112" at bounding box center [271, 463] width 37 height 17
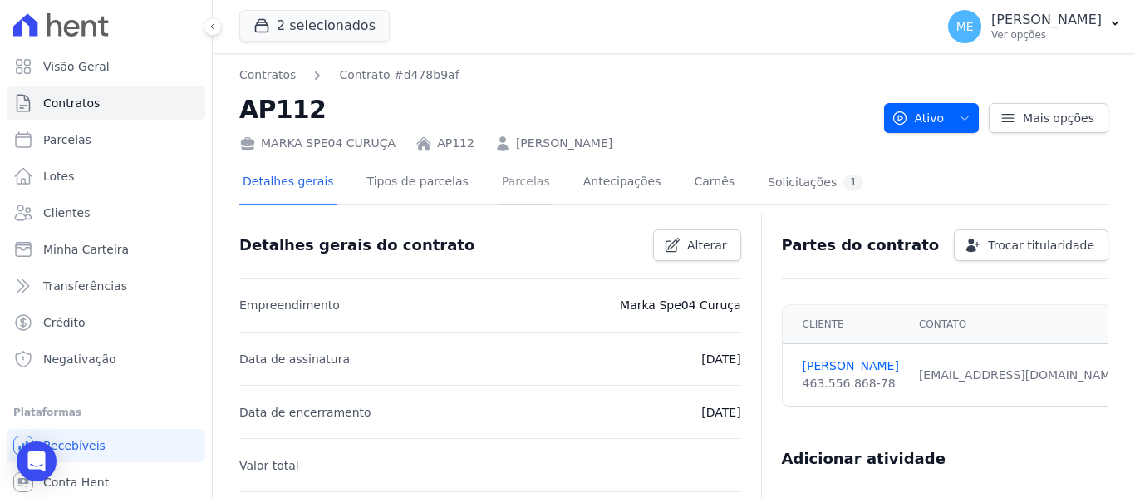
click at [511, 176] on link "Parcelas" at bounding box center [525, 183] width 55 height 44
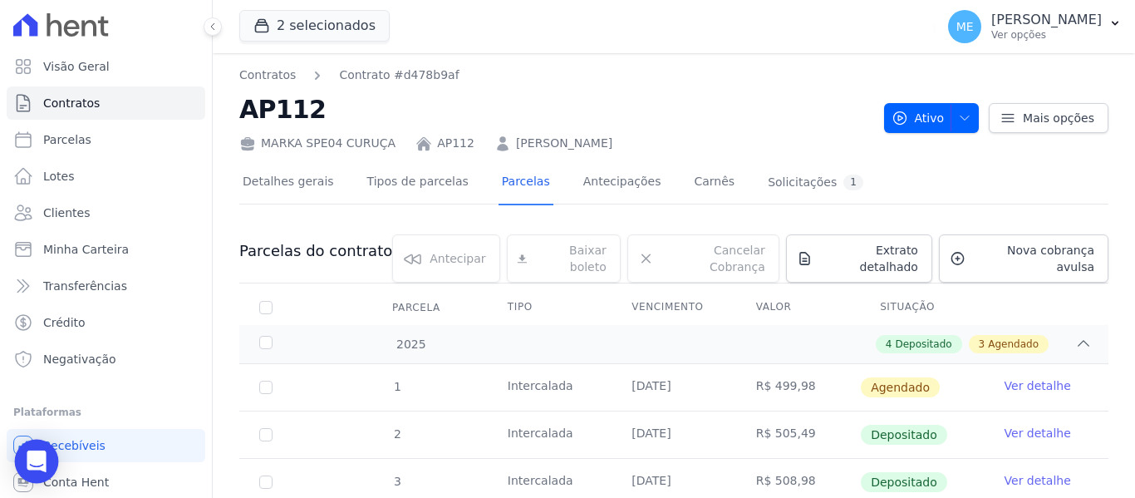
click at [42, 460] on icon "Open Intercom Messenger" at bounding box center [36, 461] width 19 height 22
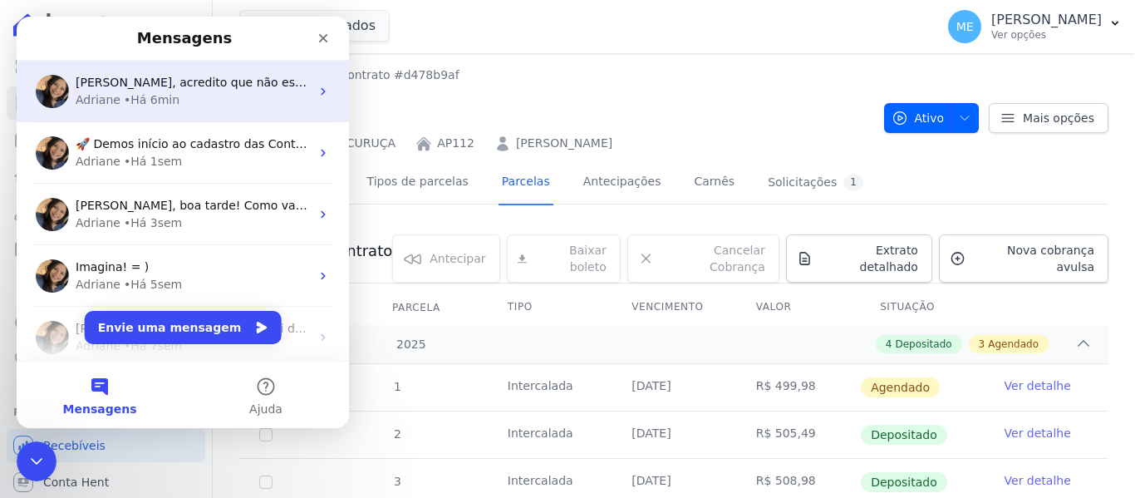
click at [174, 93] on div "Adriane • Há 6min" at bounding box center [193, 99] width 234 height 17
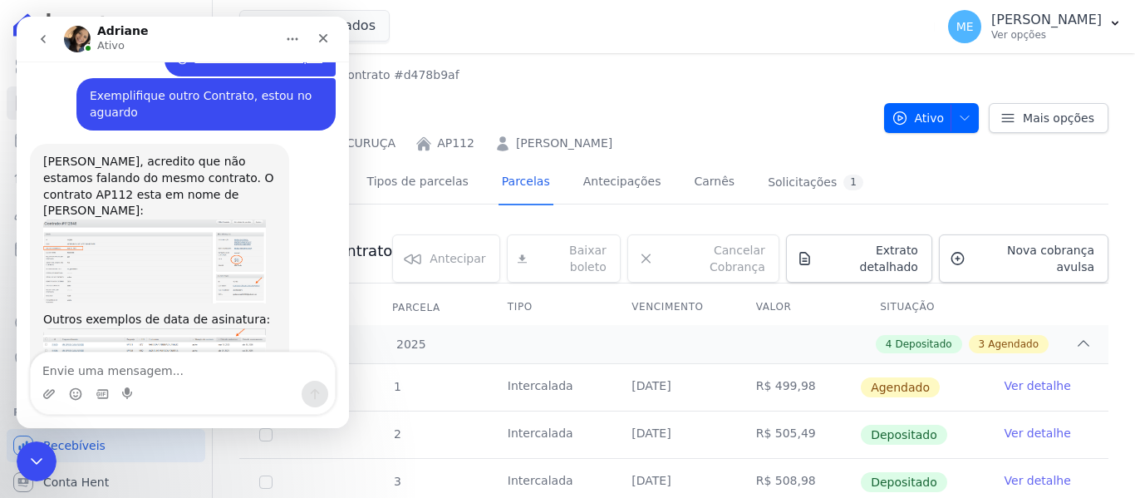
scroll to position [2906, 0]
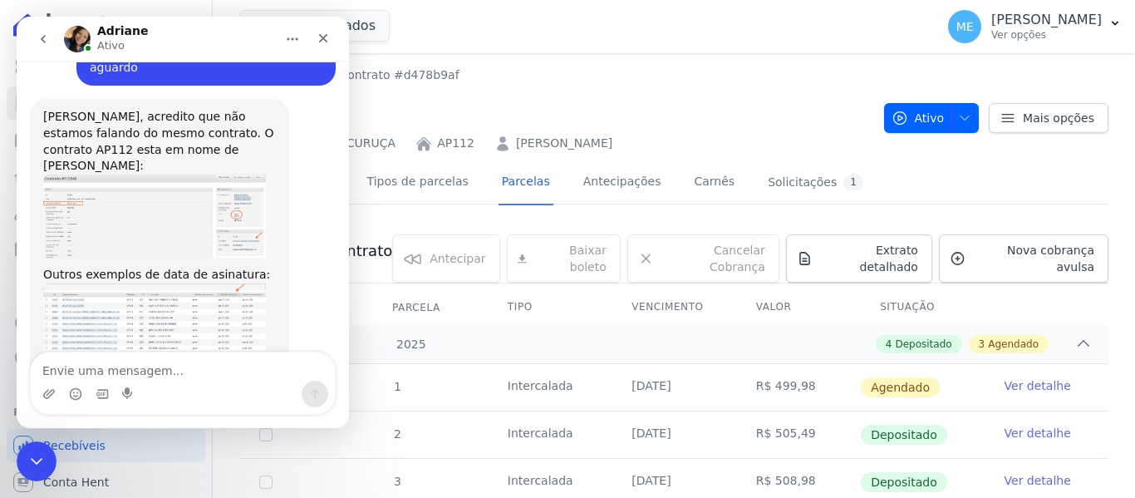
click at [122, 364] on textarea "Envie uma mensagem..." at bounding box center [183, 366] width 304 height 28
type textarea "Certo."
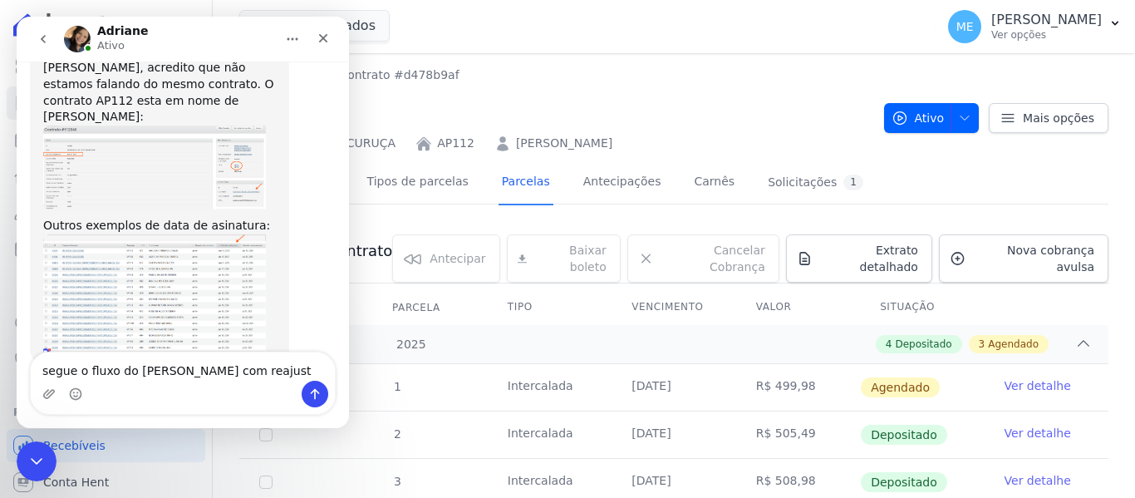
type textarea "segue o fluxo do [PERSON_NAME] com reajuste"
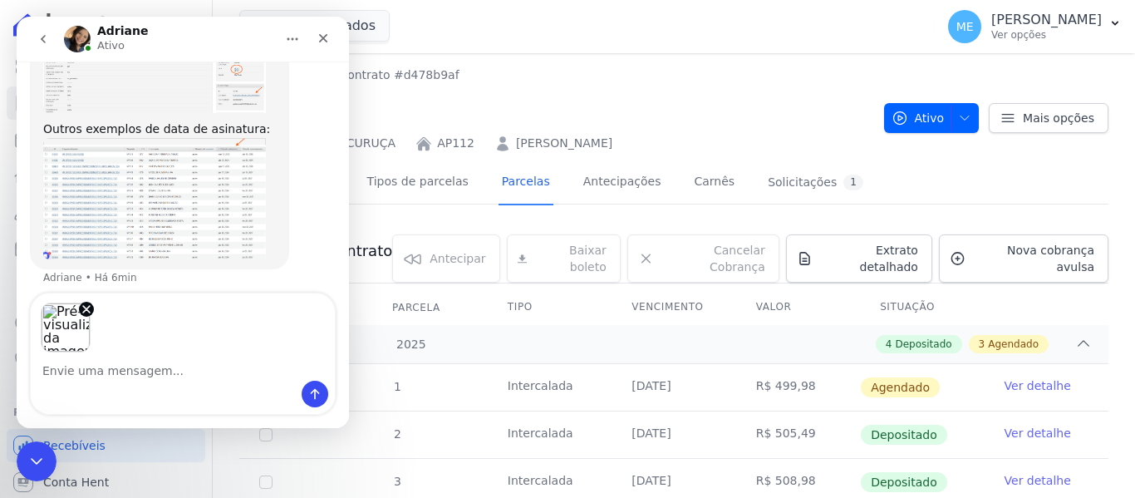
scroll to position [3053, 0]
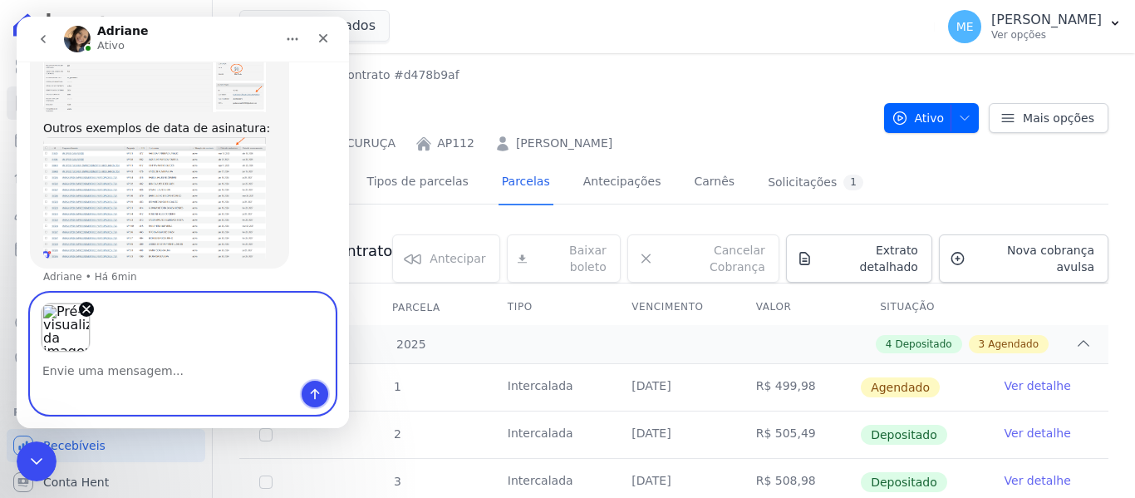
click at [308, 390] on button "Enviar uma mensagem" at bounding box center [315, 393] width 27 height 27
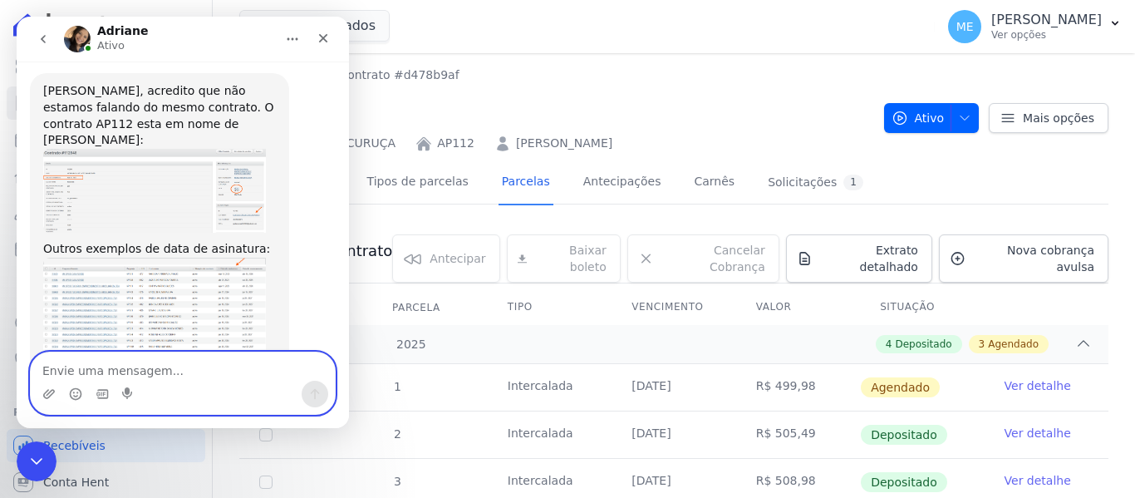
scroll to position [2925, 0]
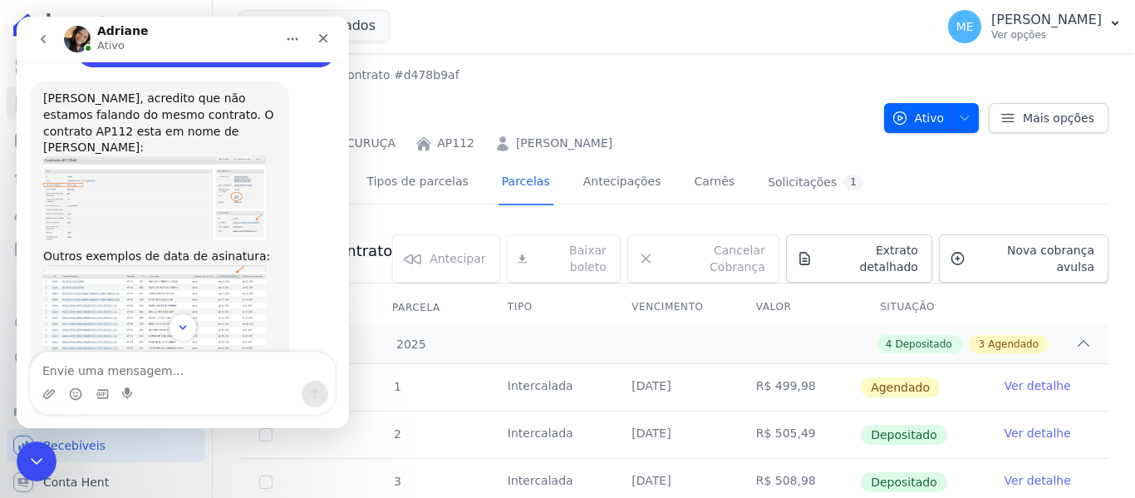
click at [145, 265] on img "Adriane diz…" at bounding box center [154, 325] width 223 height 121
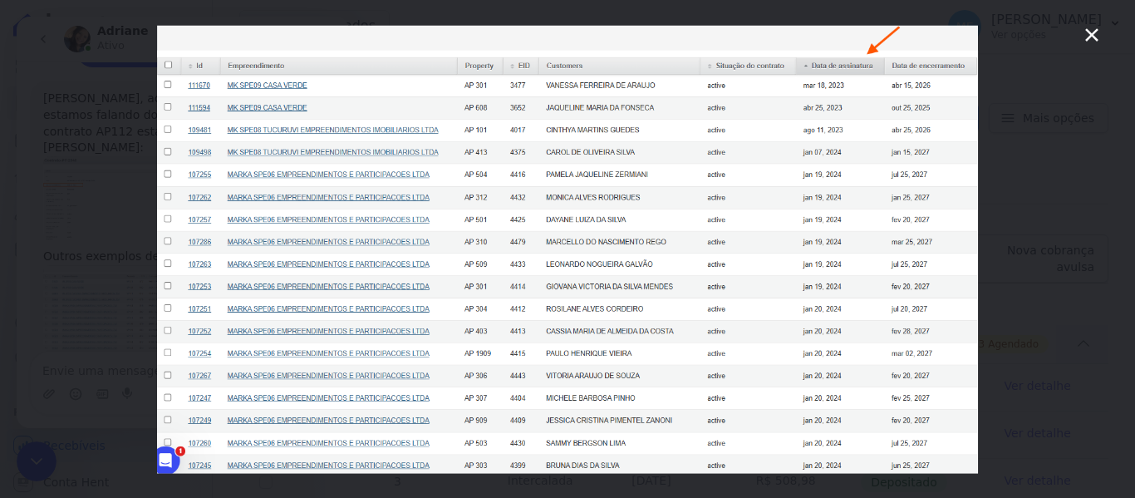
scroll to position [0, 0]
click at [1089, 36] on icon "Fechar" at bounding box center [1092, 35] width 20 height 20
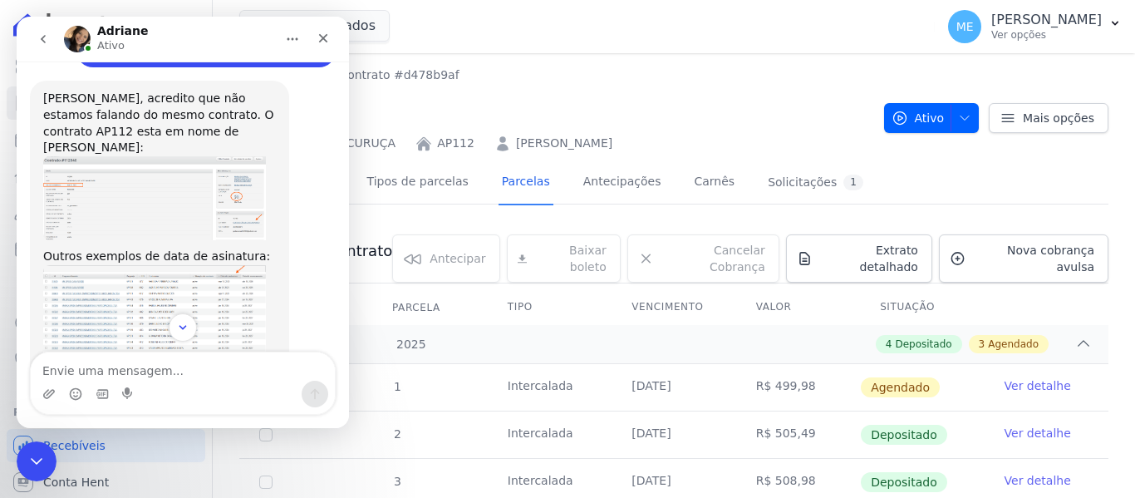
click at [119, 156] on img "Adriane diz…" at bounding box center [154, 198] width 223 height 85
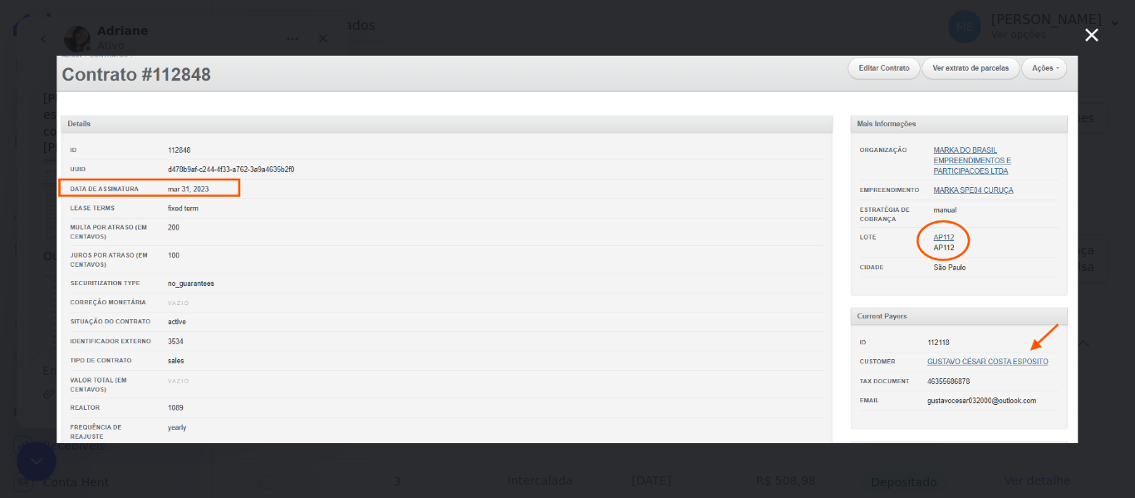
click at [1096, 29] on icon "Fechar" at bounding box center [1091, 34] width 13 height 13
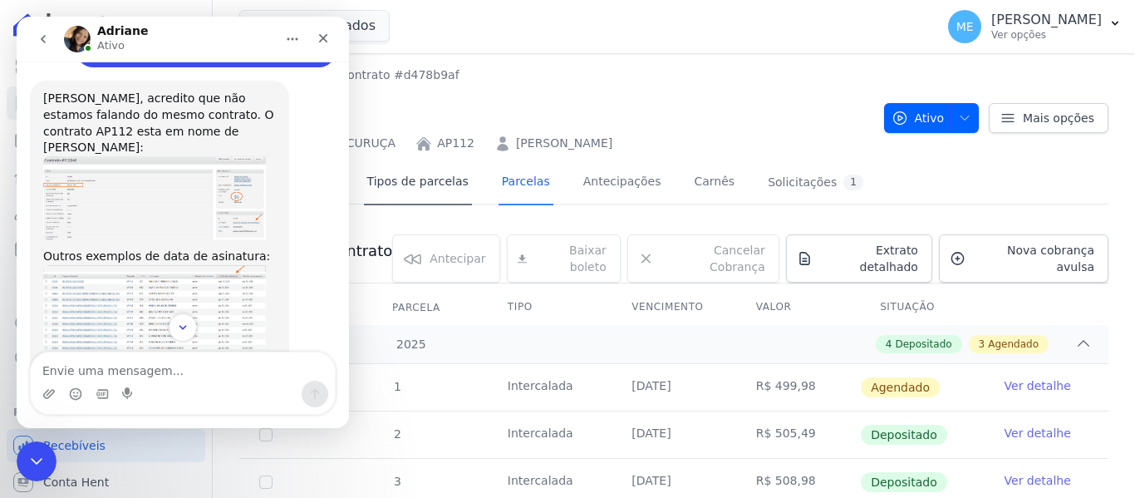
scroll to position [2921, 0]
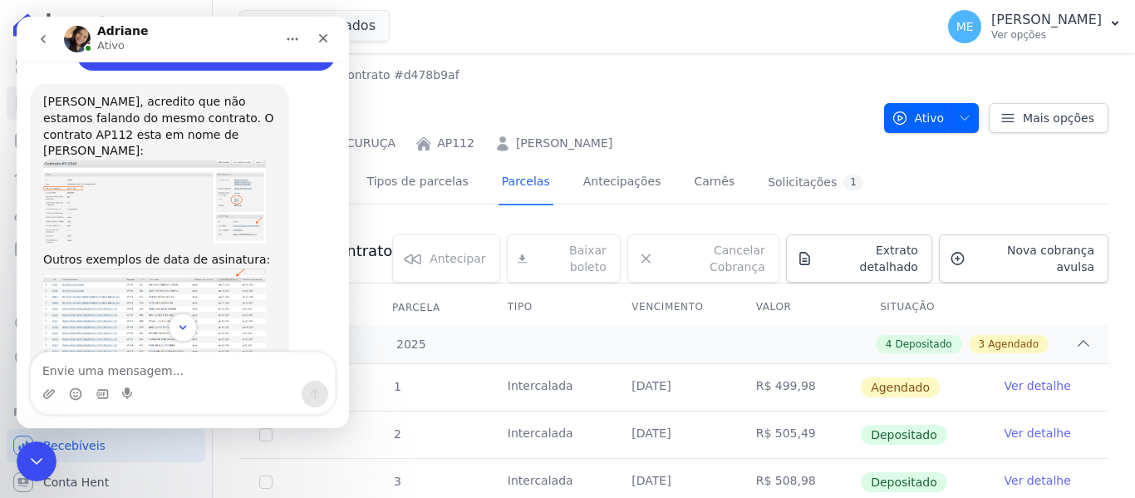
click at [175, 268] on img "Adriane diz…" at bounding box center [154, 328] width 223 height 121
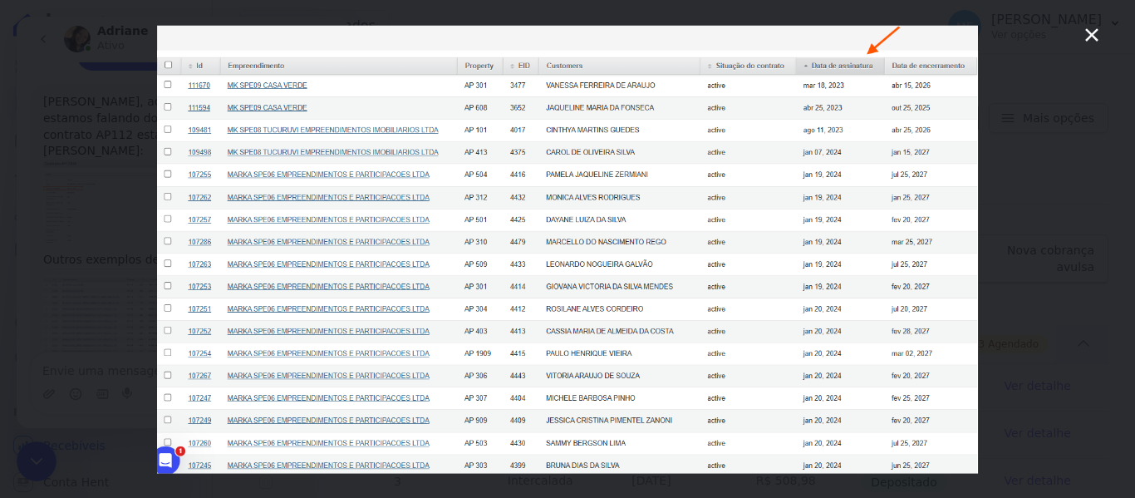
scroll to position [0, 0]
click at [1090, 29] on icon "Fechar" at bounding box center [1092, 35] width 20 height 20
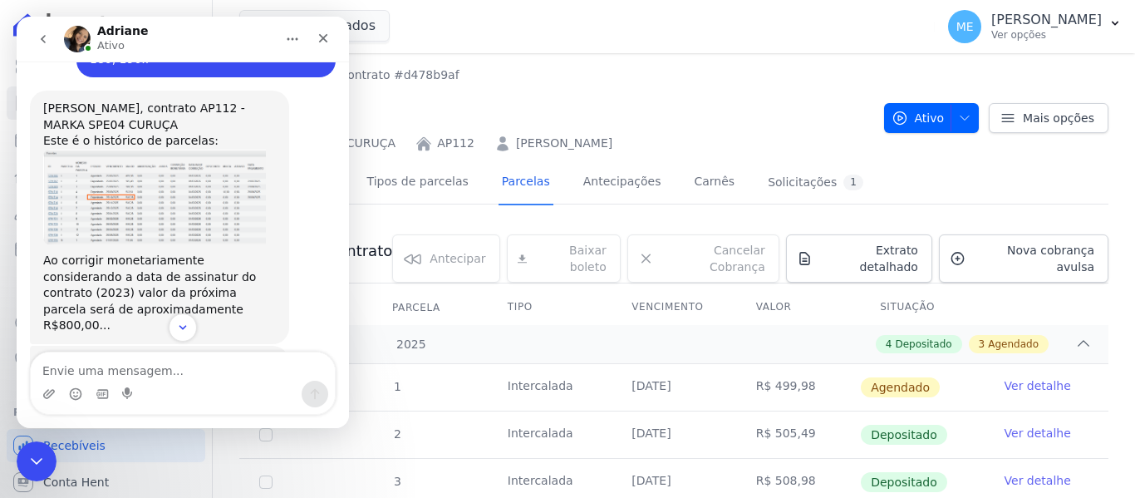
scroll to position [2340, 0]
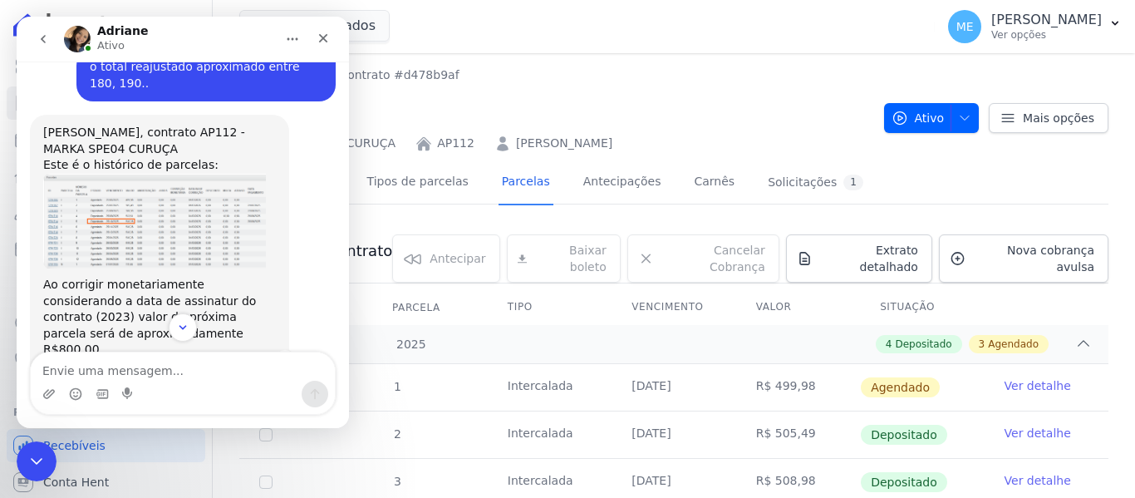
click at [147, 174] on img "Adriane diz…" at bounding box center [154, 221] width 223 height 95
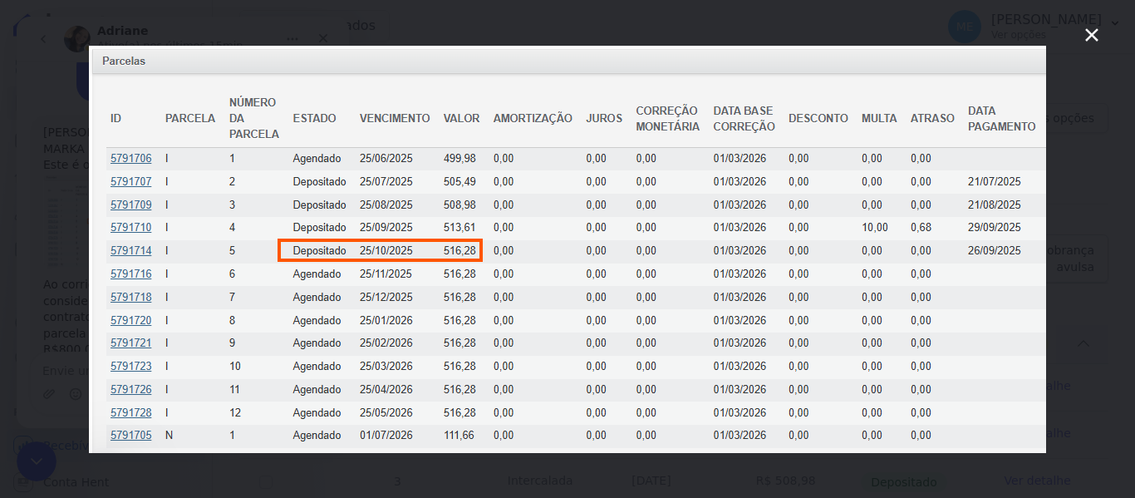
click at [1091, 36] on icon "Fechar" at bounding box center [1091, 34] width 13 height 13
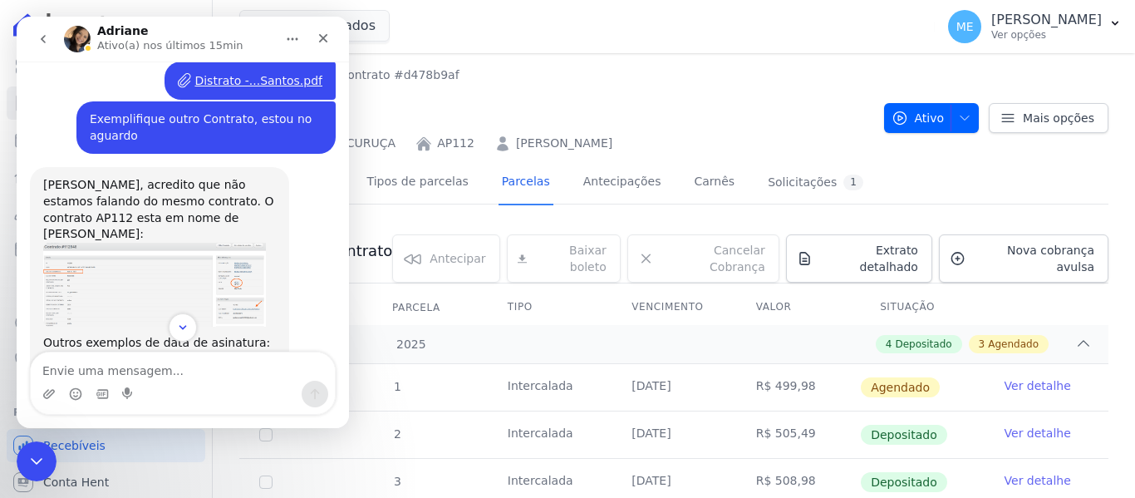
scroll to position [3174, 0]
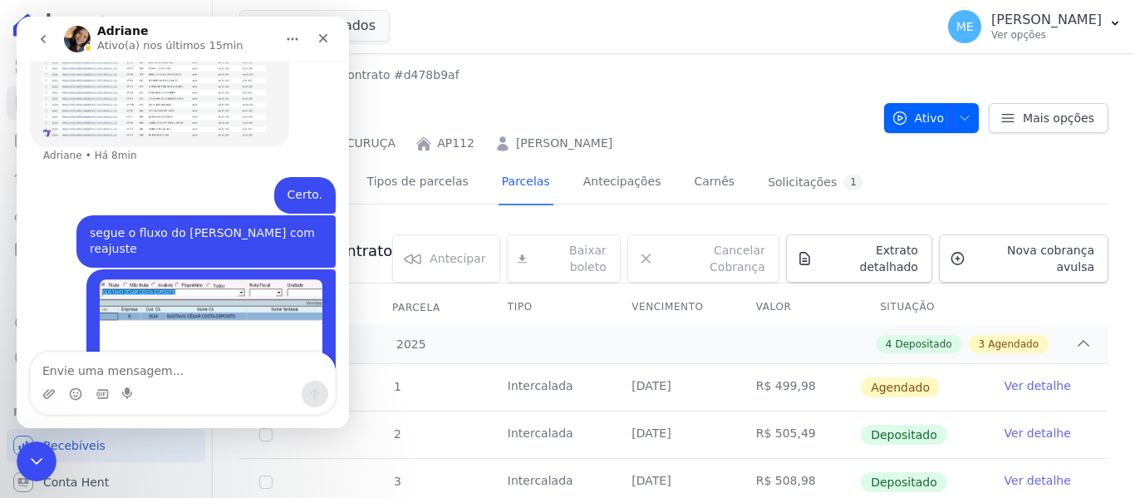
click at [204, 279] on img "Maria diz…" at bounding box center [211, 358] width 223 height 159
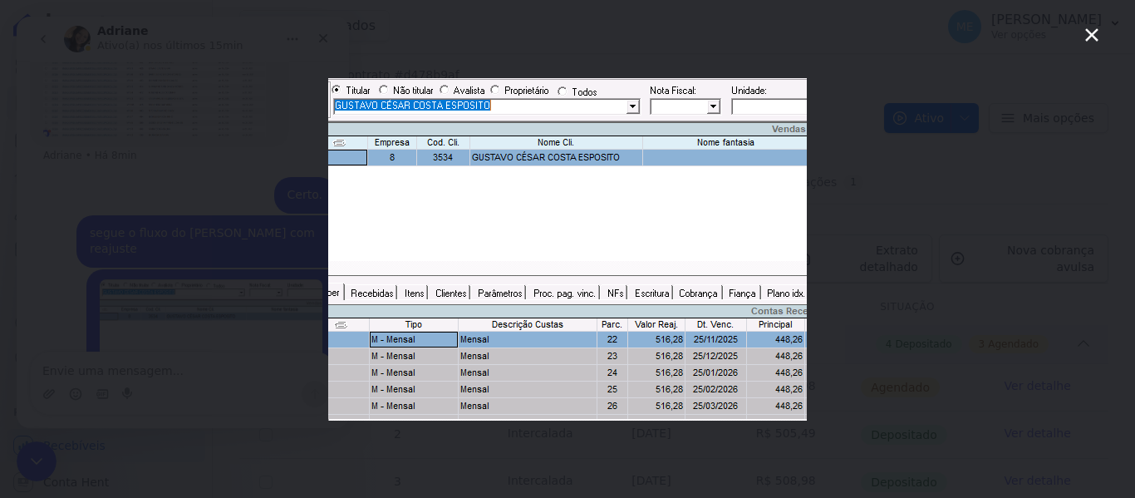
drag, startPoint x: 1094, startPoint y: 37, endPoint x: 656, endPoint y: 2, distance: 439.1
click at [1080, 24] on div "Messenger da Intercom" at bounding box center [567, 249] width 1135 height 498
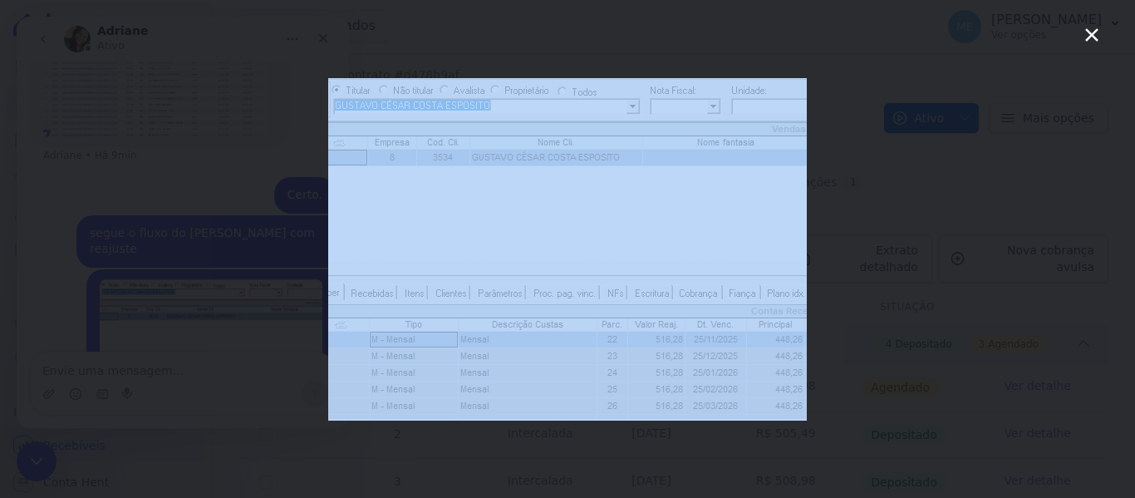
click at [1091, 32] on icon "Fechar" at bounding box center [1092, 35] width 20 height 20
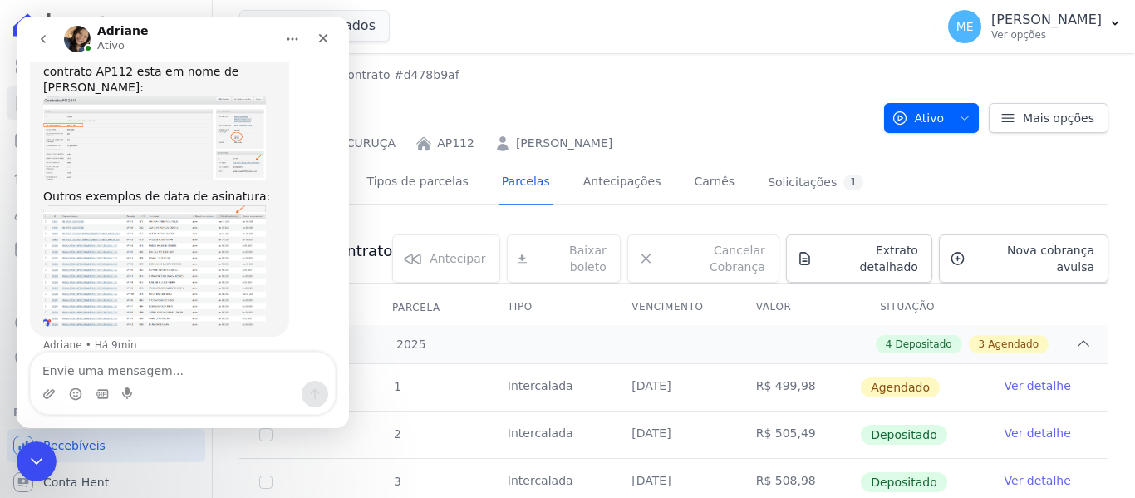
scroll to position [2842, 0]
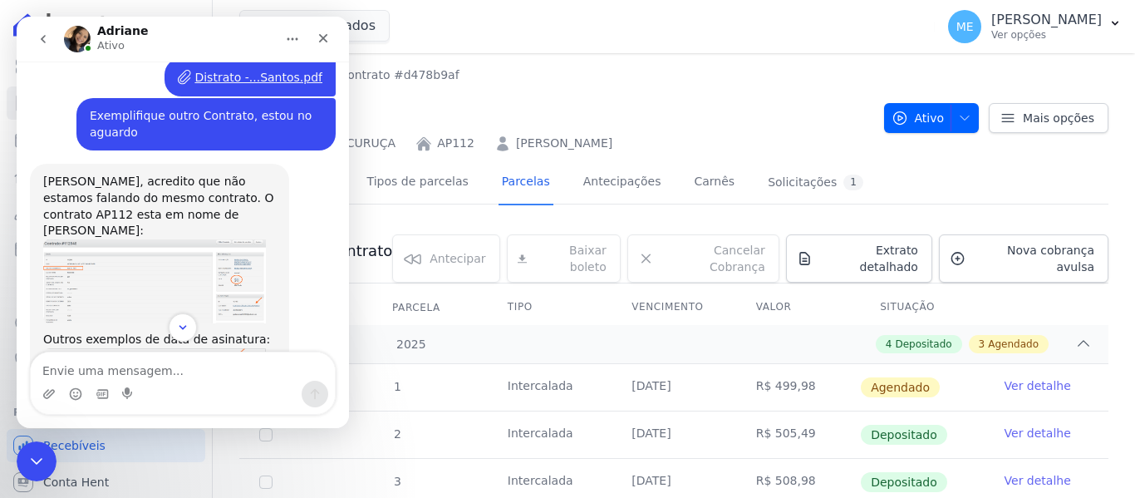
click at [140, 348] on img "Adriane diz…" at bounding box center [154, 408] width 223 height 121
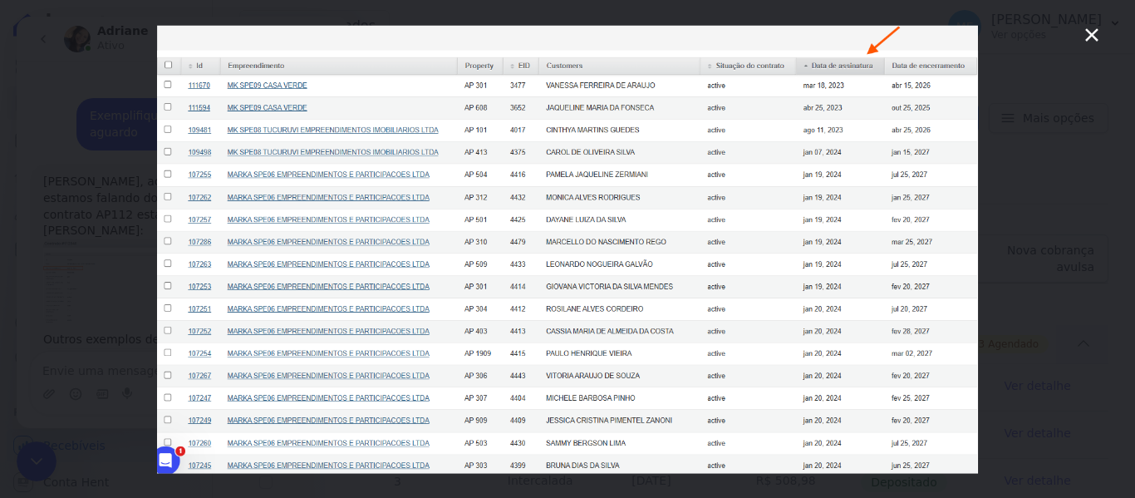
scroll to position [0, 0]
click at [1098, 28] on icon "Fechar" at bounding box center [1092, 35] width 20 height 20
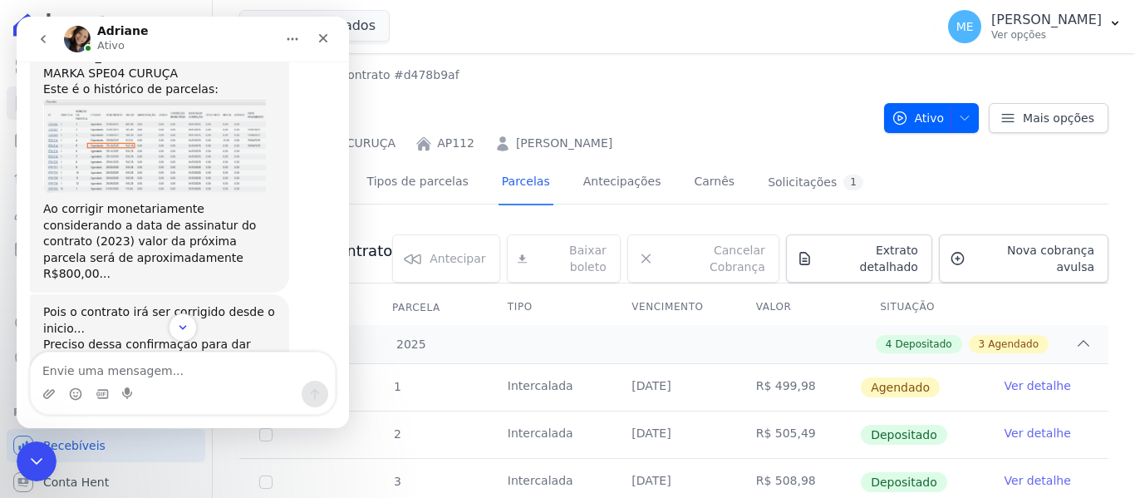
scroll to position [2347, 0]
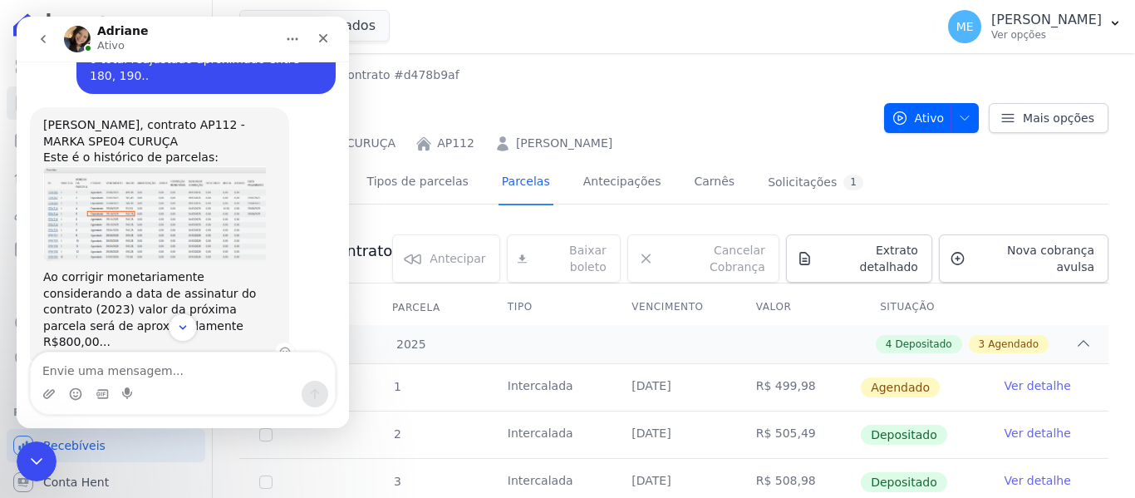
click at [195, 171] on img "Adriane diz…" at bounding box center [154, 213] width 223 height 95
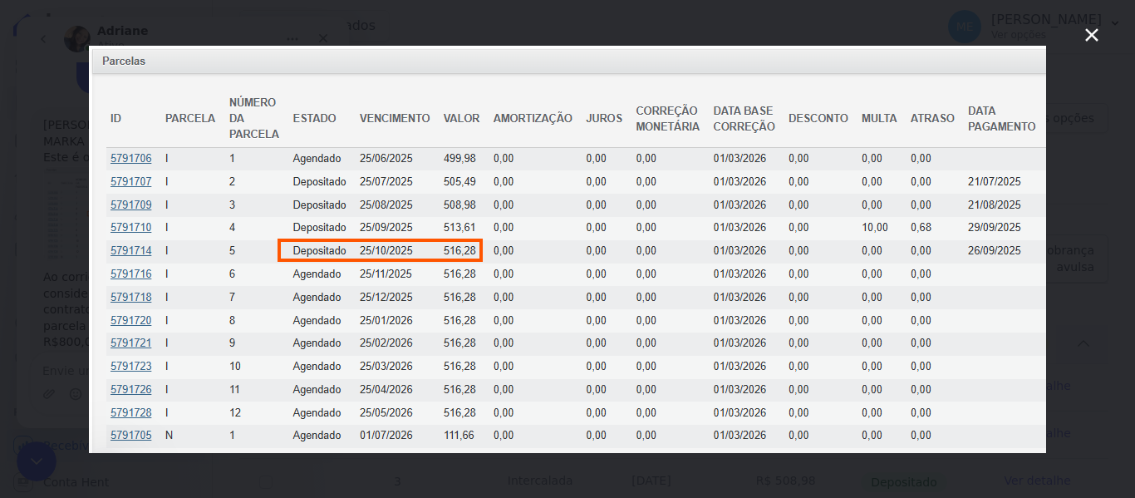
click at [1091, 32] on icon "Fechar" at bounding box center [1092, 35] width 20 height 20
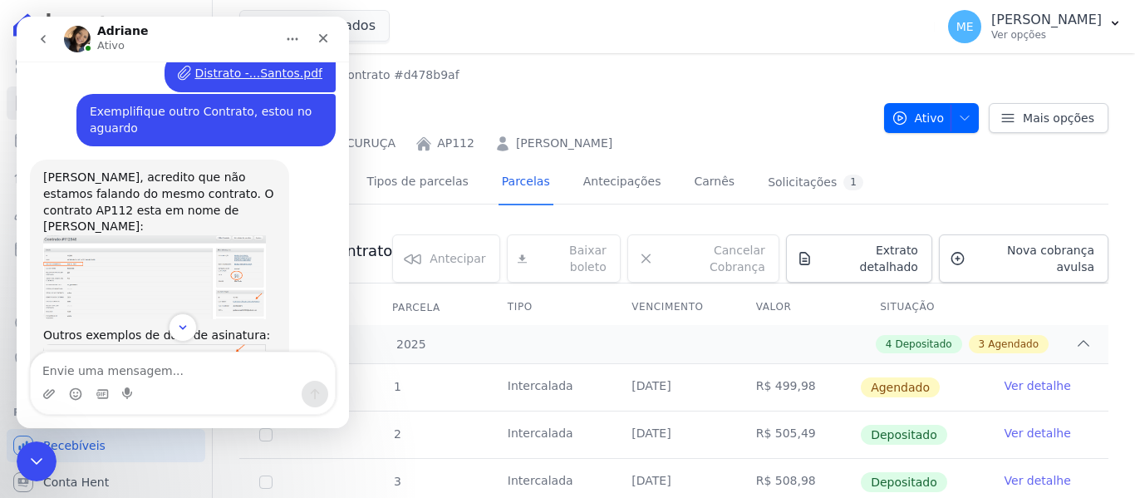
scroll to position [3174, 0]
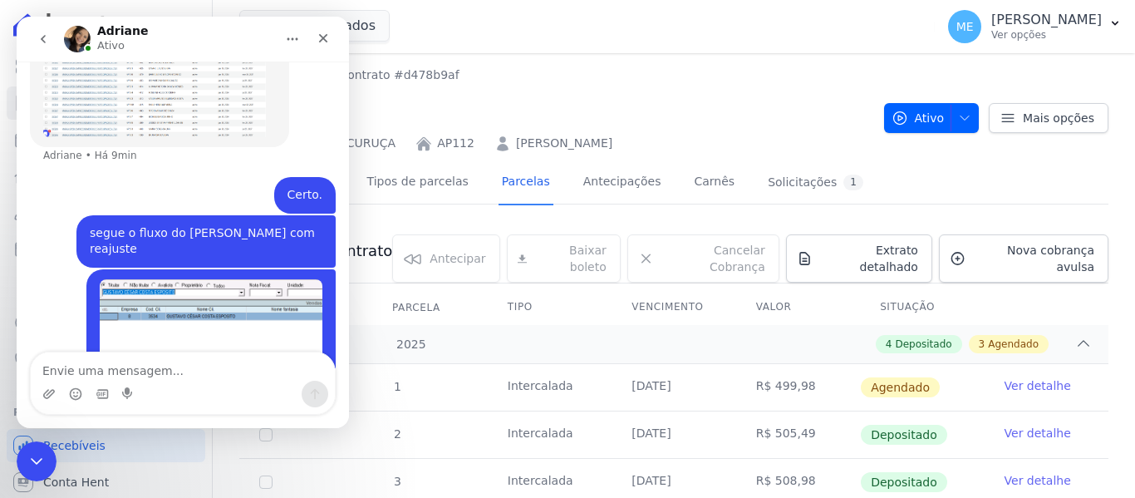
click at [698, 65] on div "Contratos Contrato #d478b9af AP112 MARKA SPE04 CURUÇA AP112 GUSTAVO CÉSAR COSTA…" at bounding box center [674, 418] width 922 height 730
click at [327, 37] on icon "Fechar" at bounding box center [322, 38] width 13 height 13
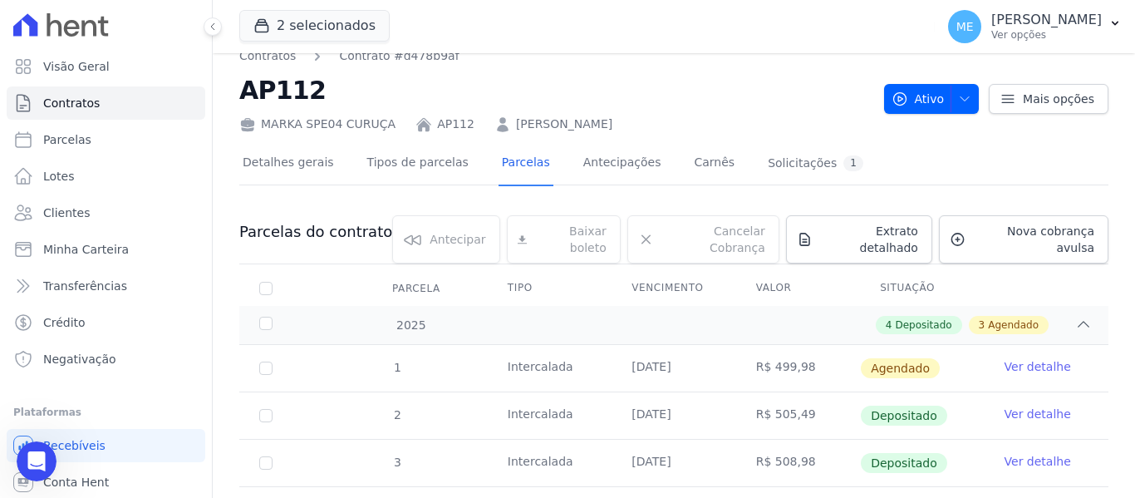
scroll to position [0, 0]
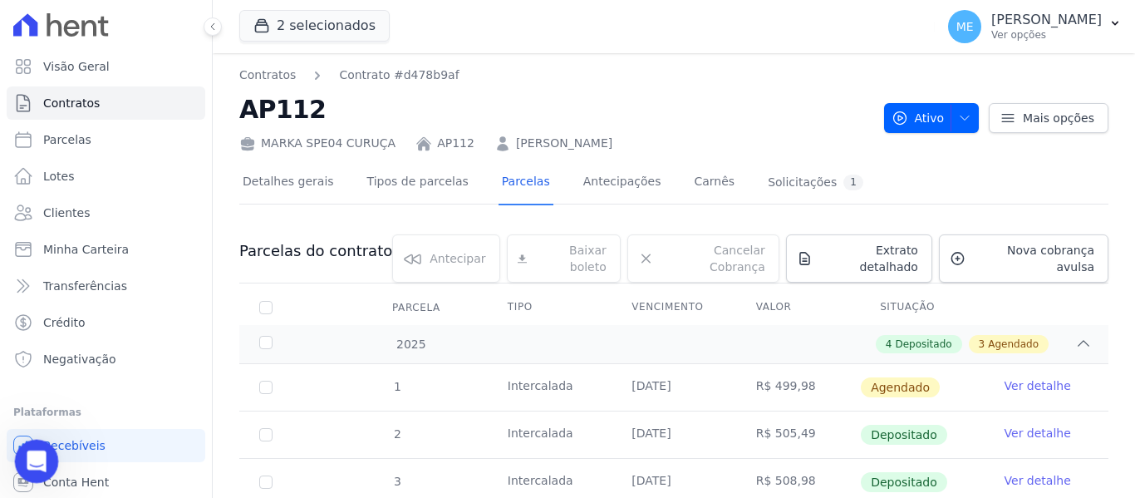
click at [34, 465] on icon "Abertura do Messenger da Intercom" at bounding box center [34, 458] width 27 height 27
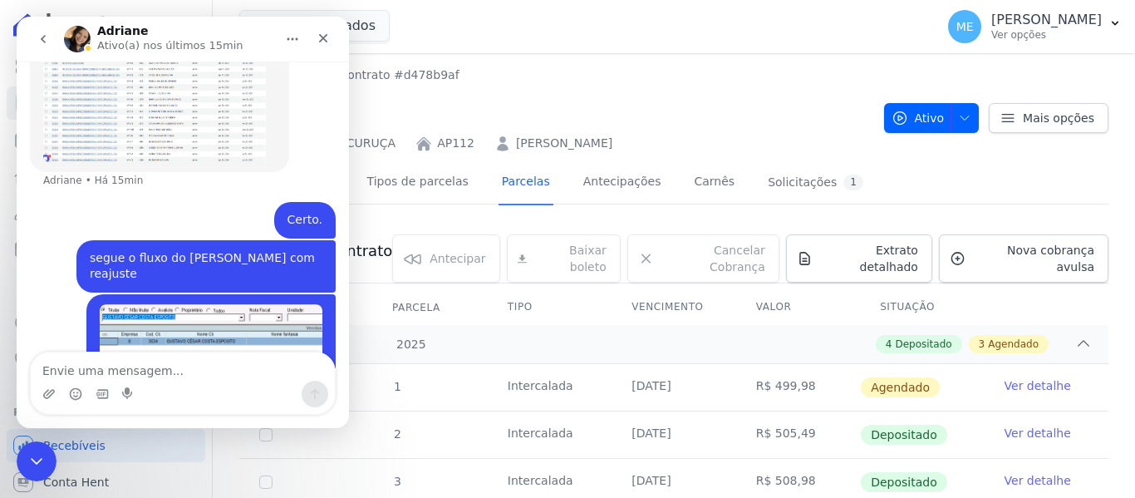
scroll to position [3174, 0]
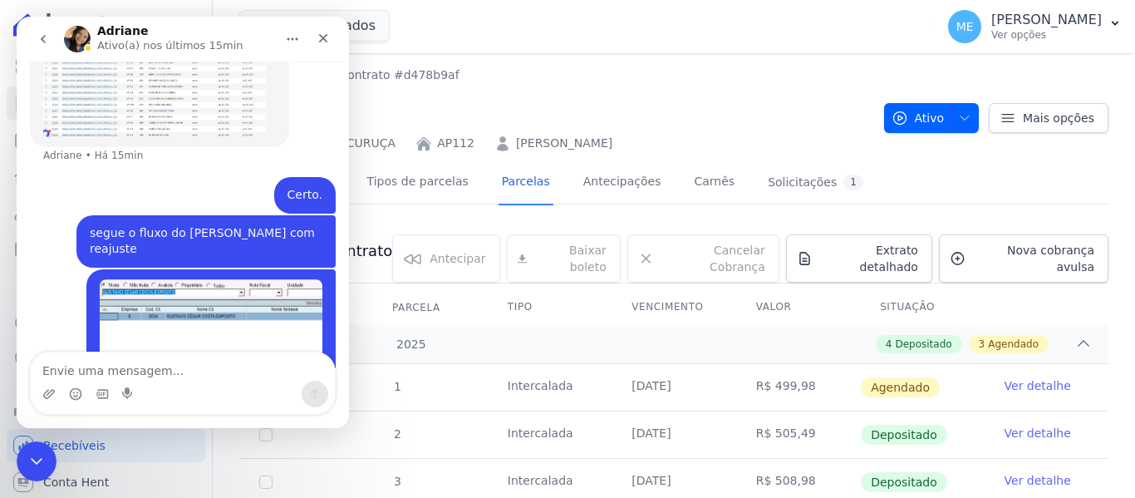
click at [173, 366] on textarea "Envie uma mensagem..." at bounding box center [183, 366] width 304 height 28
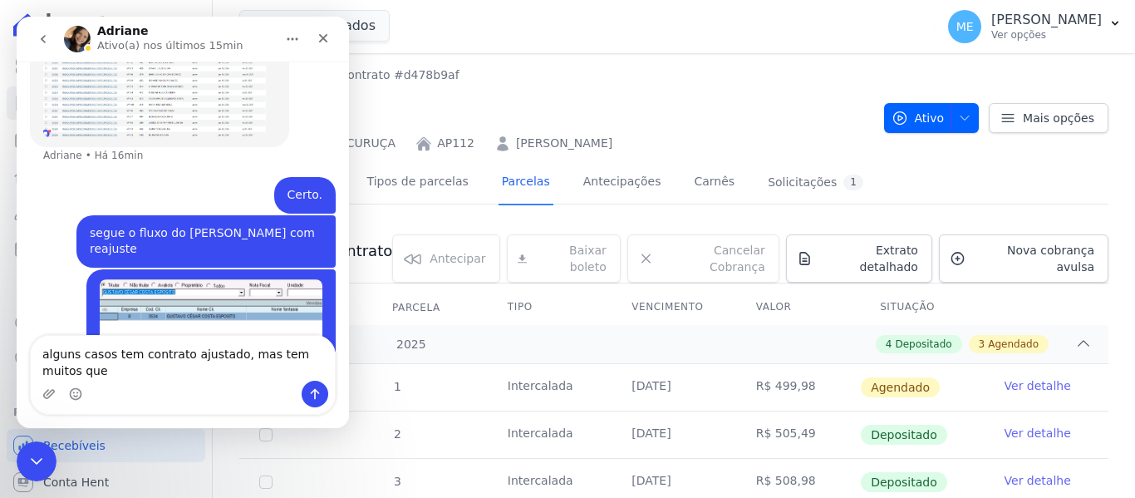
scroll to position [3191, 0]
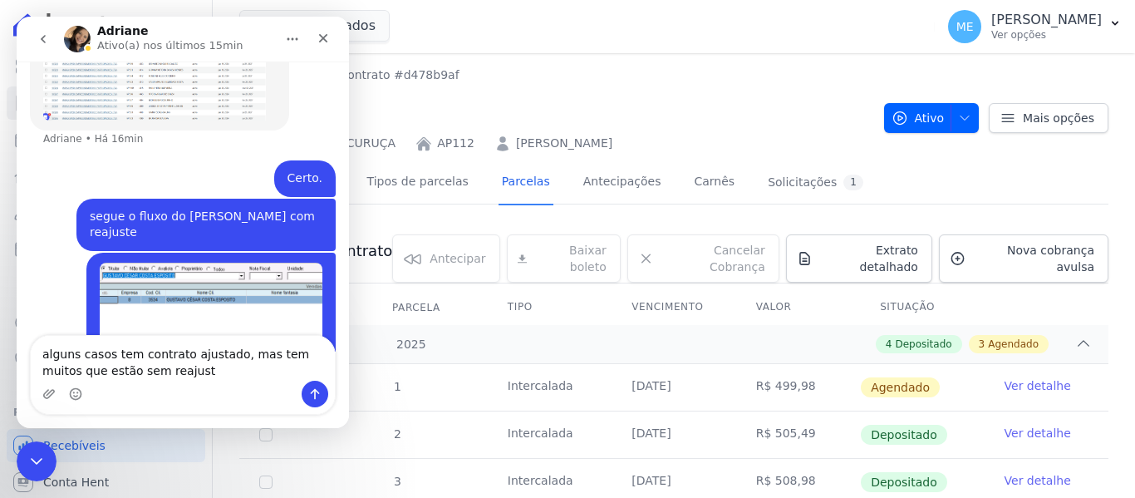
type textarea "alguns casos tem contrato ajustado, mas tem muitos que estão sem reajuste"
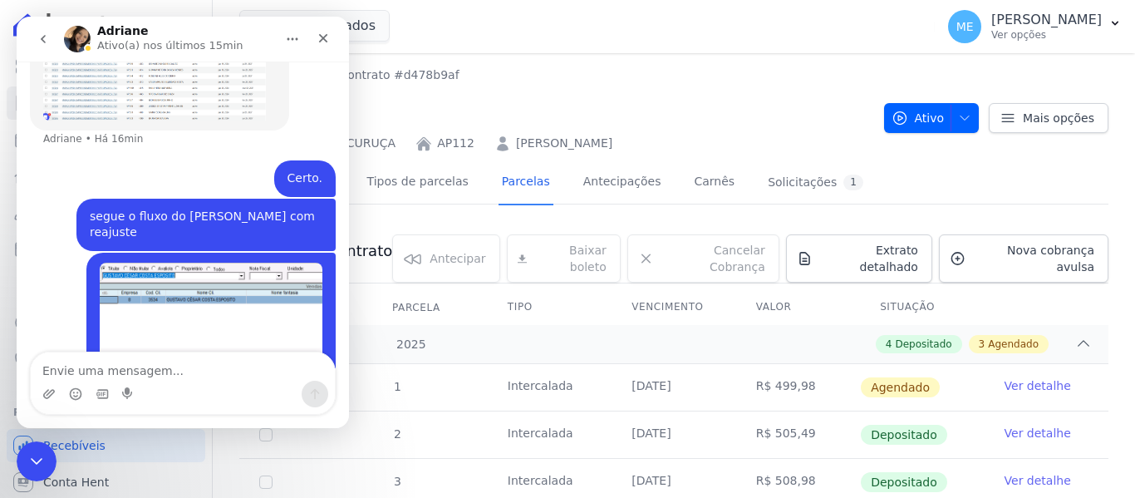
scroll to position [3229, 0]
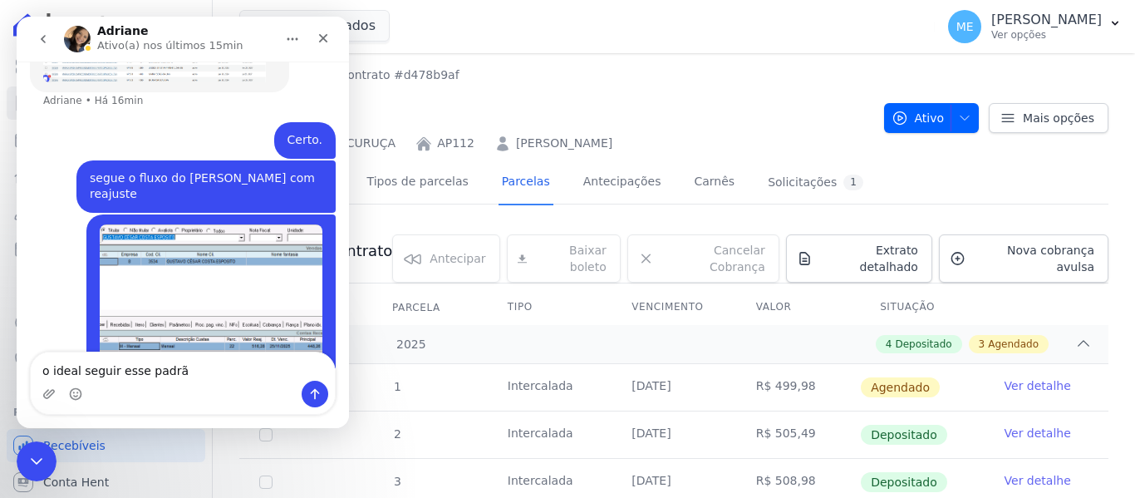
type textarea "o ideal seguir esse padrão"
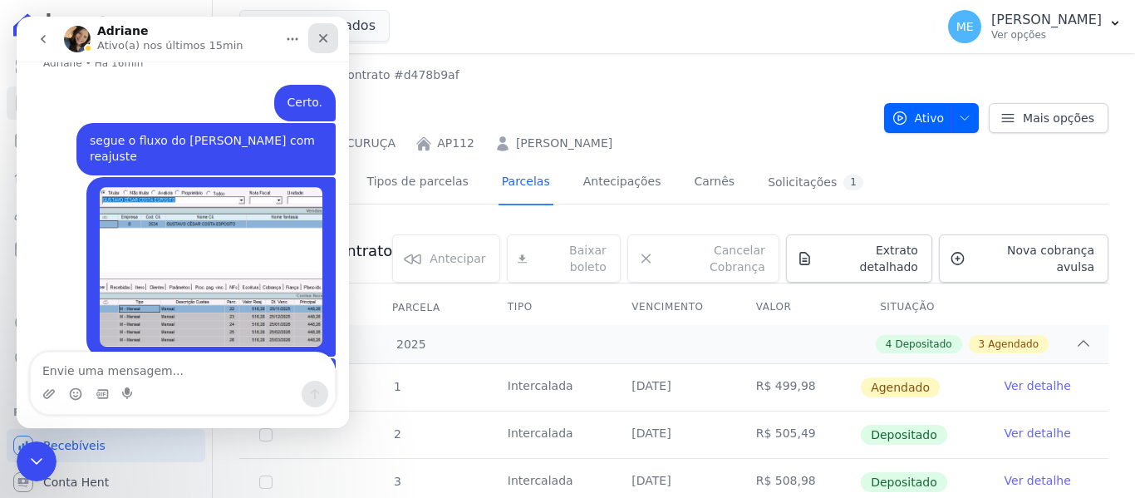
click at [315, 39] on div "Fechar" at bounding box center [323, 38] width 30 height 30
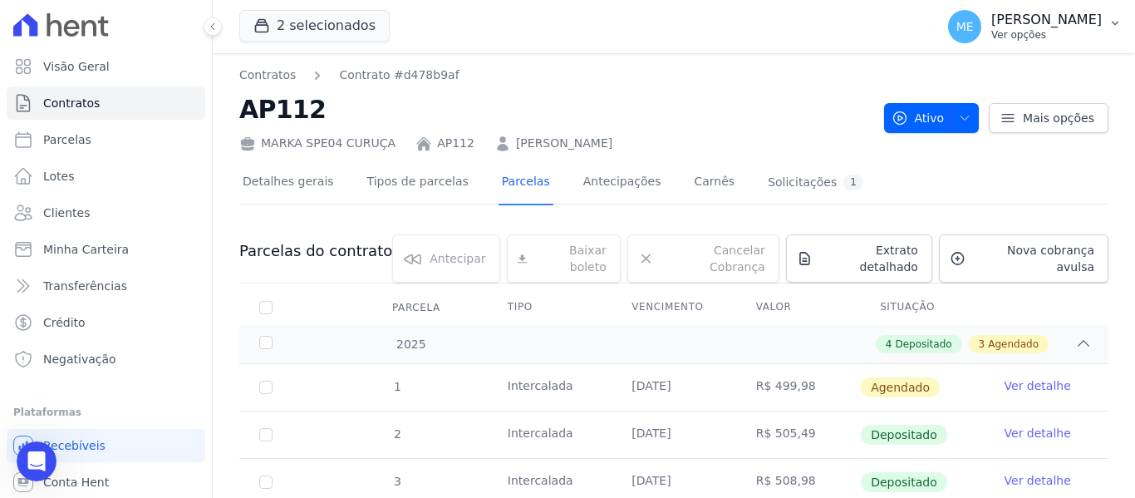
click at [1121, 14] on button "ME Maria Edinea Ver opções" at bounding box center [1034, 26] width 200 height 47
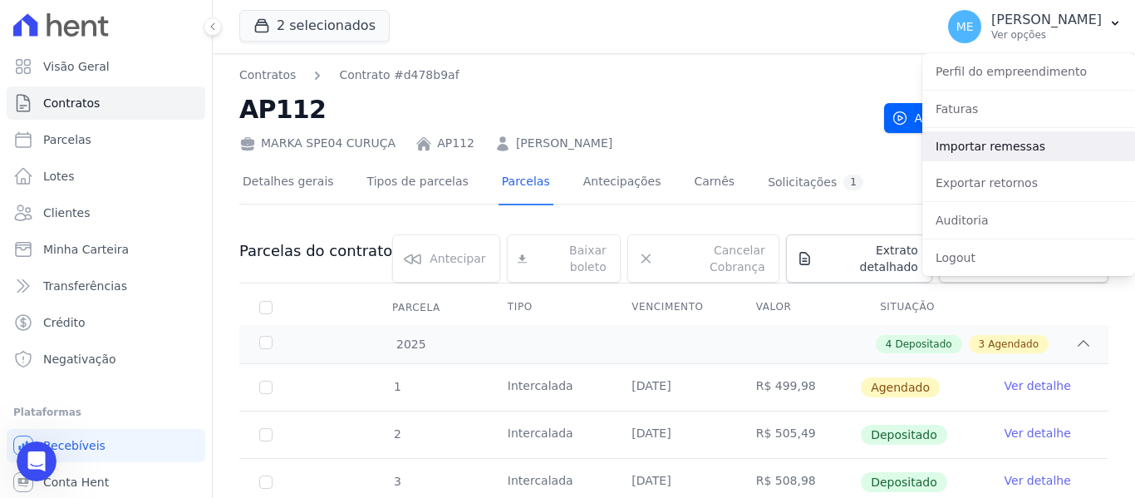
click at [1003, 152] on link "Importar remessas" at bounding box center [1028, 146] width 213 height 30
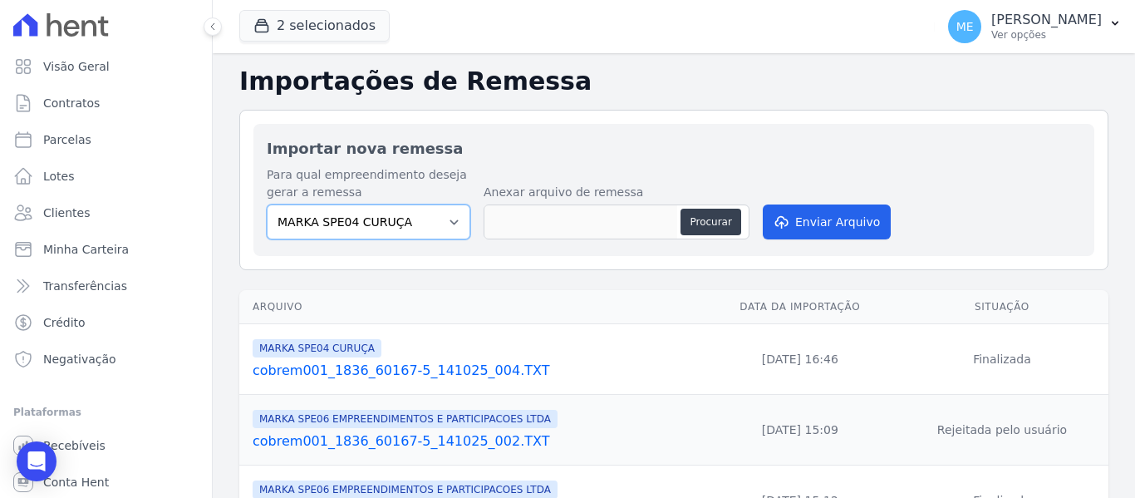
click at [453, 218] on select "MARKA SPE04 CURUÇA MARKA SPE06 EMPREENDIMENTOS E PARTICIPACOES LTDA MK SPE01 PE…" at bounding box center [369, 221] width 204 height 35
click at [453, 217] on select "MARKA SPE04 CURUÇA MARKA SPE06 EMPREENDIMENTOS E PARTICIPACOES LTDA MK SPE01 PE…" at bounding box center [369, 221] width 204 height 35
select select "4837d1bb-379b-4bbe-b85a-afeadd0a9949"
click at [267, 204] on select "MARKA SPE04 CURUÇA MARKA SPE06 EMPREENDIMENTOS E PARTICIPACOES LTDA MK SPE01 PE…" at bounding box center [369, 221] width 204 height 35
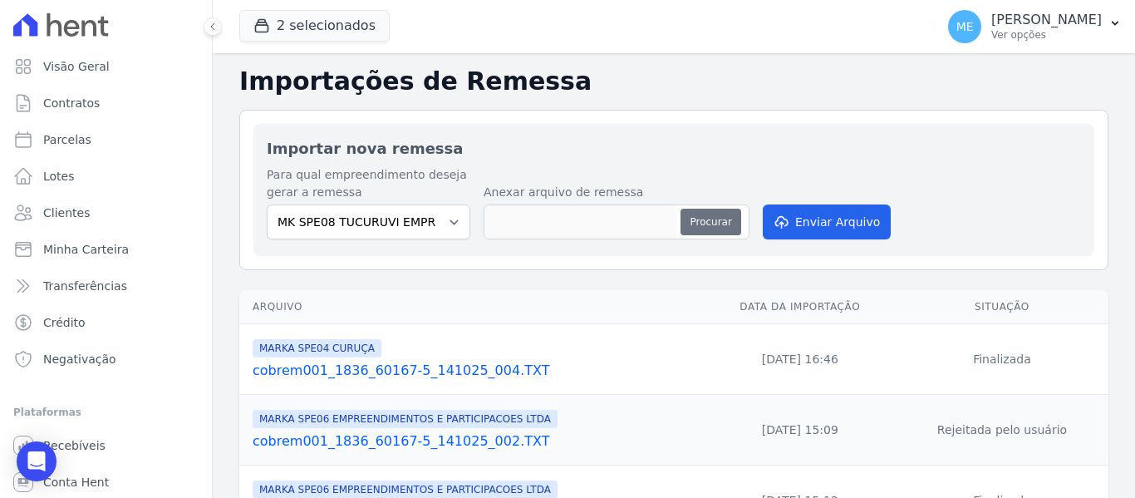
click at [704, 216] on button "Procurar" at bounding box center [710, 221] width 60 height 27
type input "cobrem001_1836_60167-5_151025_004.TXT"
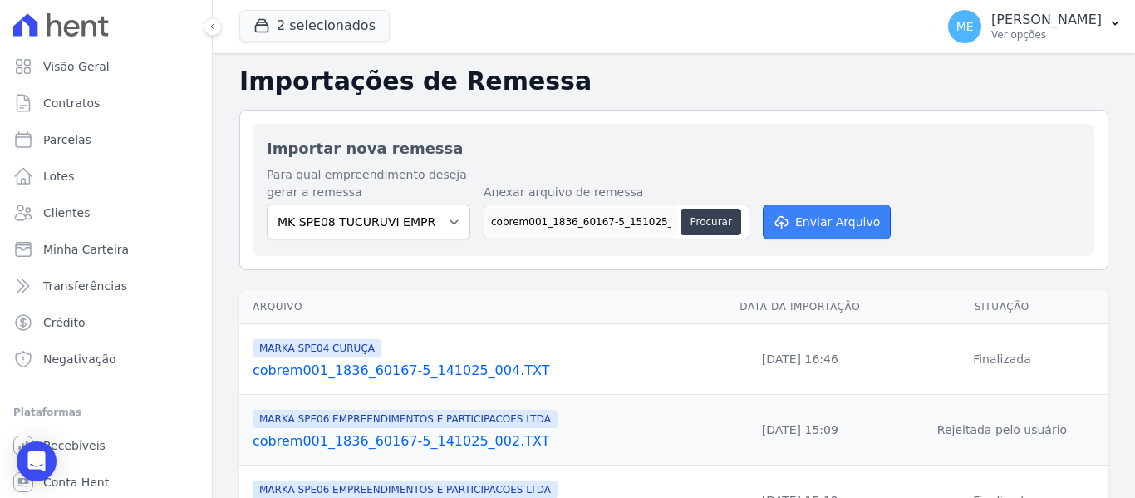
click at [871, 219] on button "Enviar Arquivo" at bounding box center [827, 221] width 128 height 35
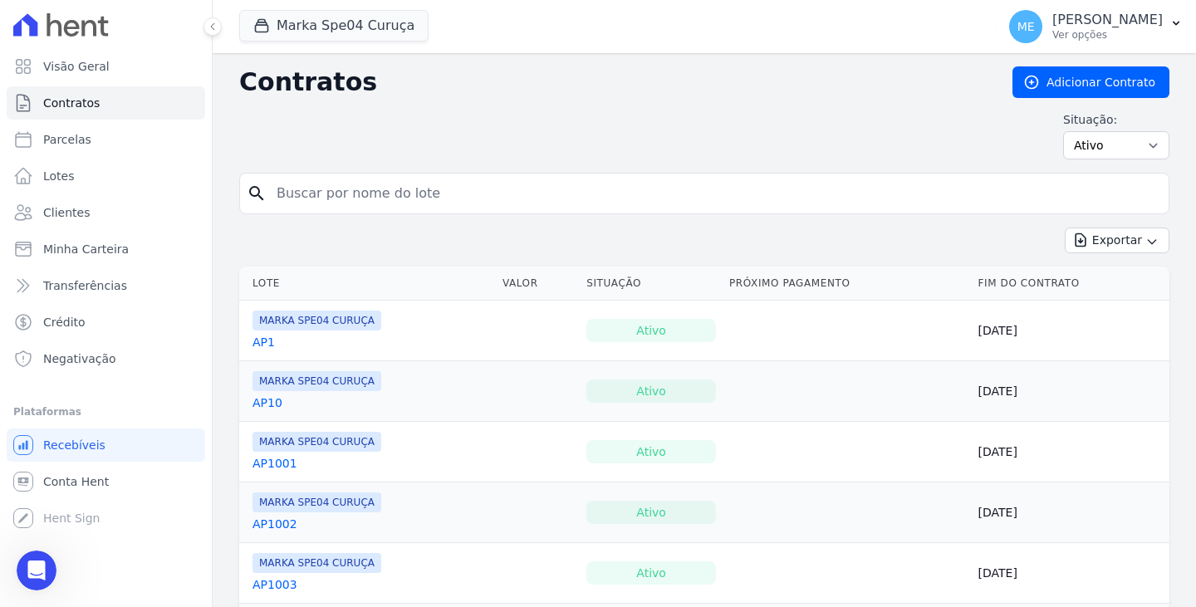
click at [508, 100] on div "Contratos Adicionar Contrato Situação: Ativo Todos Pausado Distratado Rascunho …" at bounding box center [704, 119] width 930 height 106
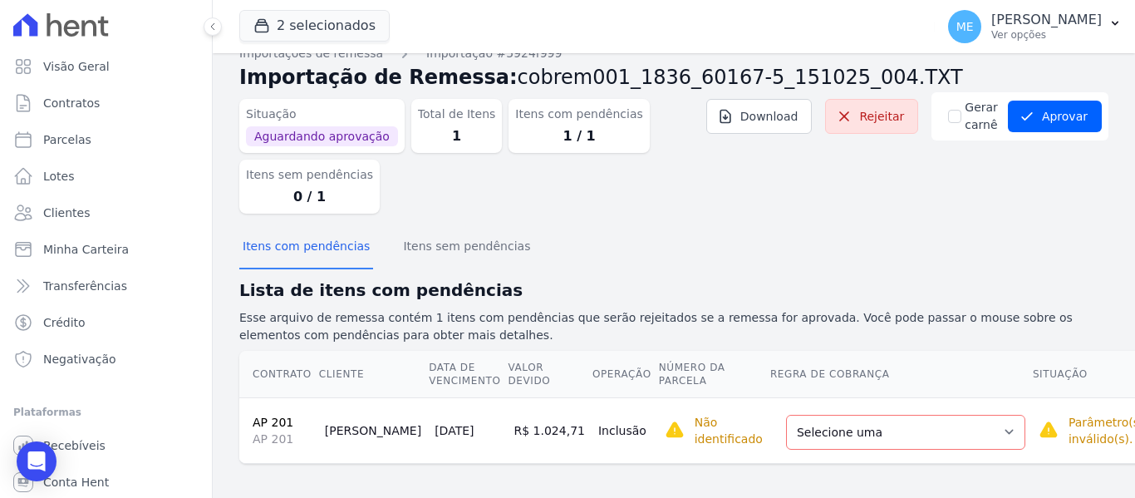
scroll to position [28, 0]
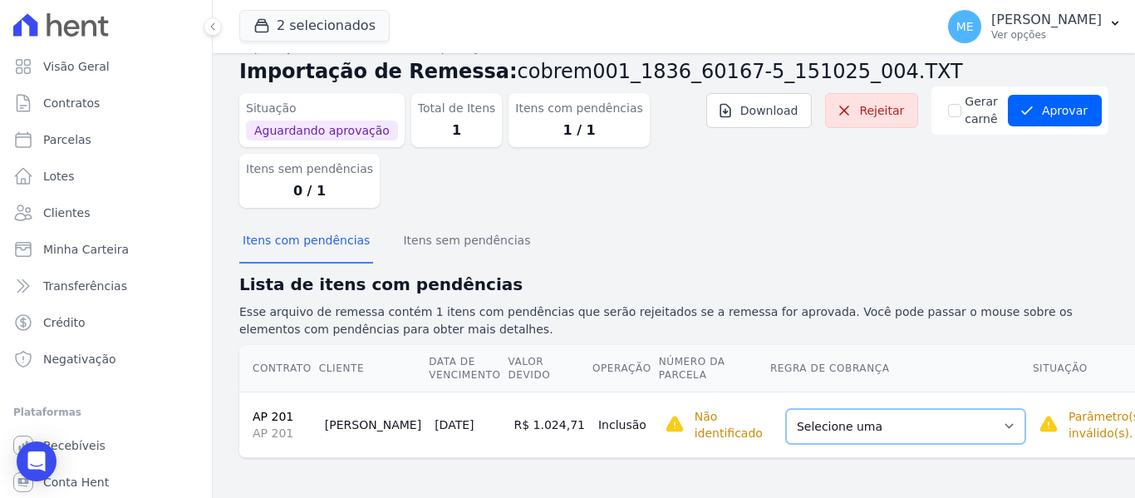
click at [939, 428] on select "Selecione uma Nova Parcela Avulsa Parcela Avulsa Existente Parcela Normal (1 X …" at bounding box center [905, 426] width 239 height 35
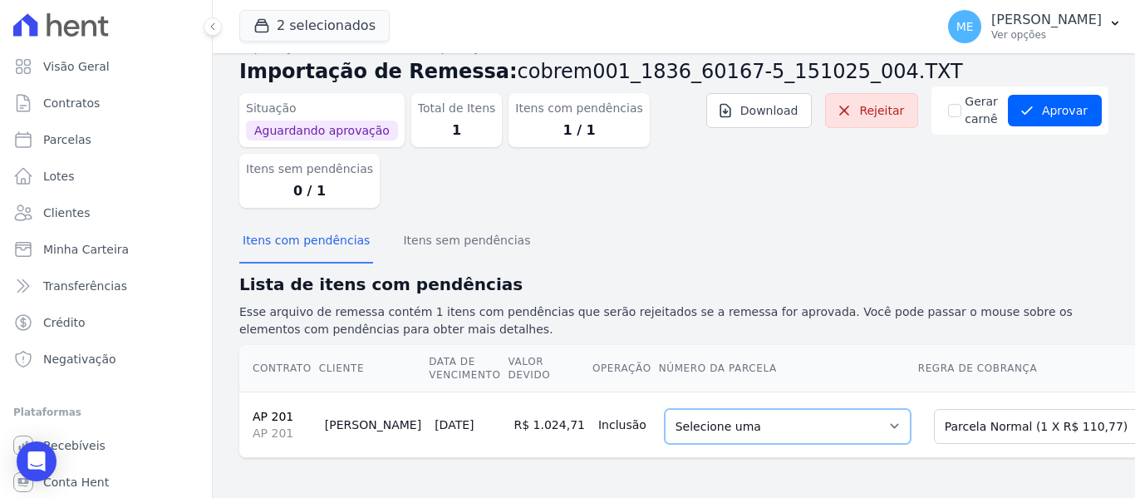
click at [811, 424] on select "Selecione uma 1 - 30/07/2026 - R$ 110,77 - Agendado" at bounding box center [788, 426] width 246 height 35
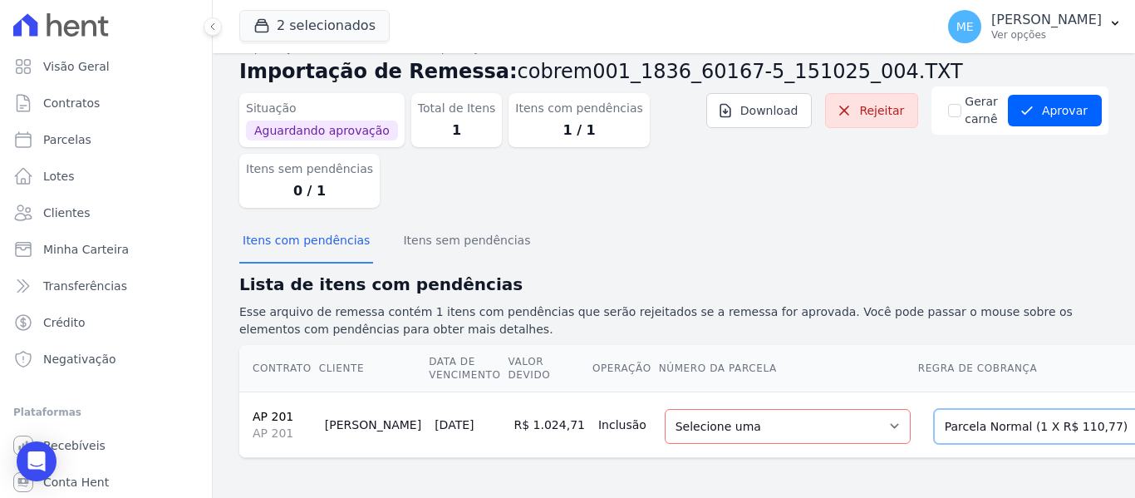
click at [1050, 421] on select "Selecione uma Nova Parcela Avulsa Parcela Avulsa Existente Parcela Normal (1 X …" at bounding box center [1053, 426] width 239 height 35
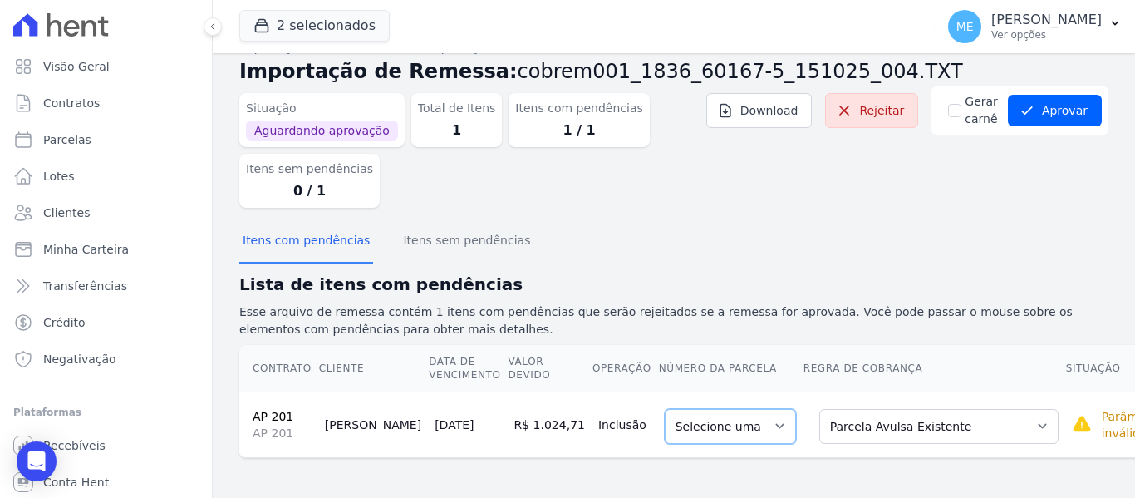
click at [714, 420] on select "Selecione uma" at bounding box center [730, 426] width 131 height 35
click at [712, 421] on select "Selecione uma" at bounding box center [730, 426] width 131 height 35
click at [1074, 110] on button "Aprovar" at bounding box center [1055, 111] width 94 height 32
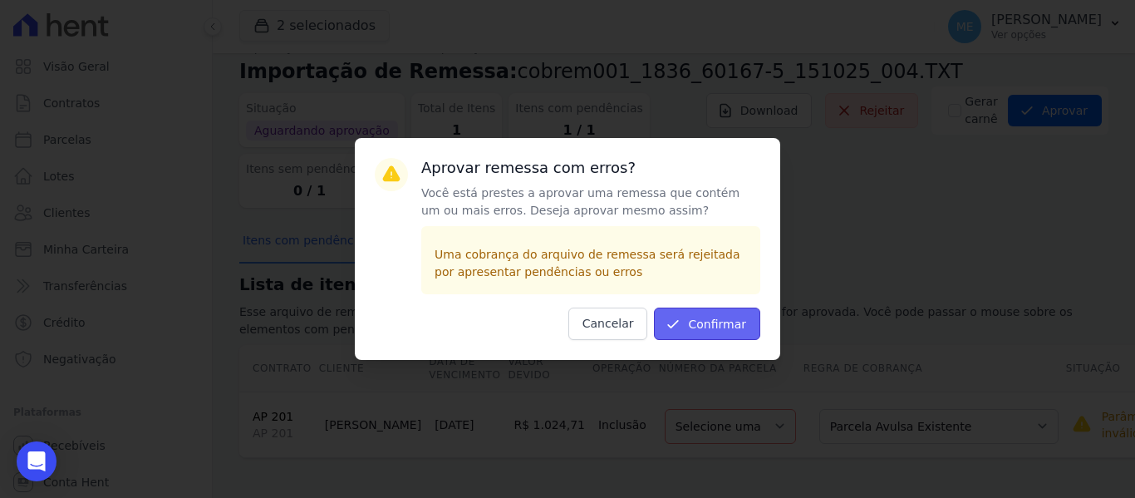
click at [738, 316] on button "Confirmar" at bounding box center [707, 323] width 106 height 32
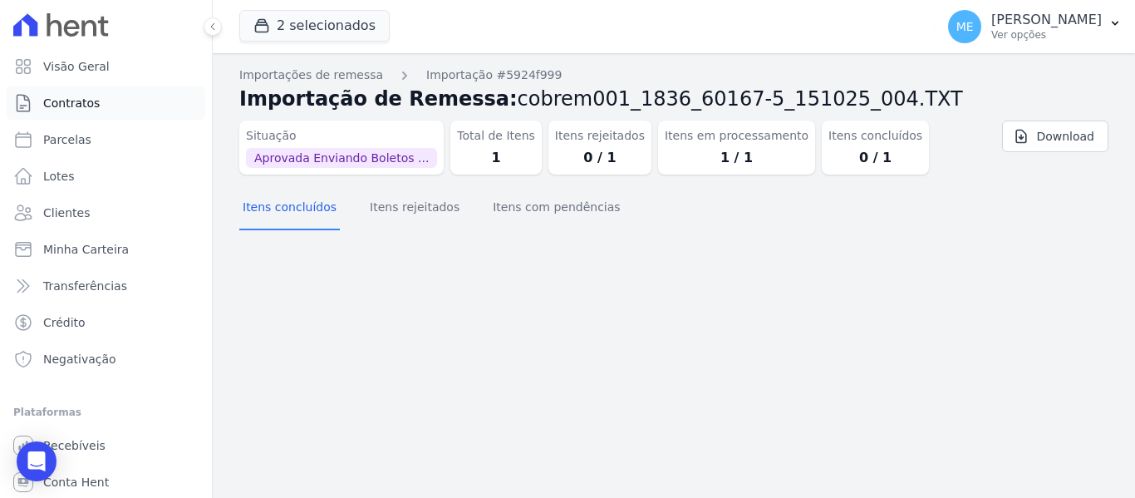
click at [86, 101] on span "Contratos" at bounding box center [71, 103] width 56 height 17
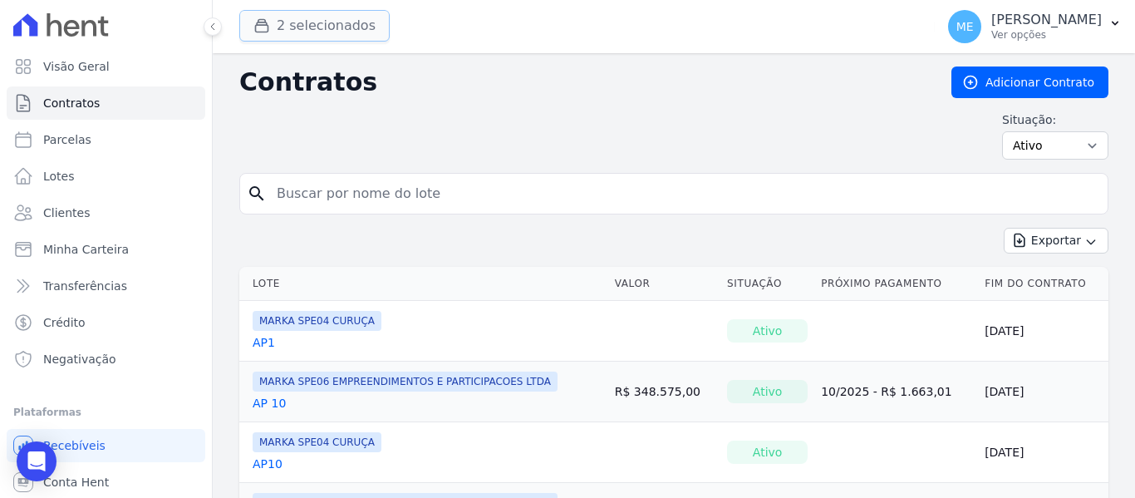
click at [336, 25] on button "2 selecionados" at bounding box center [314, 26] width 150 height 32
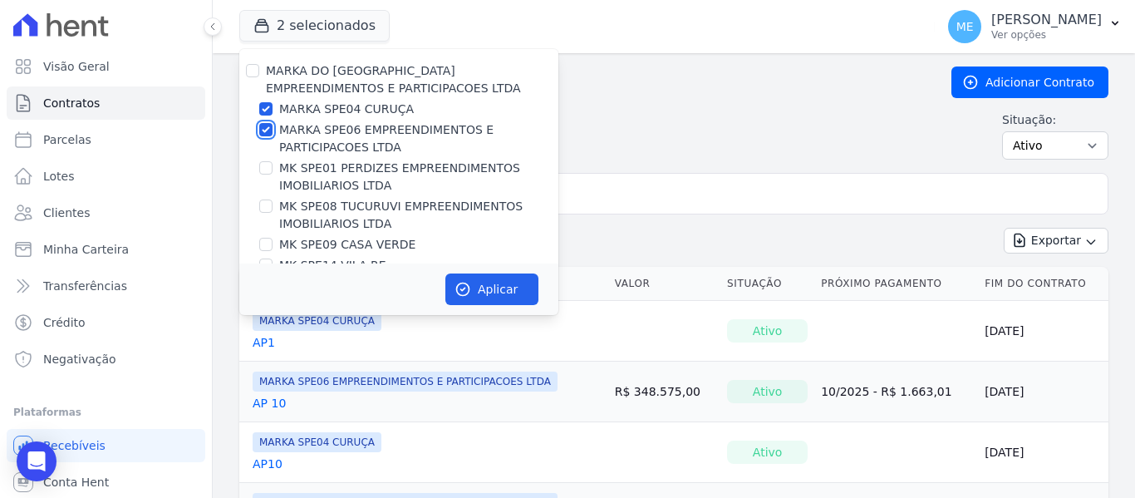
click at [266, 127] on input "MARKA SPE06 EMPREENDIMENTOS E PARTICIPACOES LTDA" at bounding box center [265, 129] width 13 height 13
checkbox input "false"
click at [269, 105] on input "MARKA SPE04 CURUÇA" at bounding box center [265, 108] width 13 height 13
checkbox input "false"
click at [263, 204] on input "MK SPE08 TUCURUVI EMPREENDIMENTOS IMOBILIARIOS LTDA" at bounding box center [265, 205] width 13 height 13
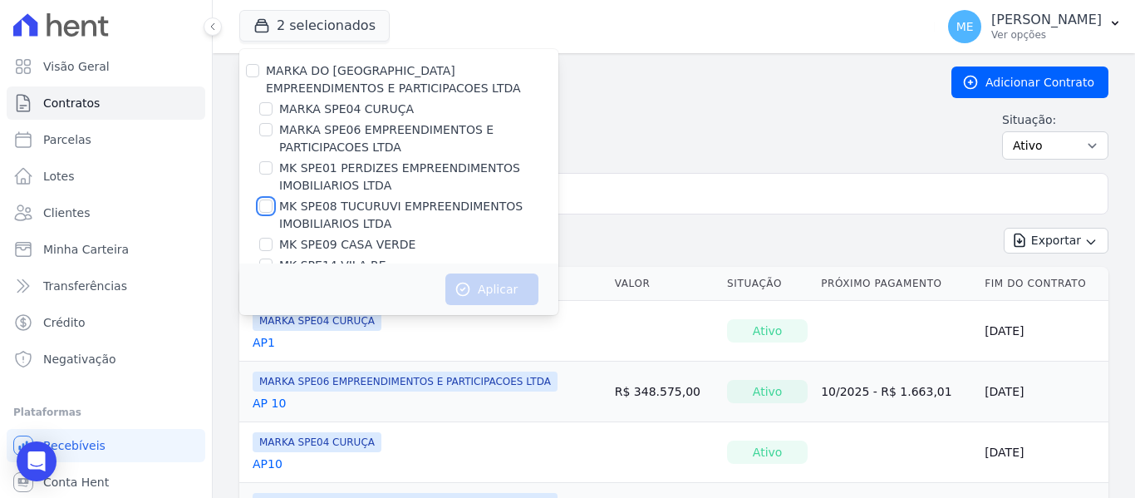
checkbox input "true"
click at [489, 288] on button "Aplicar" at bounding box center [491, 289] width 93 height 32
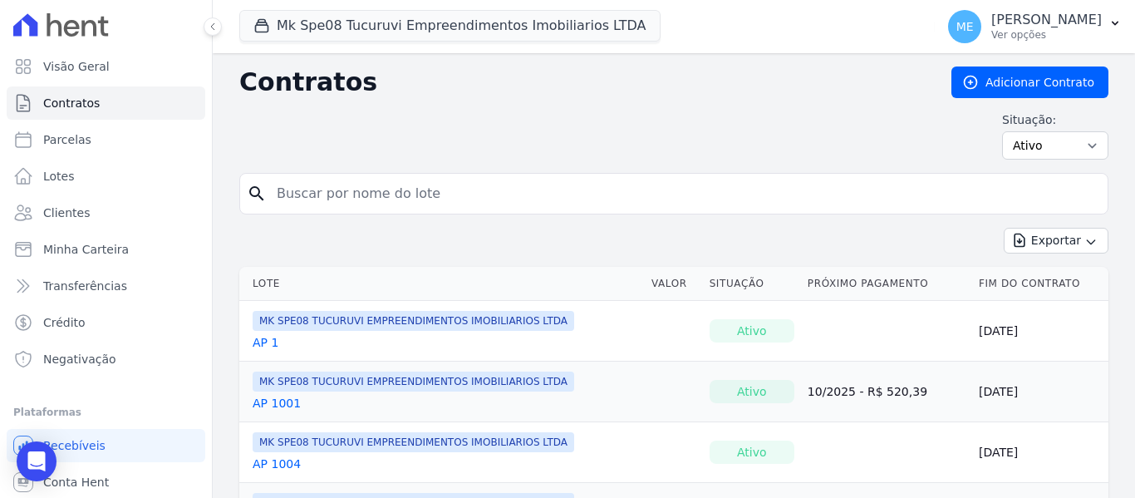
click at [327, 183] on input "search" at bounding box center [684, 193] width 834 height 33
type input "201"
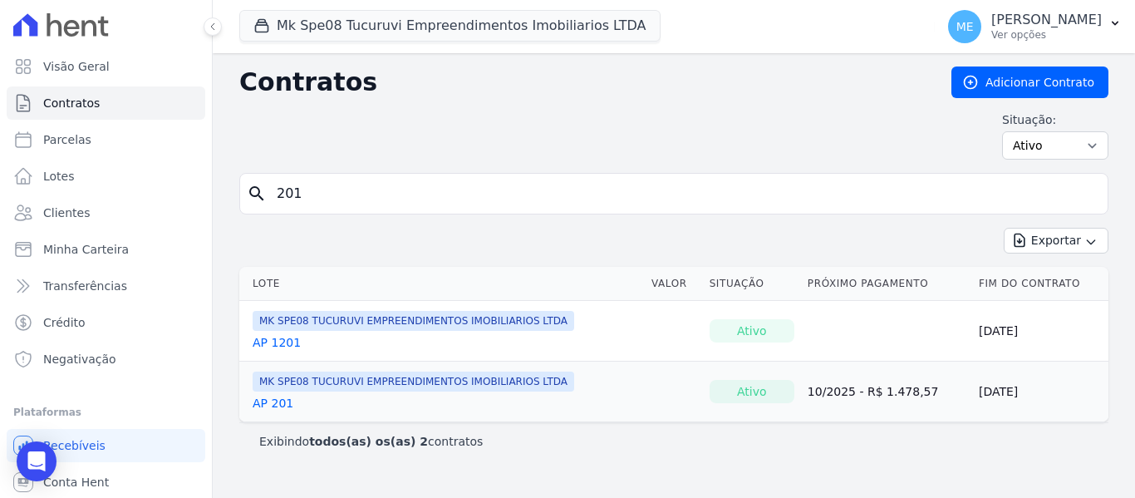
click at [271, 406] on link "AP 201" at bounding box center [273, 403] width 41 height 17
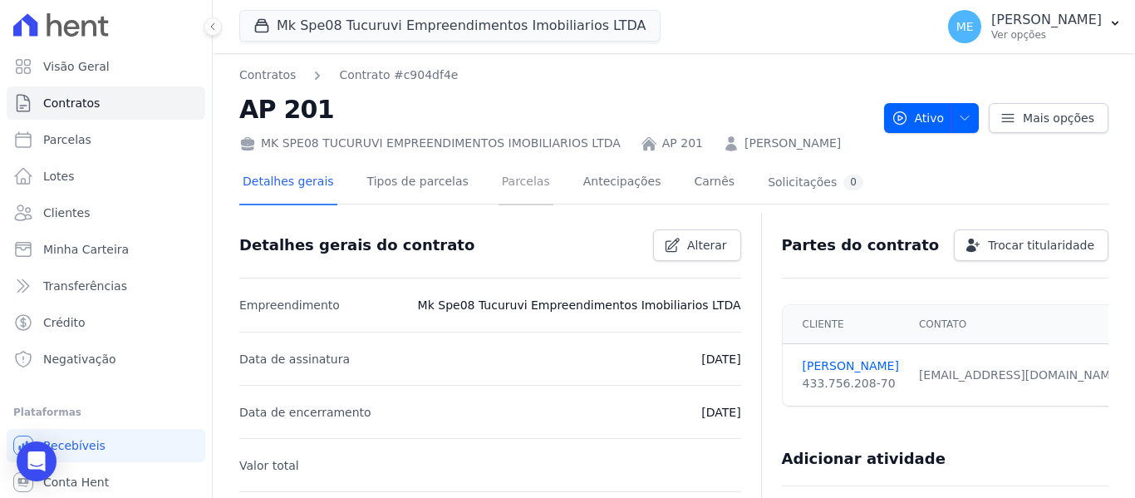
click at [511, 183] on link "Parcelas" at bounding box center [525, 183] width 55 height 44
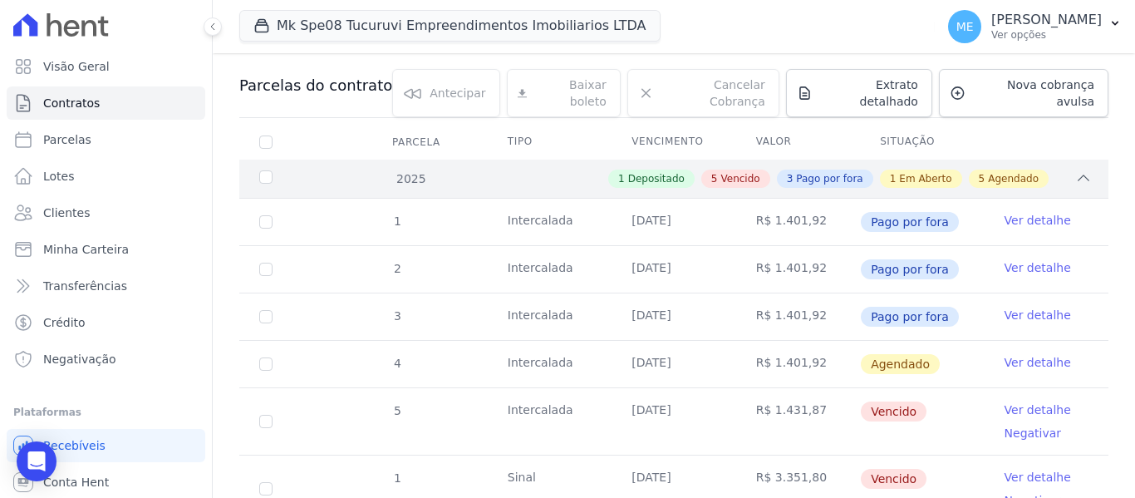
scroll to position [166, 0]
click at [67, 104] on span "Contratos" at bounding box center [71, 103] width 56 height 17
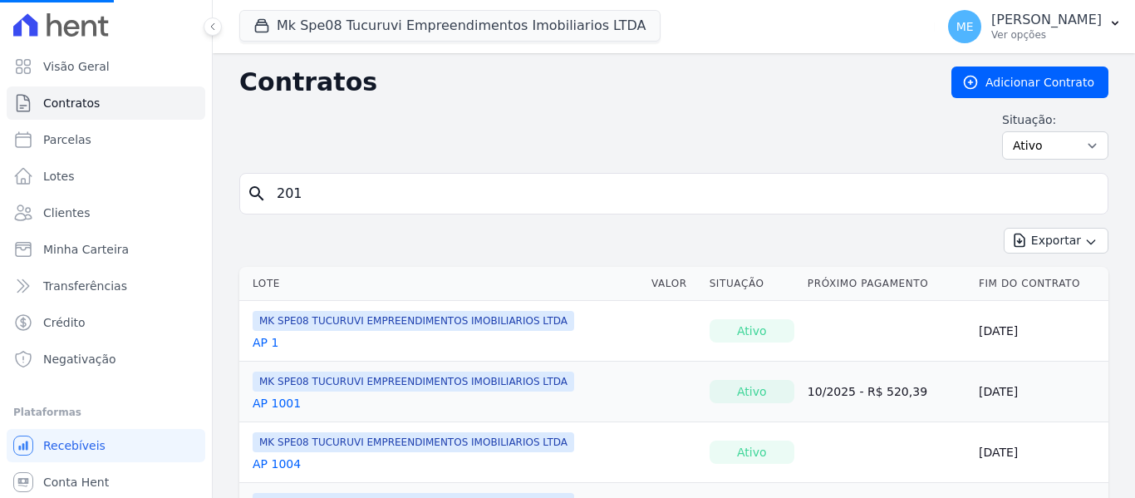
click at [336, 191] on input "201" at bounding box center [684, 193] width 834 height 33
click at [336, 192] on input "search" at bounding box center [684, 193] width 834 height 33
type input "201"
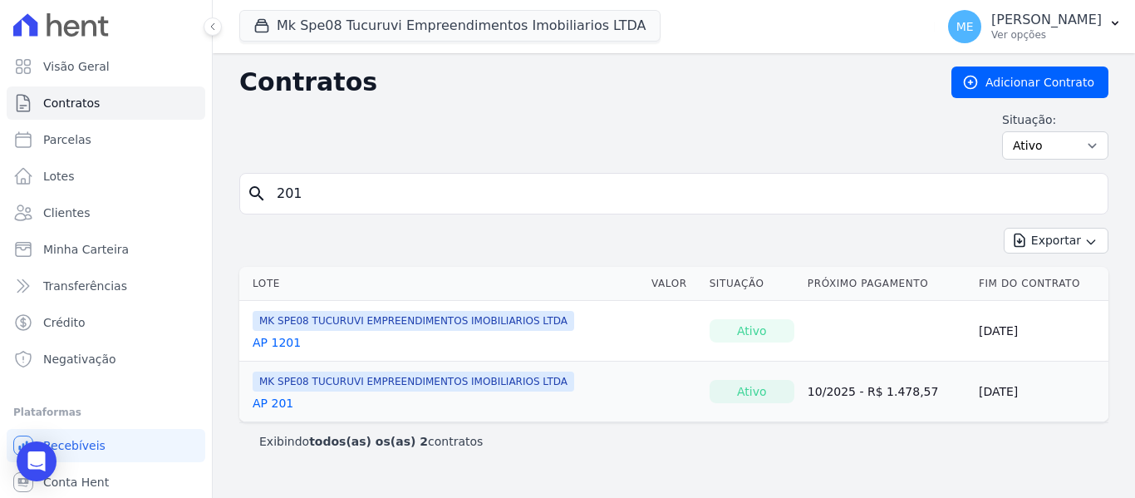
click at [269, 407] on link "AP 201" at bounding box center [273, 403] width 41 height 17
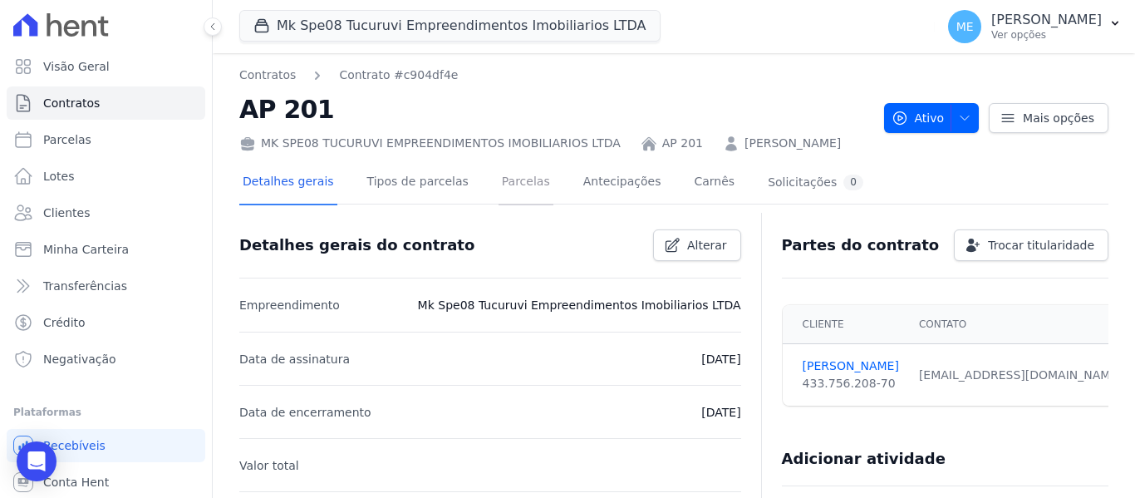
click at [507, 188] on link "Parcelas" at bounding box center [525, 183] width 55 height 44
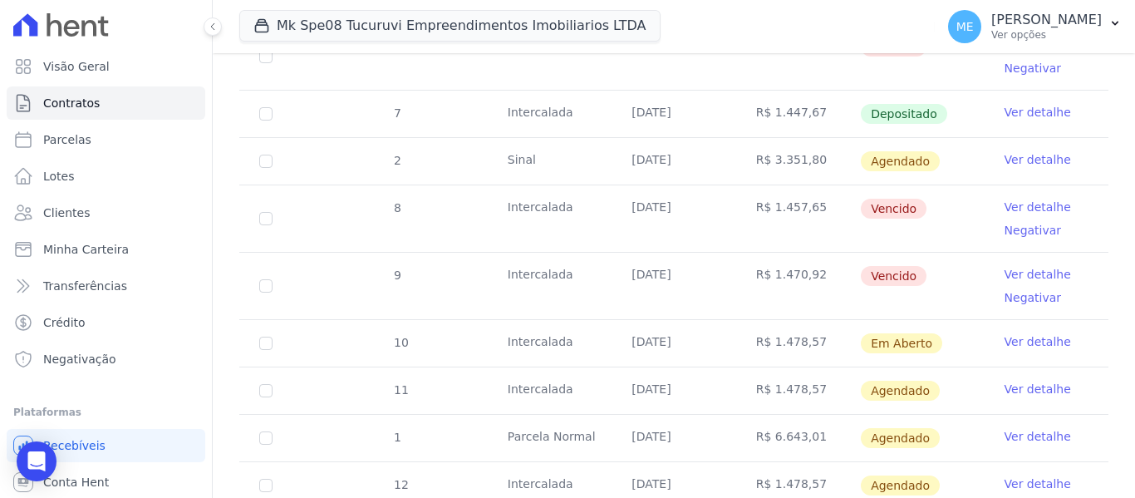
scroll to position [751, 0]
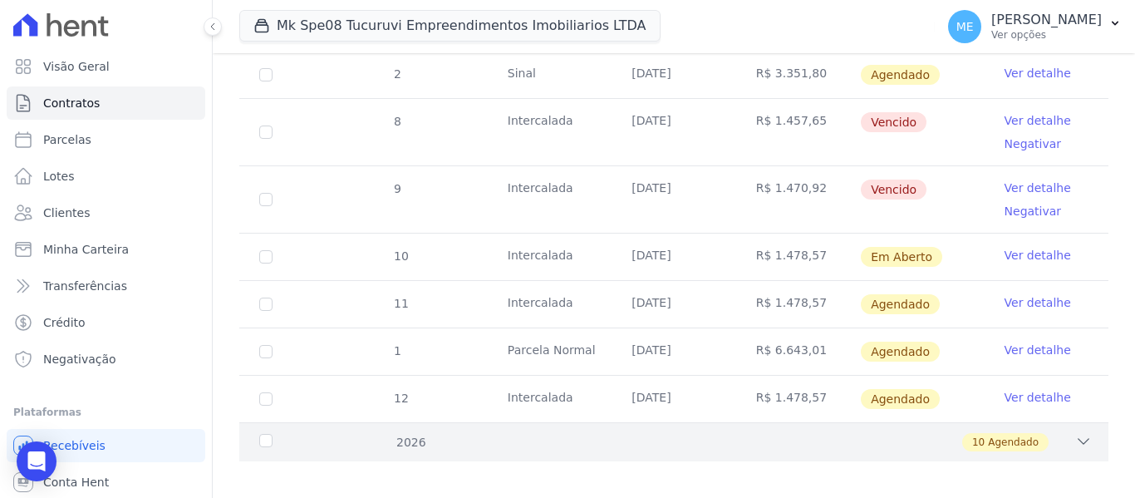
click at [1075, 433] on icon at bounding box center [1083, 441] width 17 height 17
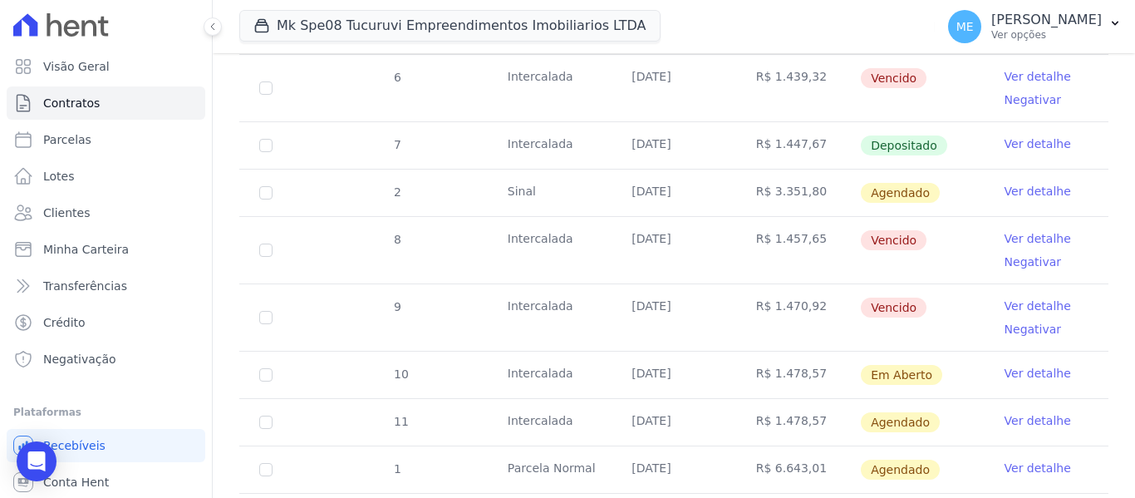
scroll to position [643, 0]
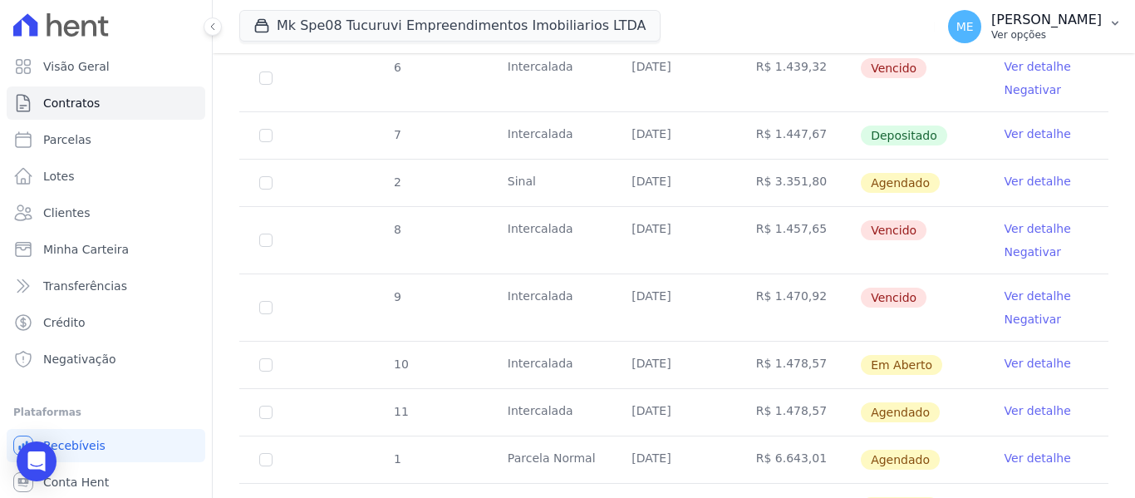
click at [1108, 17] on icon "button" at bounding box center [1114, 23] width 13 height 13
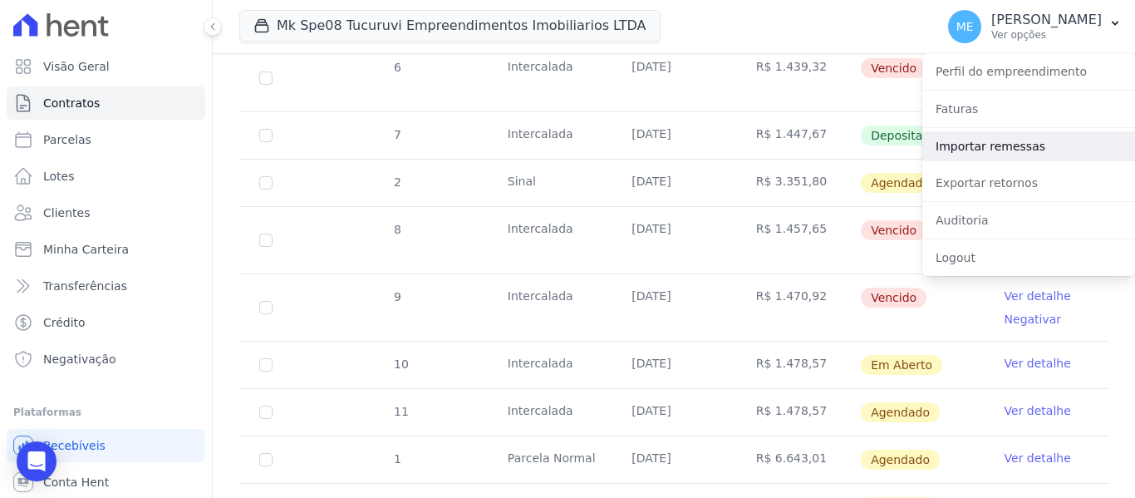
click at [1000, 142] on link "Importar remessas" at bounding box center [1028, 146] width 213 height 30
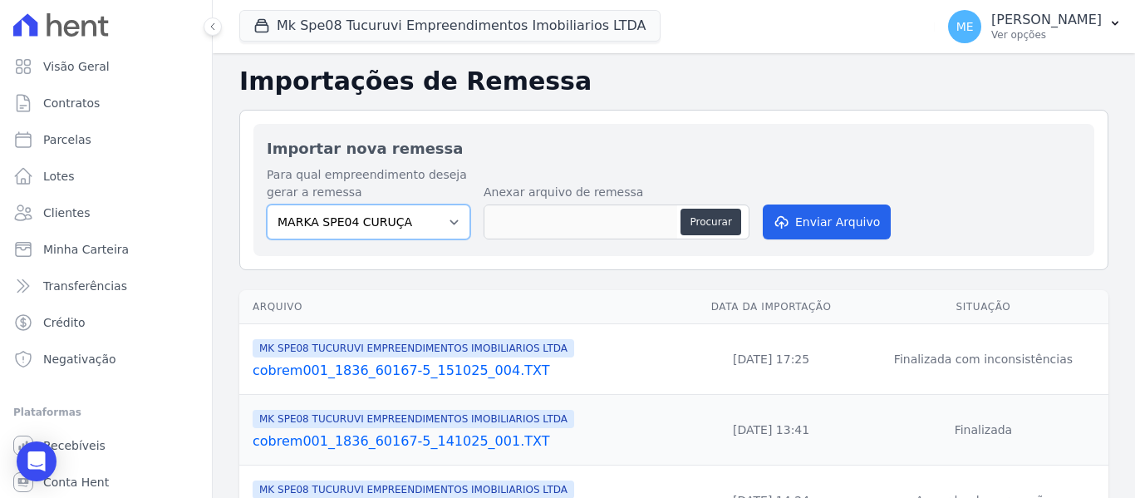
click at [447, 217] on select "MARKA SPE04 CURUÇA MARKA SPE06 EMPREENDIMENTOS E PARTICIPACOES LTDA MK SPE01 PE…" at bounding box center [369, 221] width 204 height 35
select select "4837d1bb-379b-4bbe-b85a-afeadd0a9949"
click at [267, 204] on select "MARKA SPE04 CURUÇA MARKA SPE06 EMPREENDIMENTOS E PARTICIPACOES LTDA MK SPE01 PE…" at bounding box center [369, 221] width 204 height 35
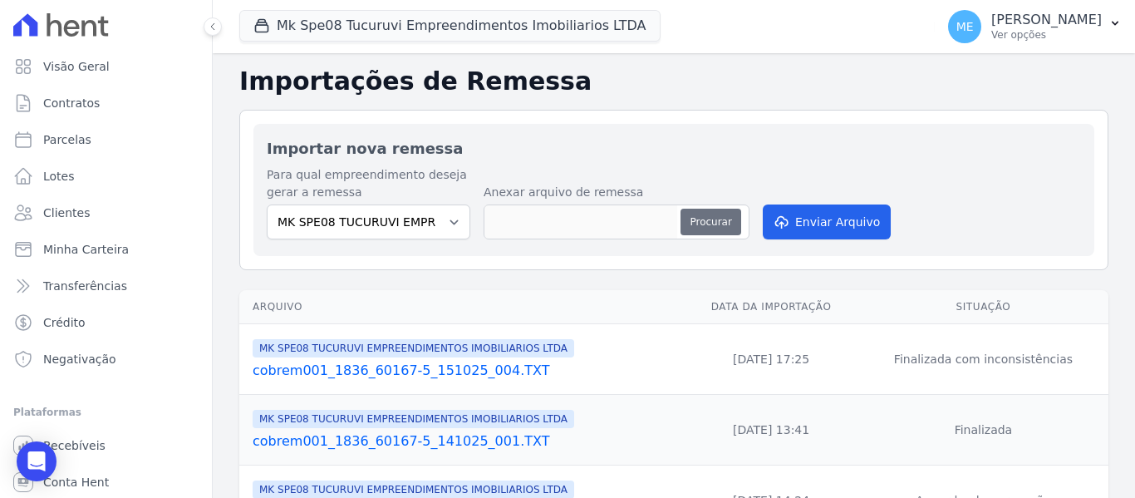
click at [709, 219] on button "Procurar" at bounding box center [710, 221] width 60 height 27
type input "cobrem001_1836_60167-5_151025_004.TXT"
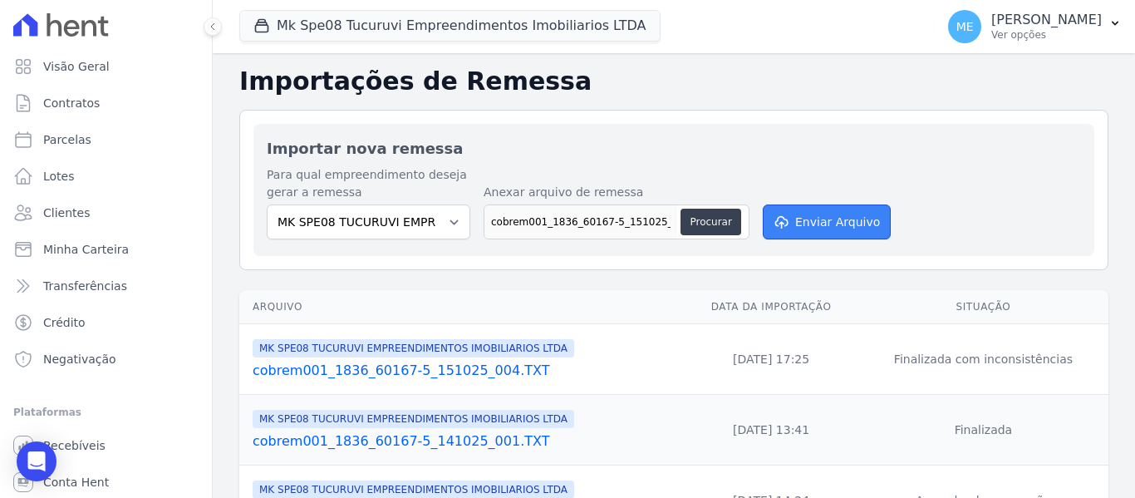
click at [867, 209] on button "Enviar Arquivo" at bounding box center [827, 221] width 128 height 35
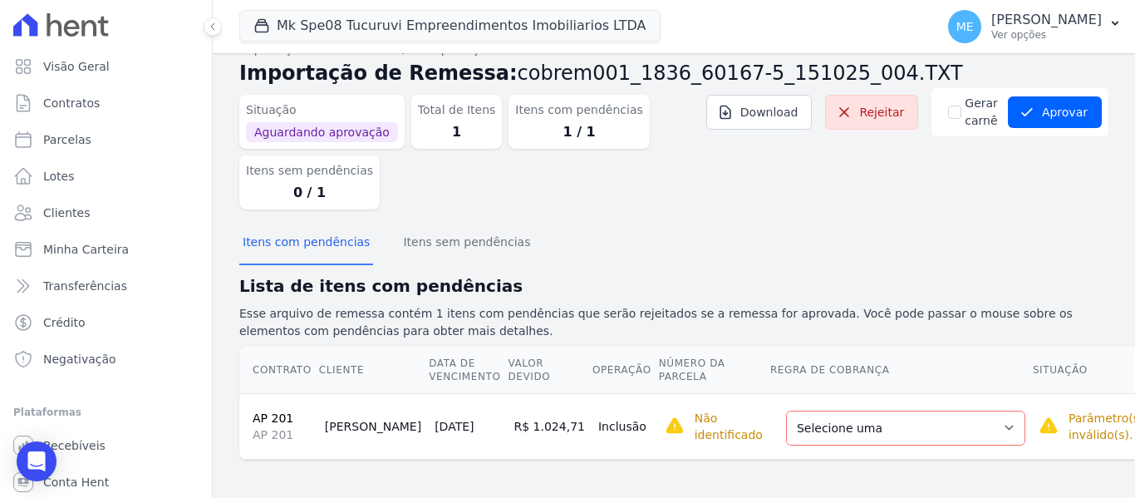
scroll to position [28, 0]
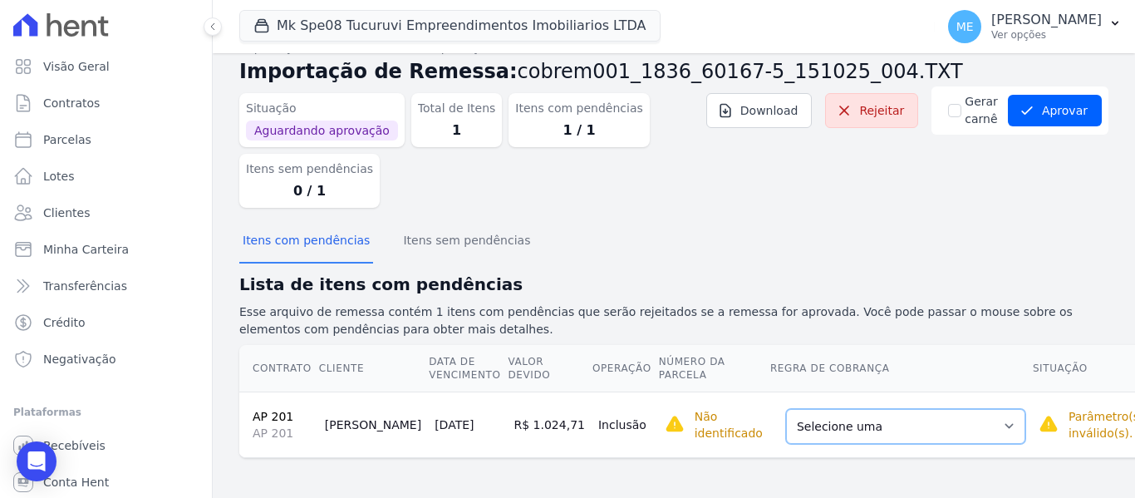
click at [937, 425] on select "Selecione uma Nova Parcela Avulsa Parcela Avulsa Existente Parcela Normal (1 X …" at bounding box center [905, 426] width 239 height 35
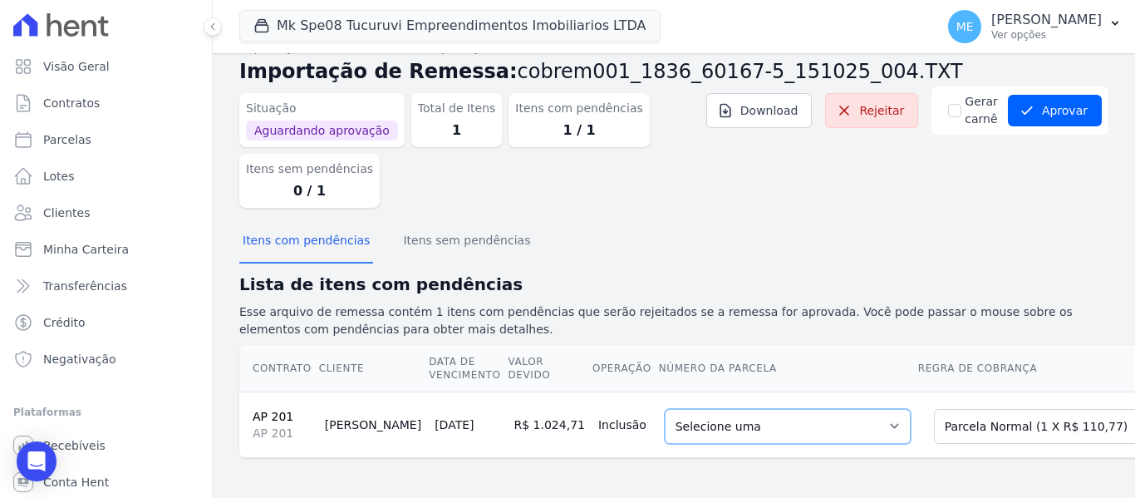
click at [814, 419] on select "Selecione uma 1 - [DATE] - R$ 110,77 - Agendado" at bounding box center [788, 426] width 246 height 35
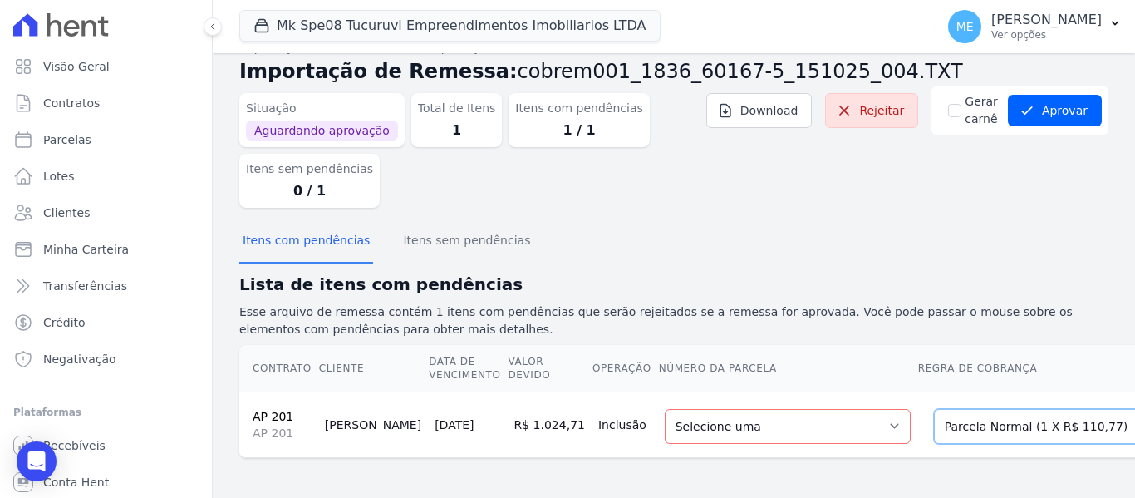
click at [1037, 423] on select "Selecione uma Nova Parcela Avulsa Parcela Avulsa Existente Parcela Normal (1 X …" at bounding box center [1053, 426] width 239 height 35
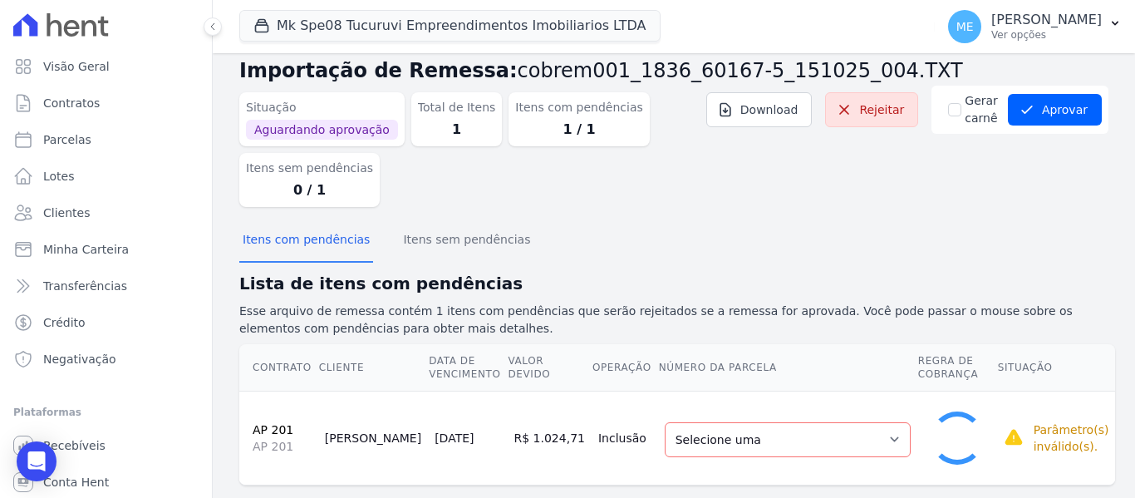
select select "0"
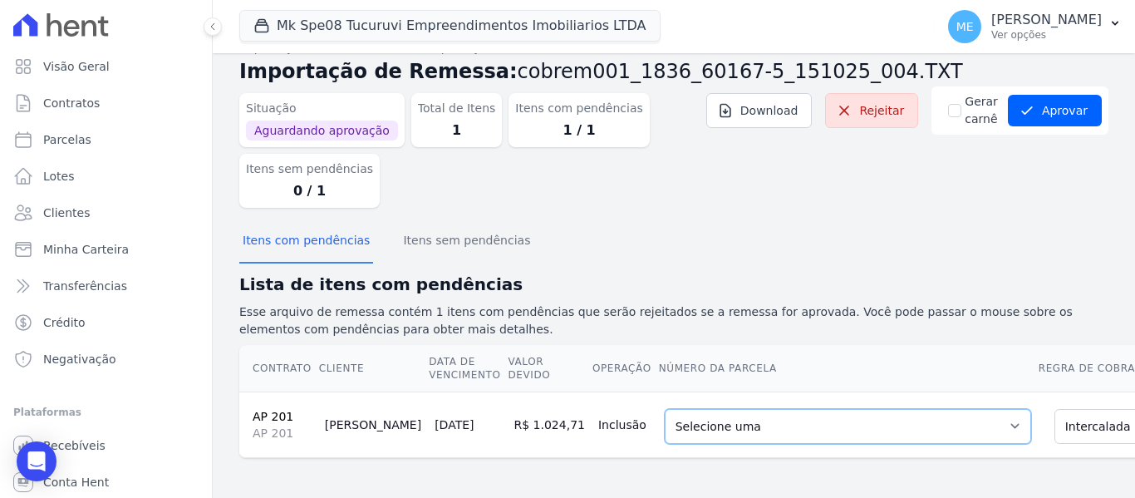
click at [906, 426] on select "Selecione uma 4 - [DATE] - R$ 1.401,92 - Agendado 5 - [DATE] - R$ 1.431,87 - Ve…" at bounding box center [848, 426] width 366 height 35
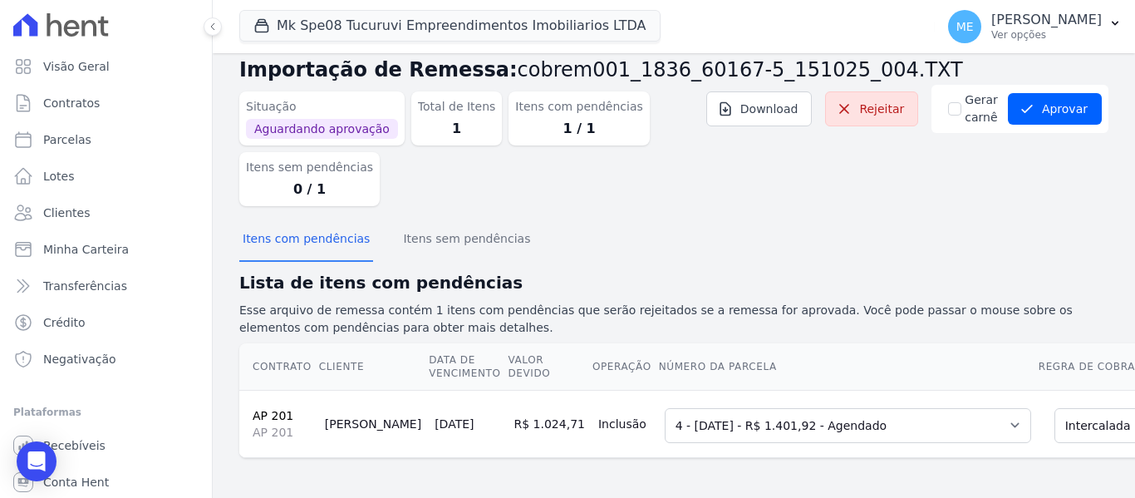
scroll to position [42, 0]
click at [1065, 105] on button "Aprovar" at bounding box center [1055, 109] width 94 height 32
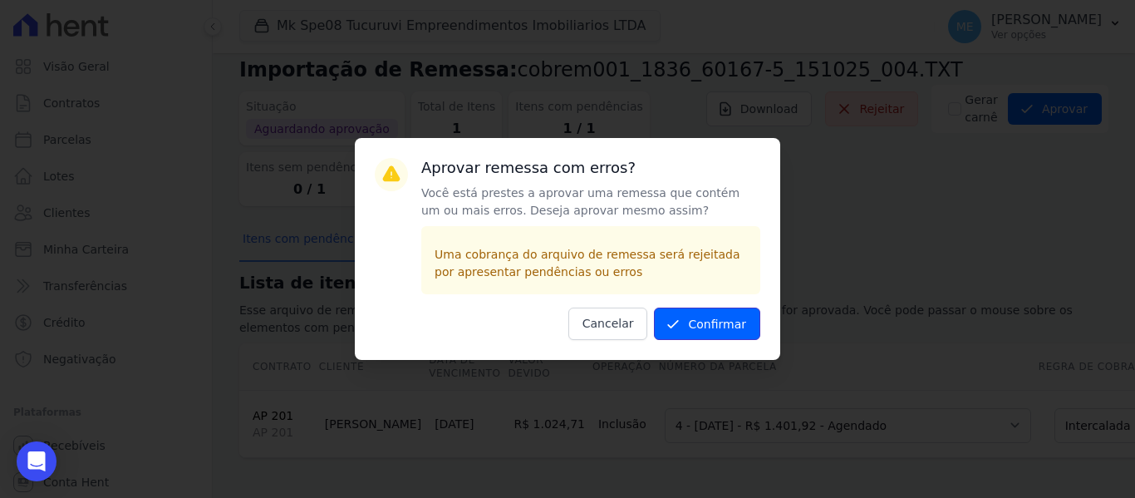
click at [704, 330] on button "Confirmar" at bounding box center [707, 323] width 106 height 32
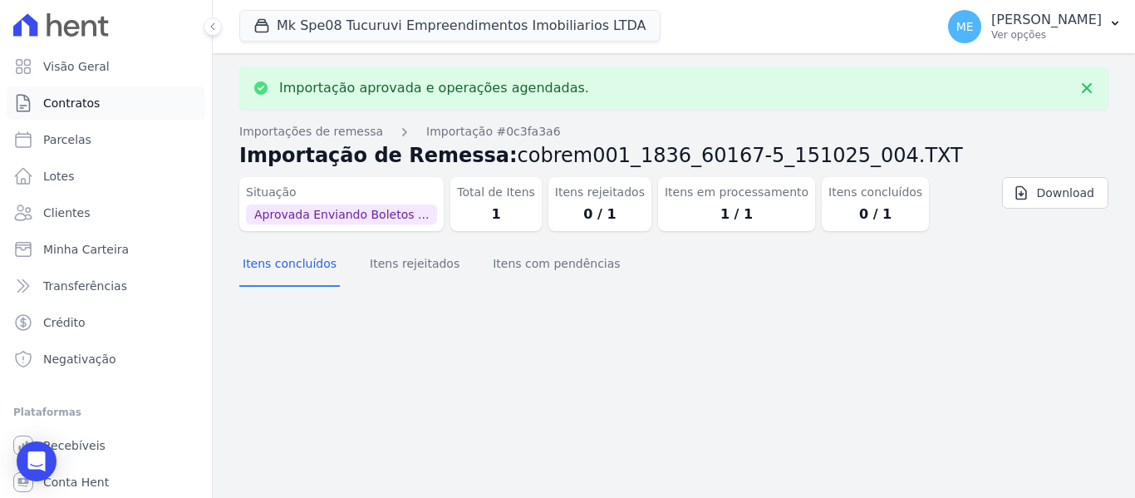
click at [94, 102] on span "Contratos" at bounding box center [71, 103] width 56 height 17
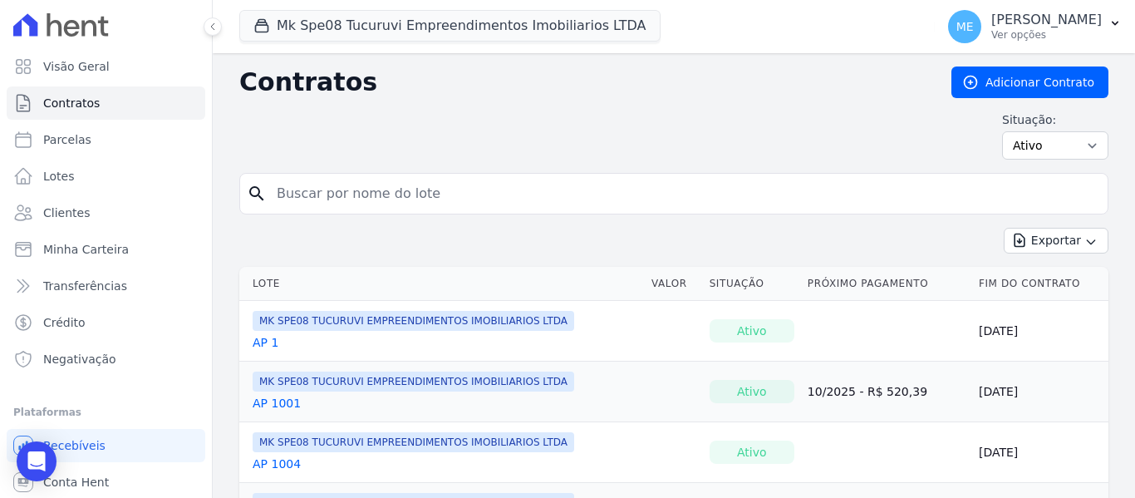
click at [369, 191] on input "search" at bounding box center [684, 193] width 834 height 33
type input "201"
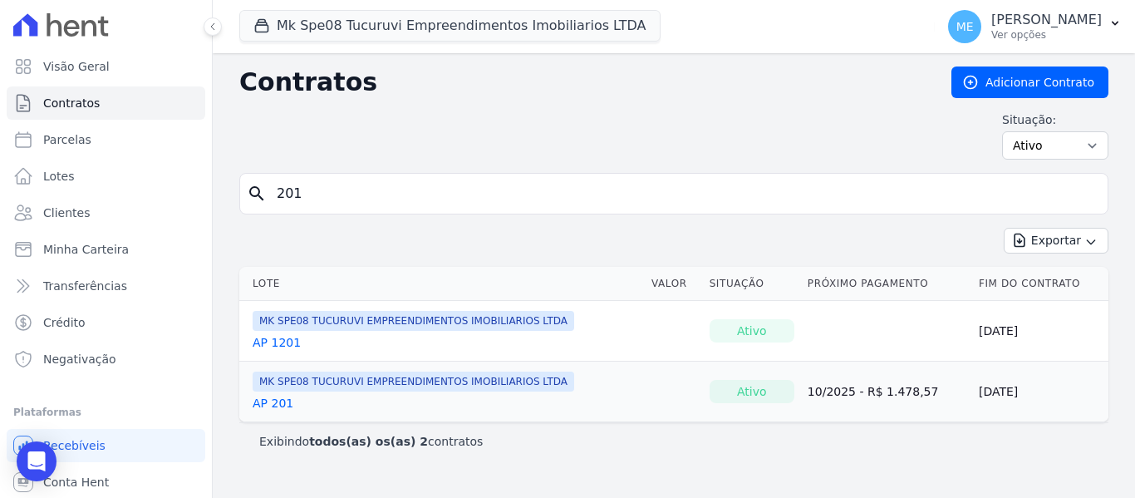
click at [277, 405] on link "AP 201" at bounding box center [273, 403] width 41 height 17
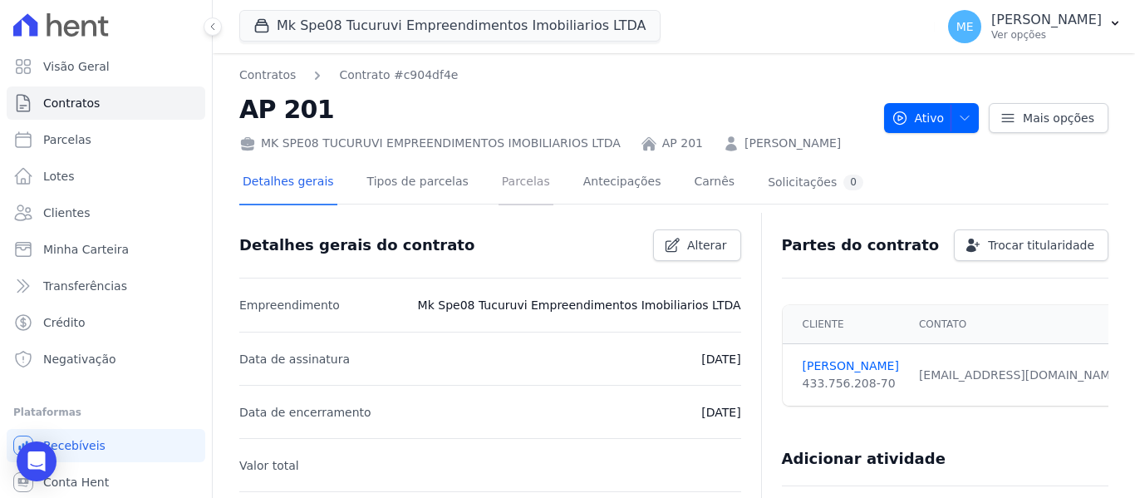
click at [503, 186] on link "Parcelas" at bounding box center [525, 183] width 55 height 44
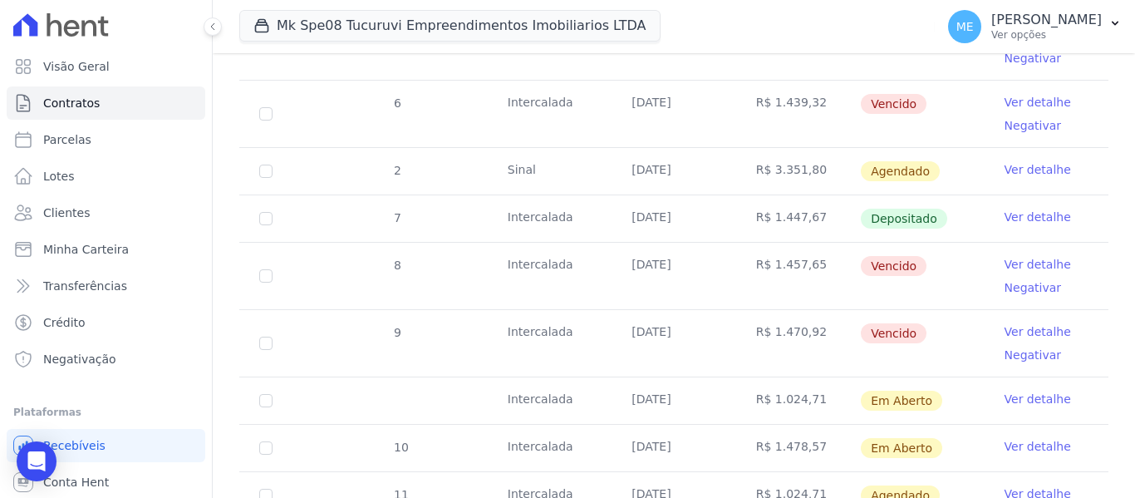
scroll to position [581, 0]
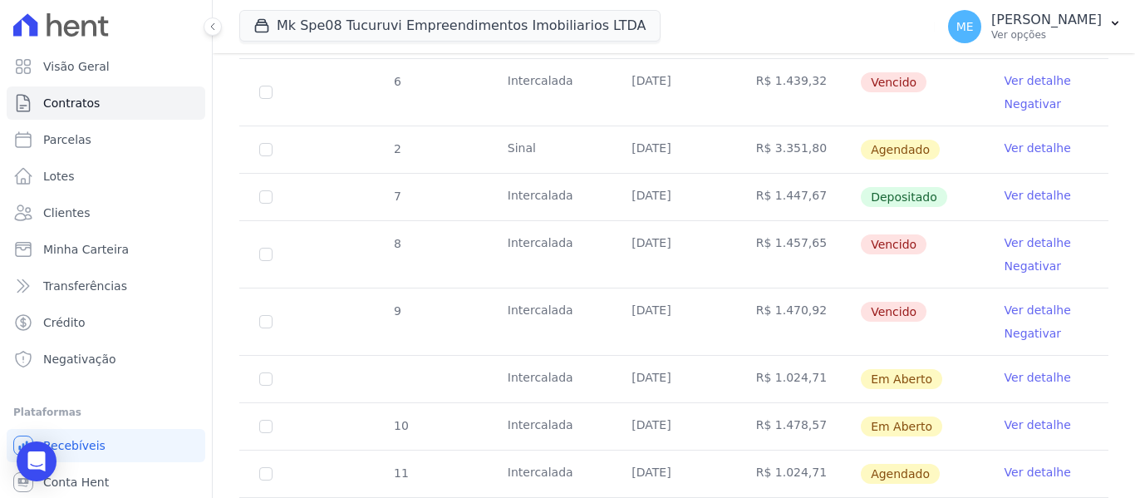
click at [1017, 369] on link "Ver detalhe" at bounding box center [1037, 377] width 66 height 17
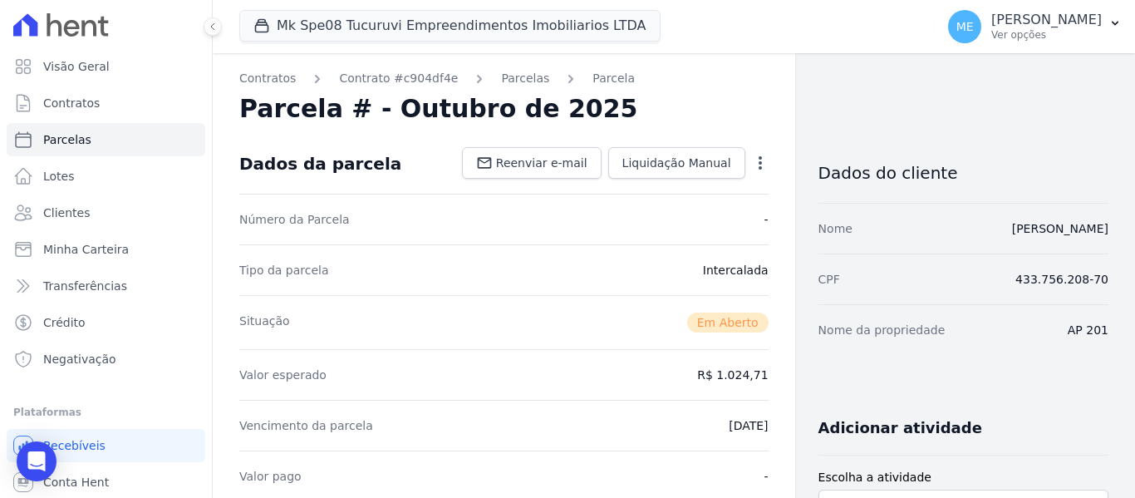
scroll to position [498, 0]
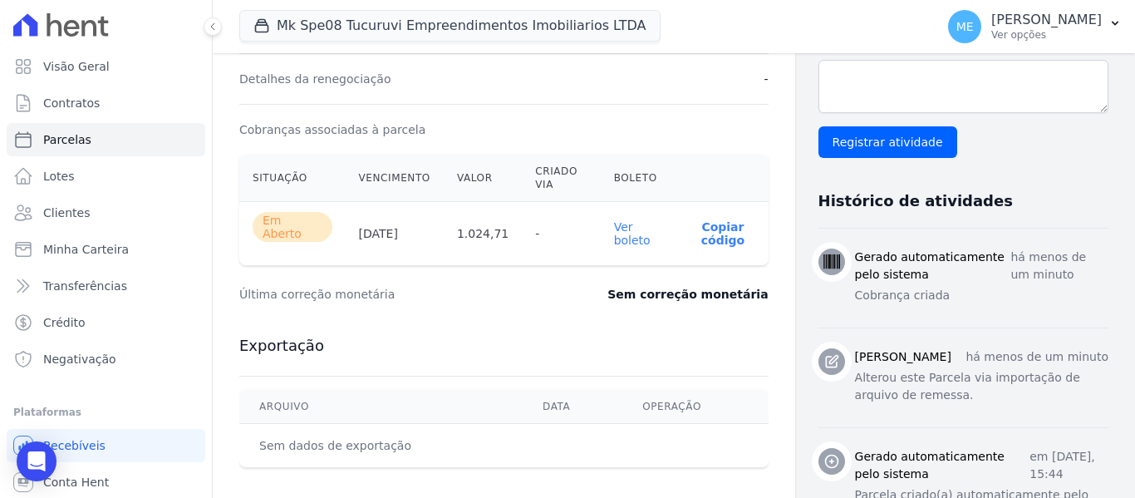
click at [632, 229] on link "Ver boleto" at bounding box center [632, 233] width 37 height 27
click at [24, 462] on div "Open Intercom Messenger" at bounding box center [37, 461] width 44 height 44
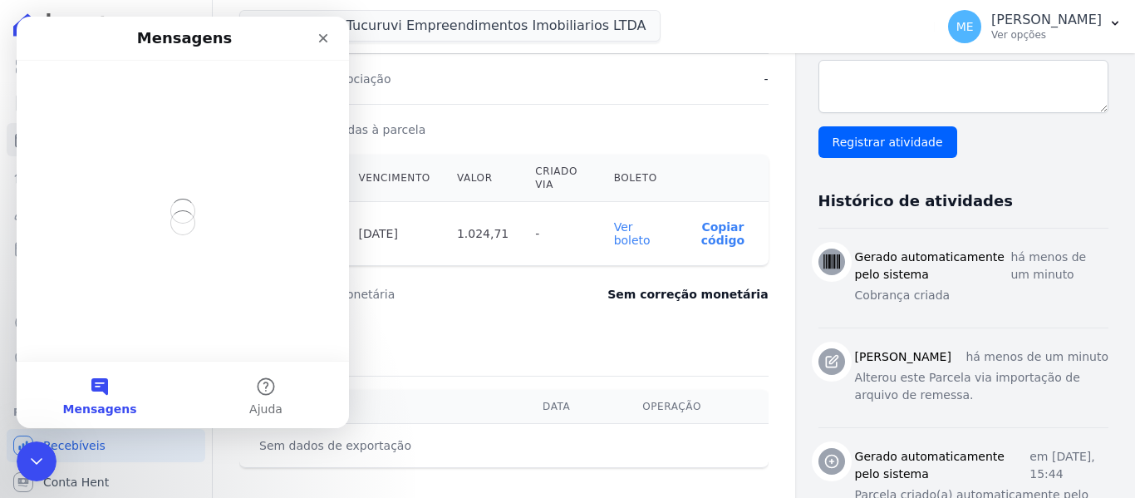
scroll to position [0, 0]
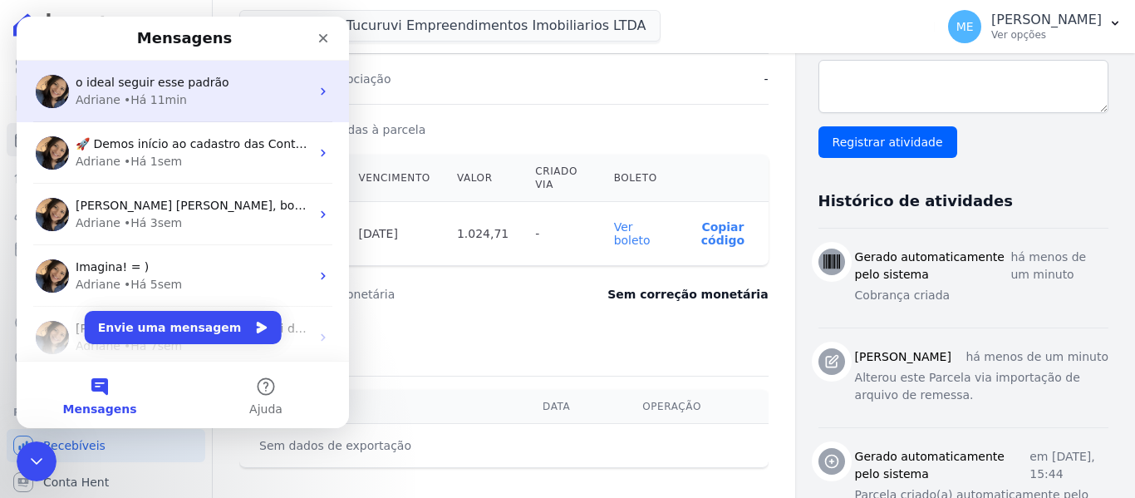
click at [190, 99] on div "[PERSON_NAME] • Há 11min" at bounding box center [193, 99] width 234 height 17
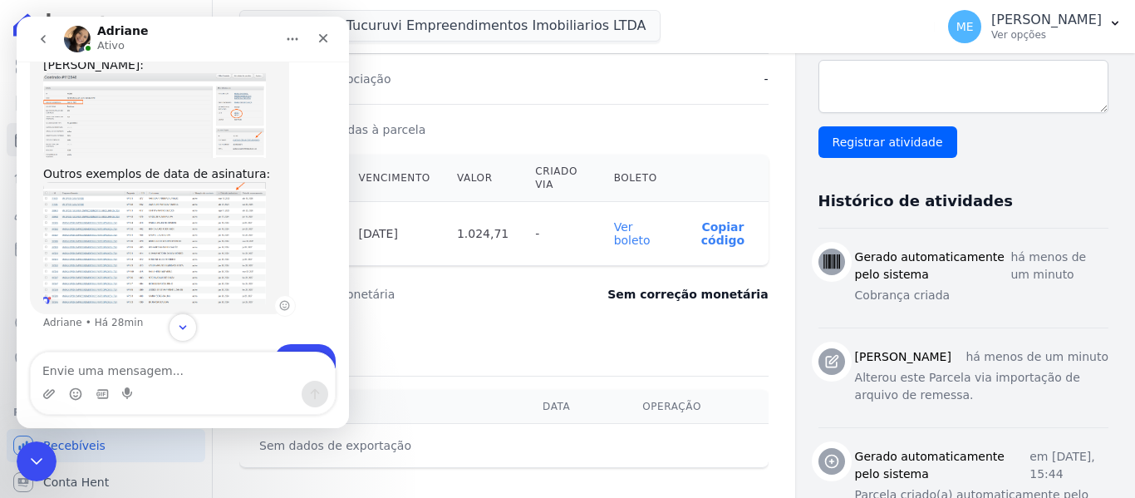
scroll to position [3266, 0]
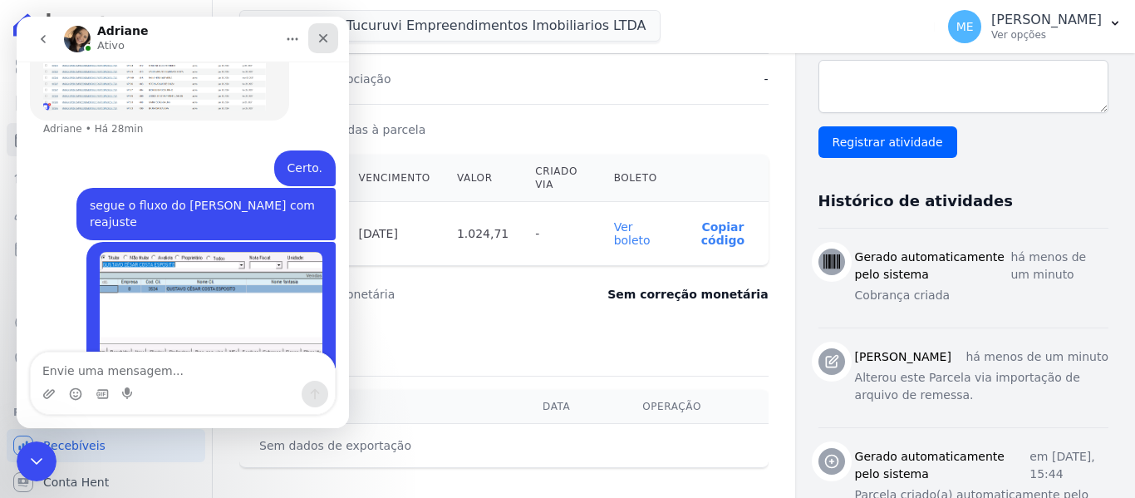
click at [324, 37] on icon "Fechar" at bounding box center [323, 38] width 9 height 9
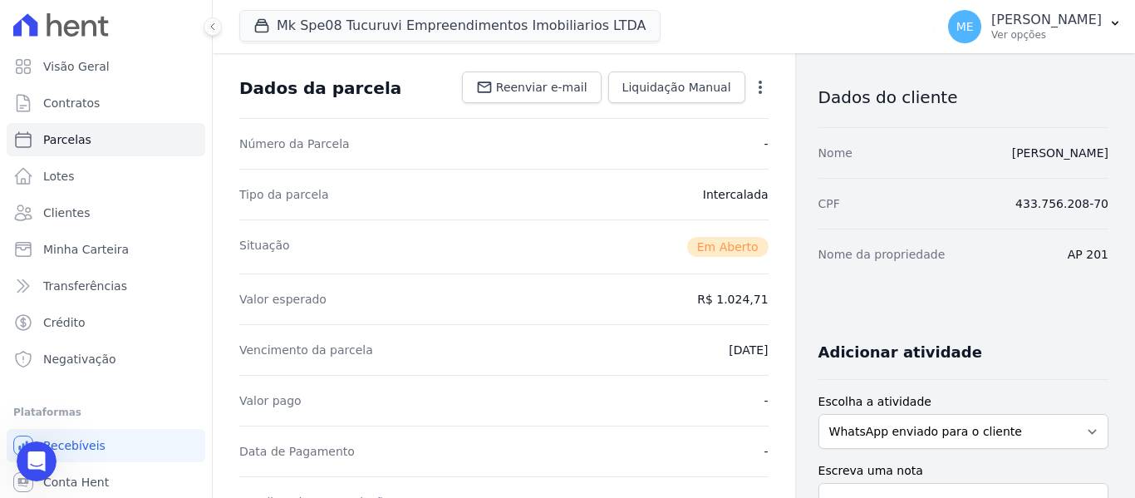
scroll to position [0, 0]
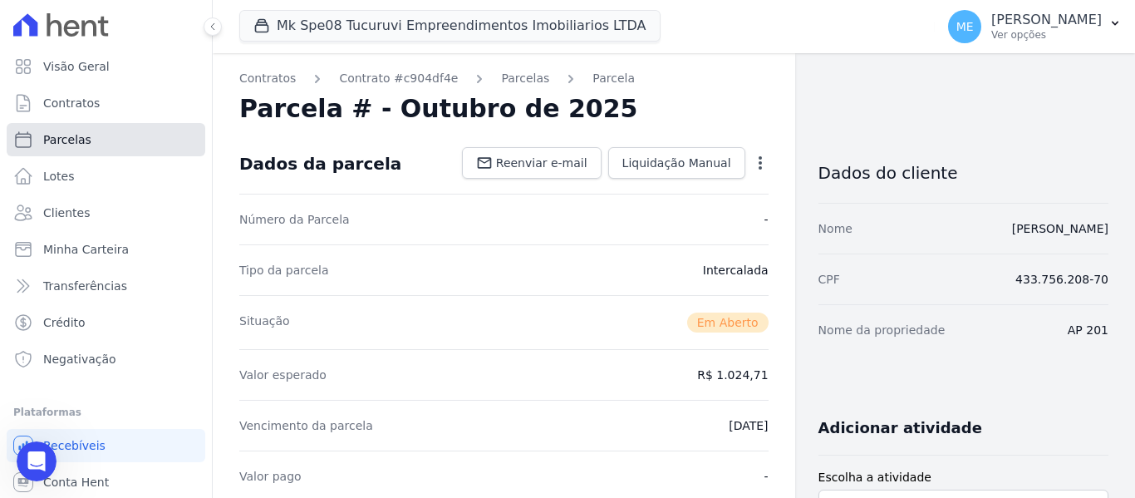
click at [119, 145] on link "Parcelas" at bounding box center [106, 139] width 199 height 33
click at [113, 96] on link "Contratos" at bounding box center [106, 102] width 199 height 33
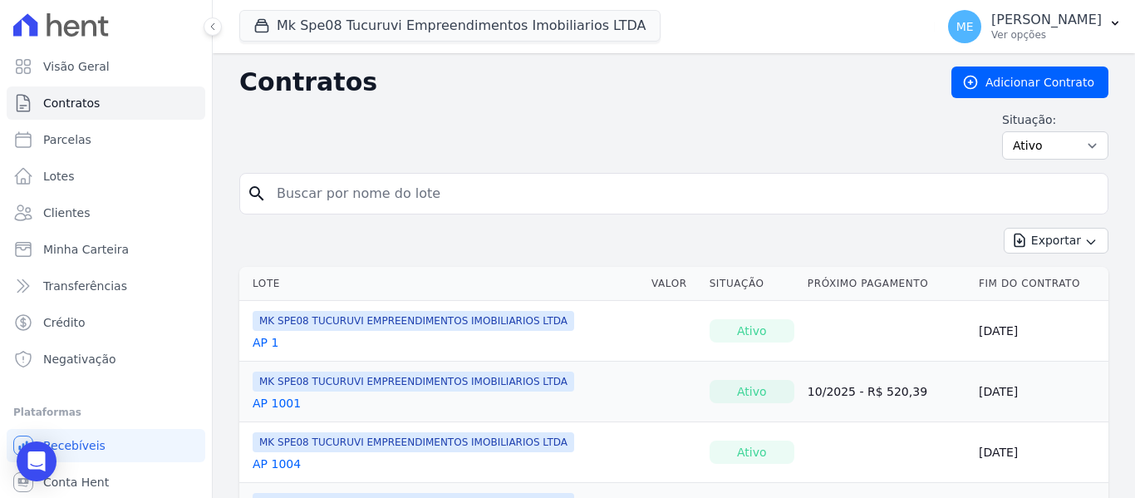
select select
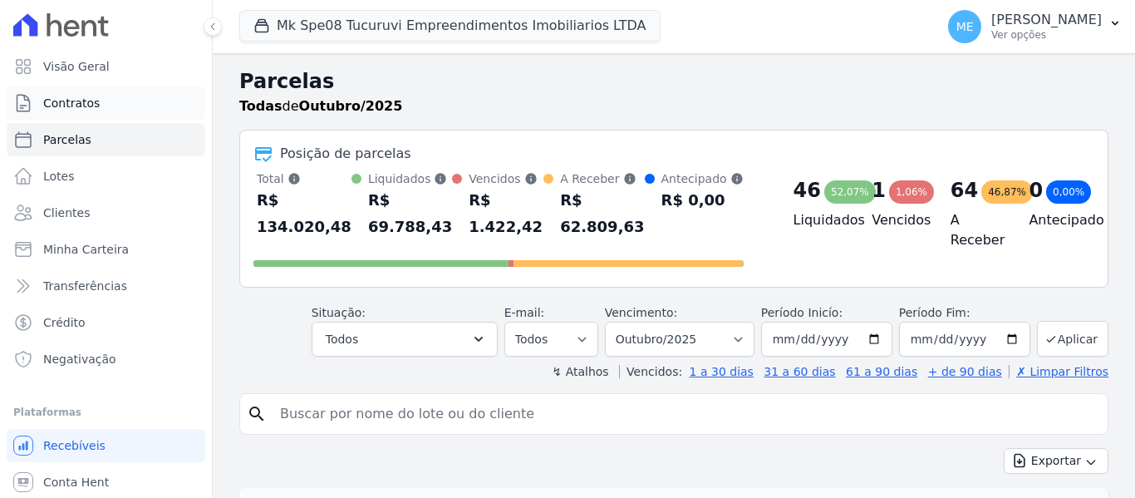
click at [85, 92] on link "Contratos" at bounding box center [106, 102] width 199 height 33
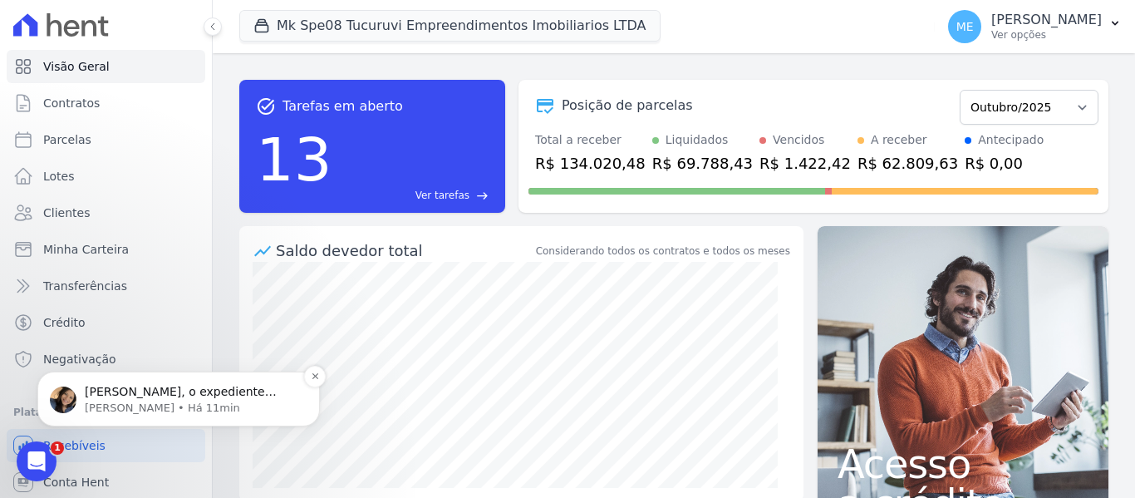
click at [180, 400] on p "[PERSON_NAME] • Há 11min" at bounding box center [192, 407] width 214 height 15
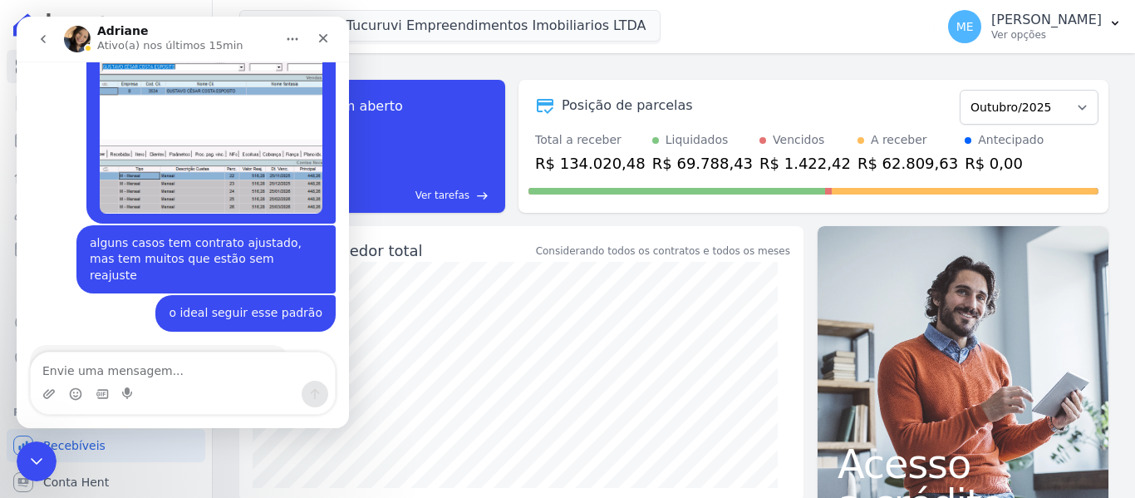
scroll to position [3381, 0]
click at [109, 370] on textarea "Envie uma mensagem..." at bounding box center [183, 366] width 304 height 28
type textarea "ok, combinado."
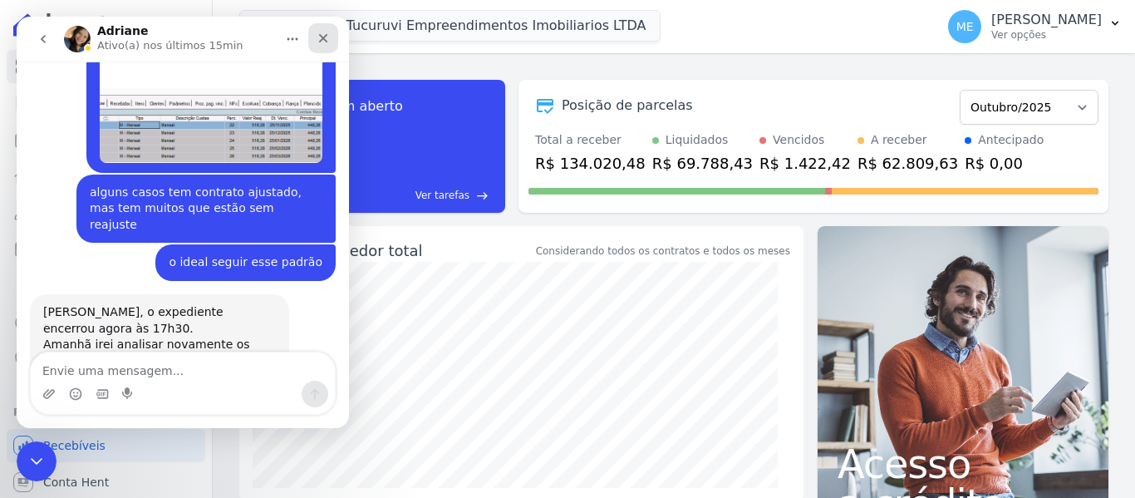
click at [316, 35] on div "Fechar" at bounding box center [323, 38] width 30 height 30
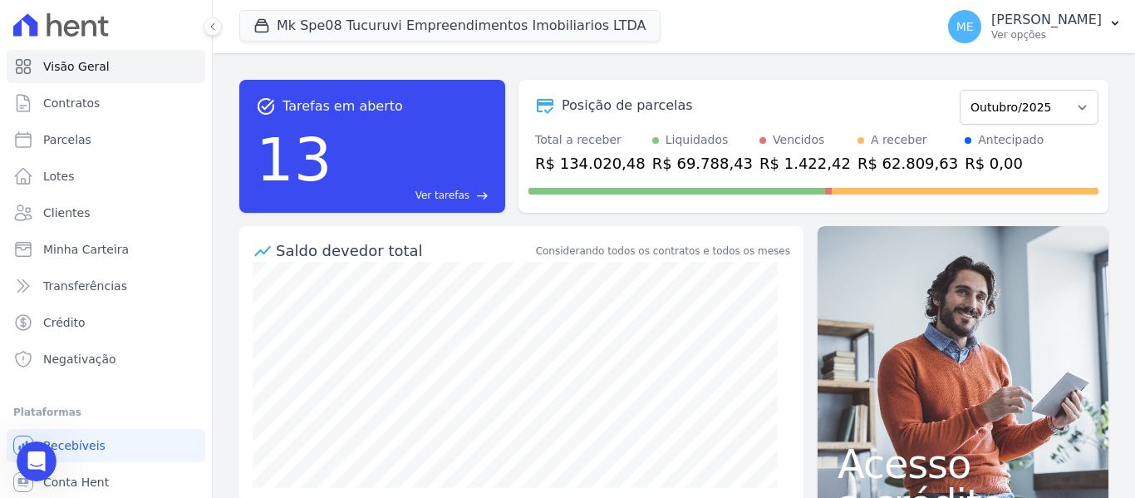
scroll to position [3430, 0]
